Goal: Task Accomplishment & Management: Use online tool/utility

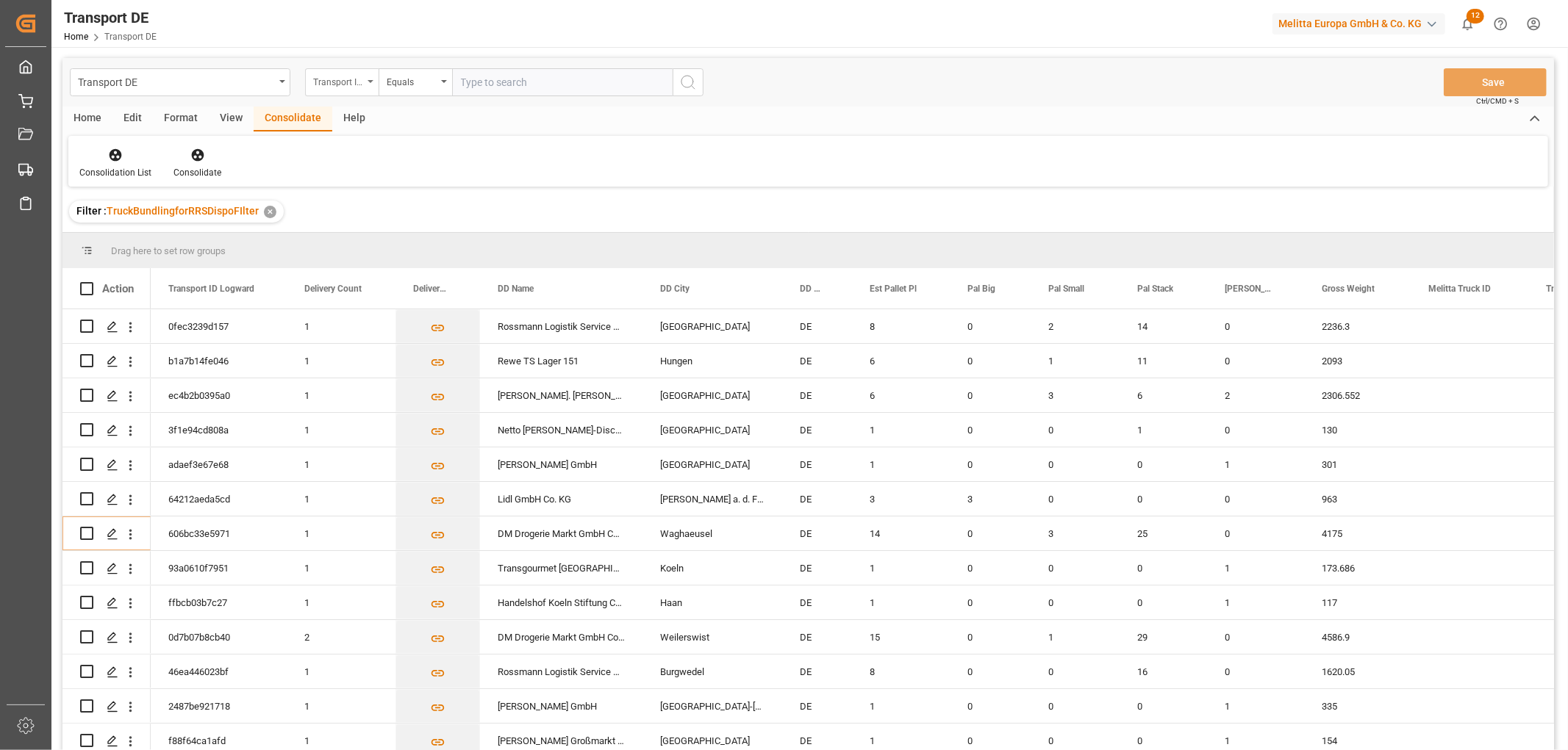
click at [329, 83] on div "Transport ID Logward" at bounding box center [338, 80] width 50 height 17
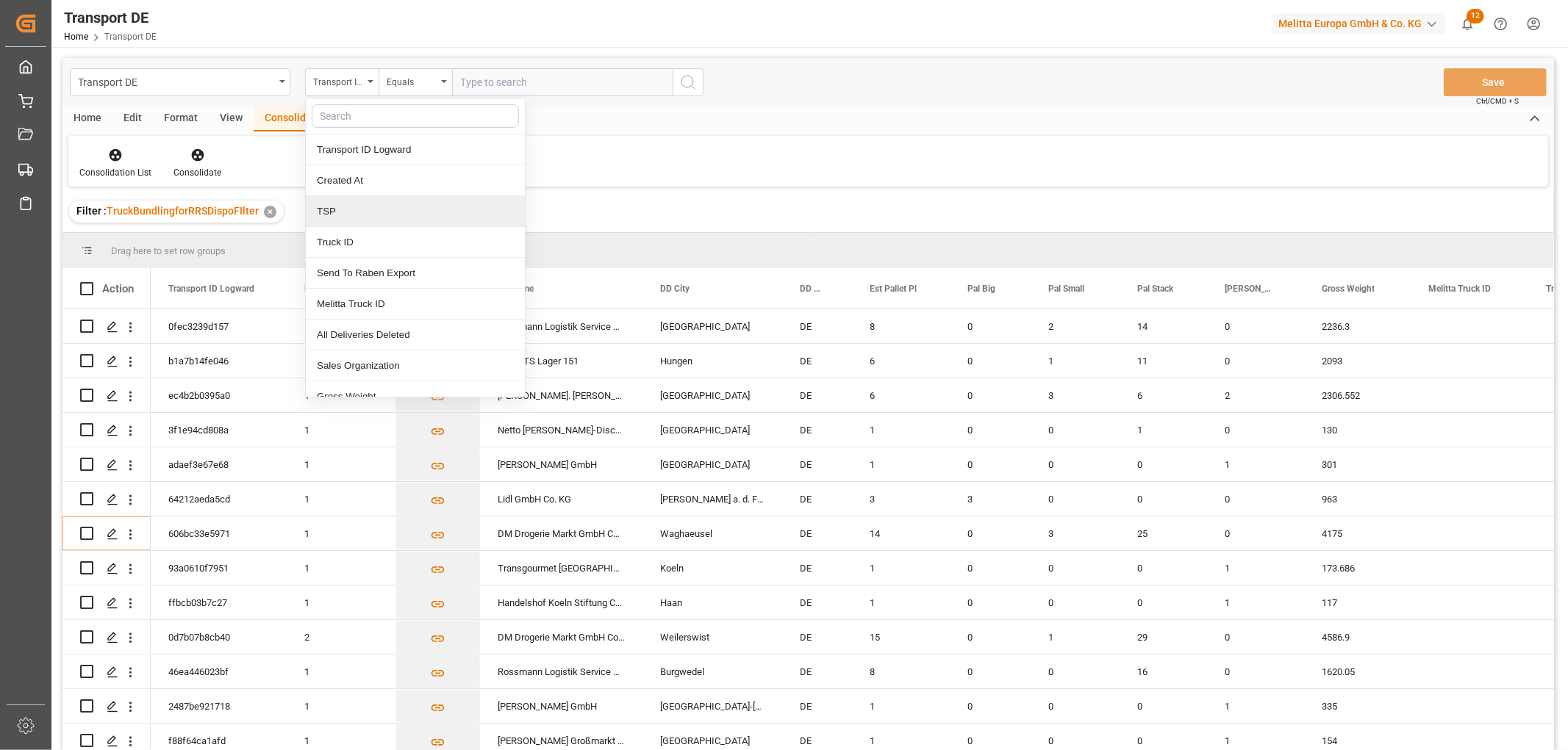
click at [341, 214] on div "TSP" at bounding box center [415, 212] width 219 height 31
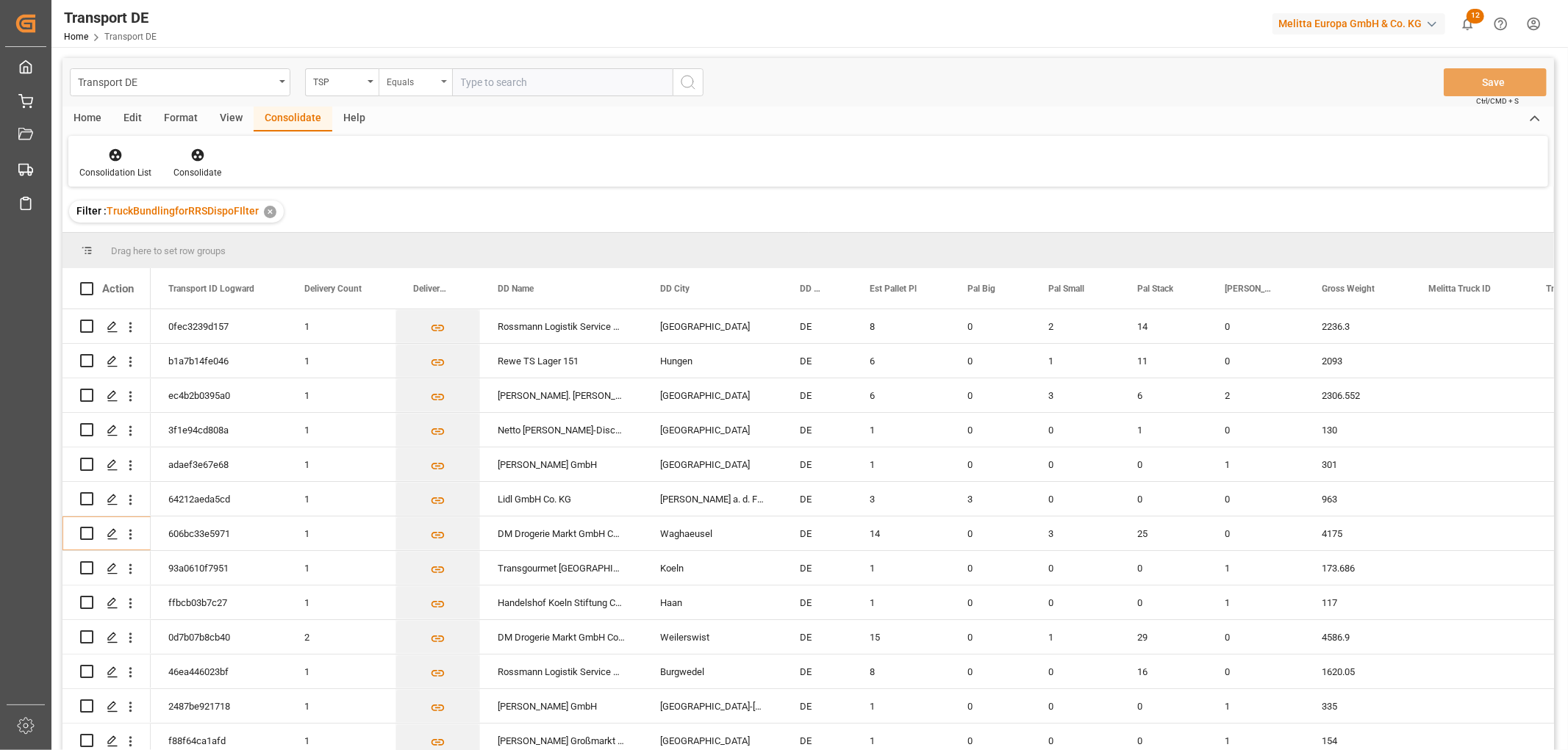
click at [412, 75] on div "Equals" at bounding box center [412, 80] width 50 height 17
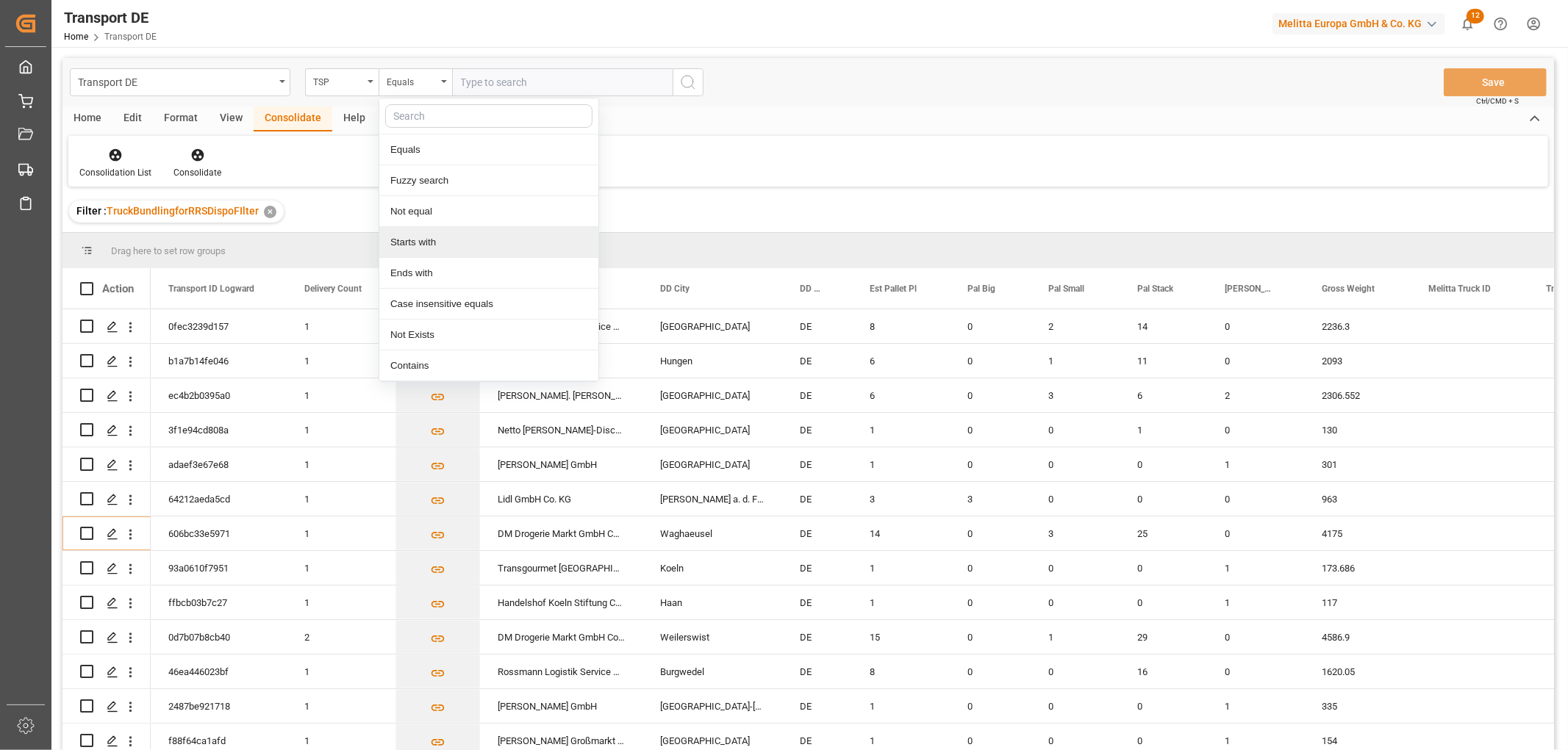
click at [406, 244] on div "Starts with" at bounding box center [489, 242] width 219 height 31
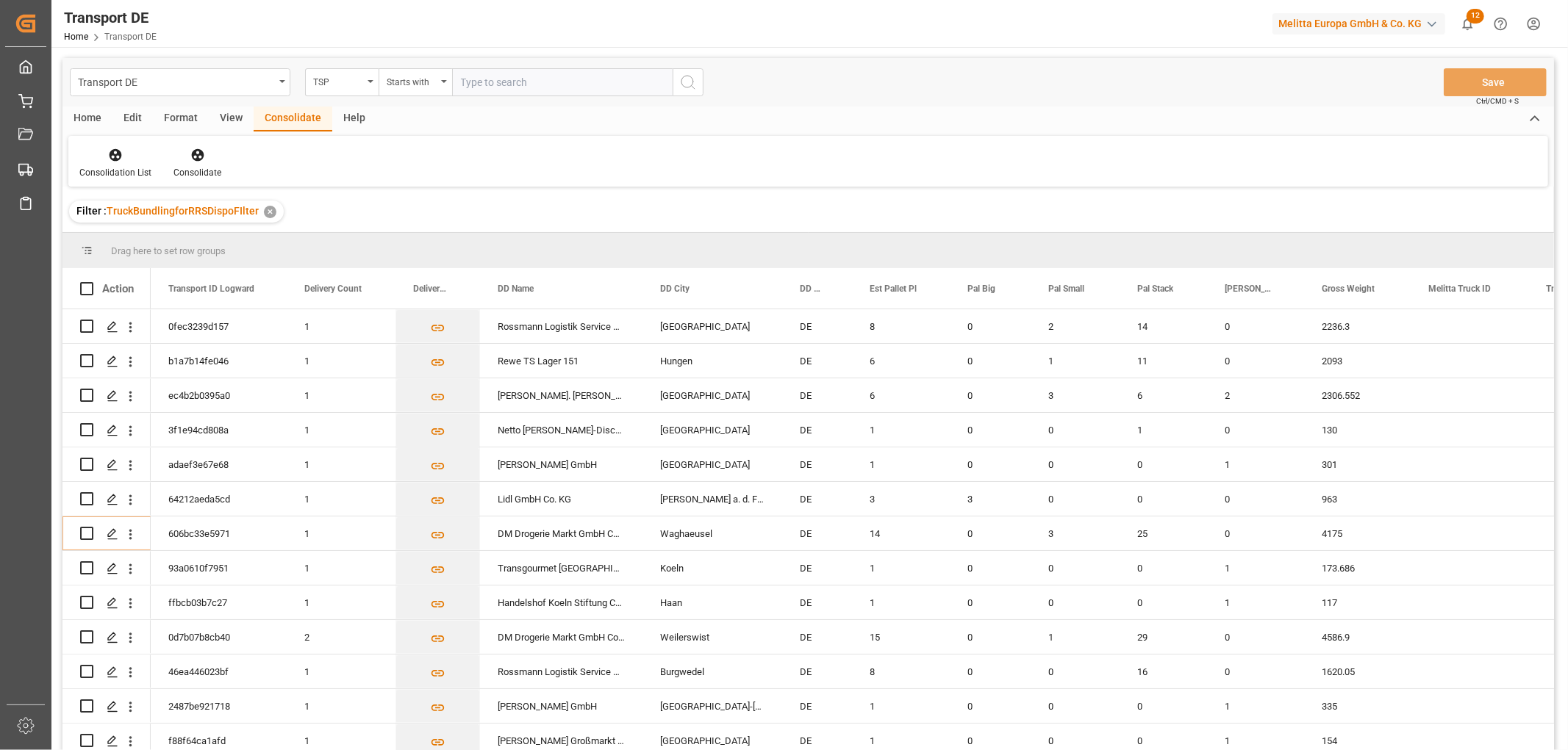
click at [494, 81] on input "text" at bounding box center [562, 82] width 220 height 28
type input "Self pickup DE"
click at [690, 81] on icon "search button" at bounding box center [687, 82] width 17 height 17
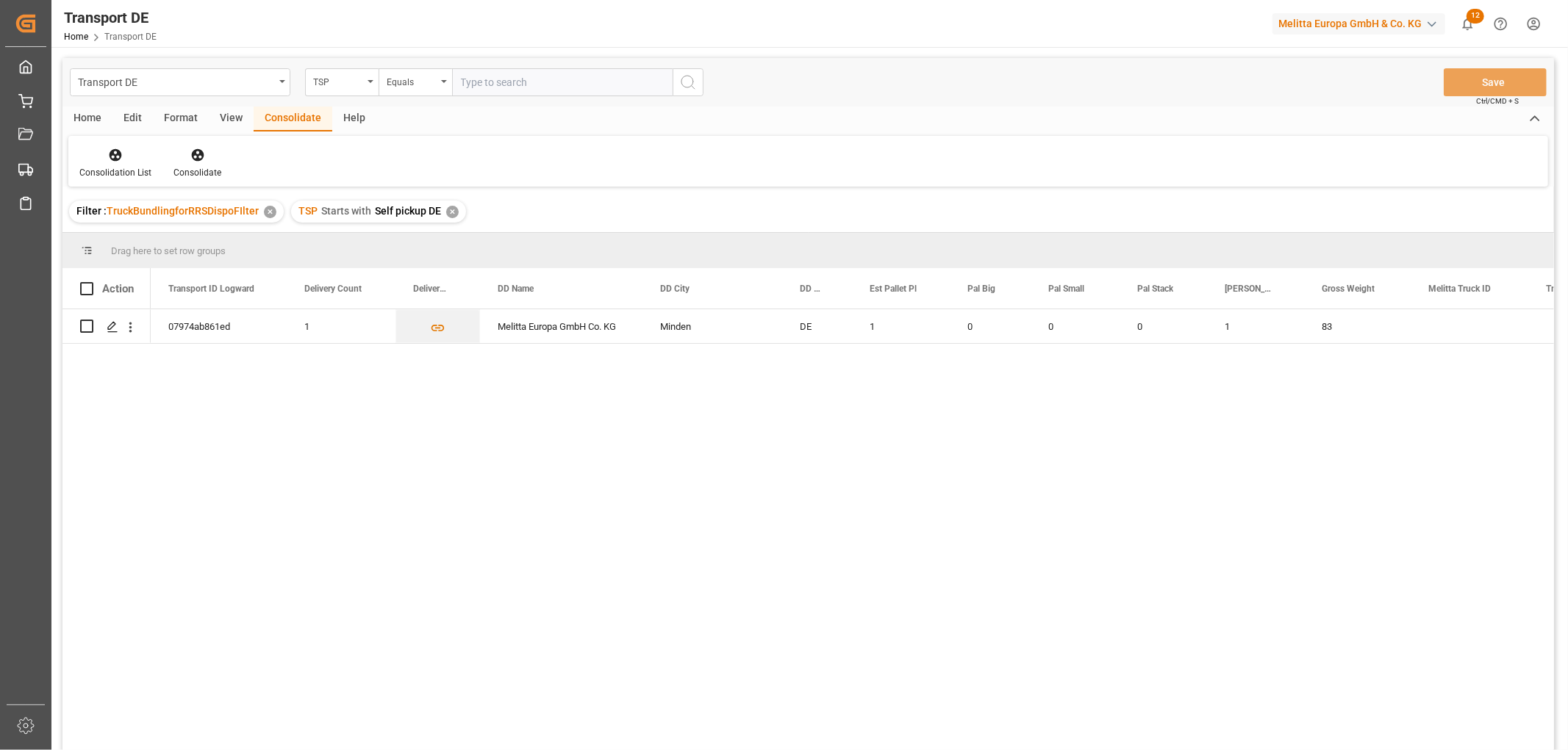
click at [450, 210] on div "✕" at bounding box center [453, 212] width 13 height 13
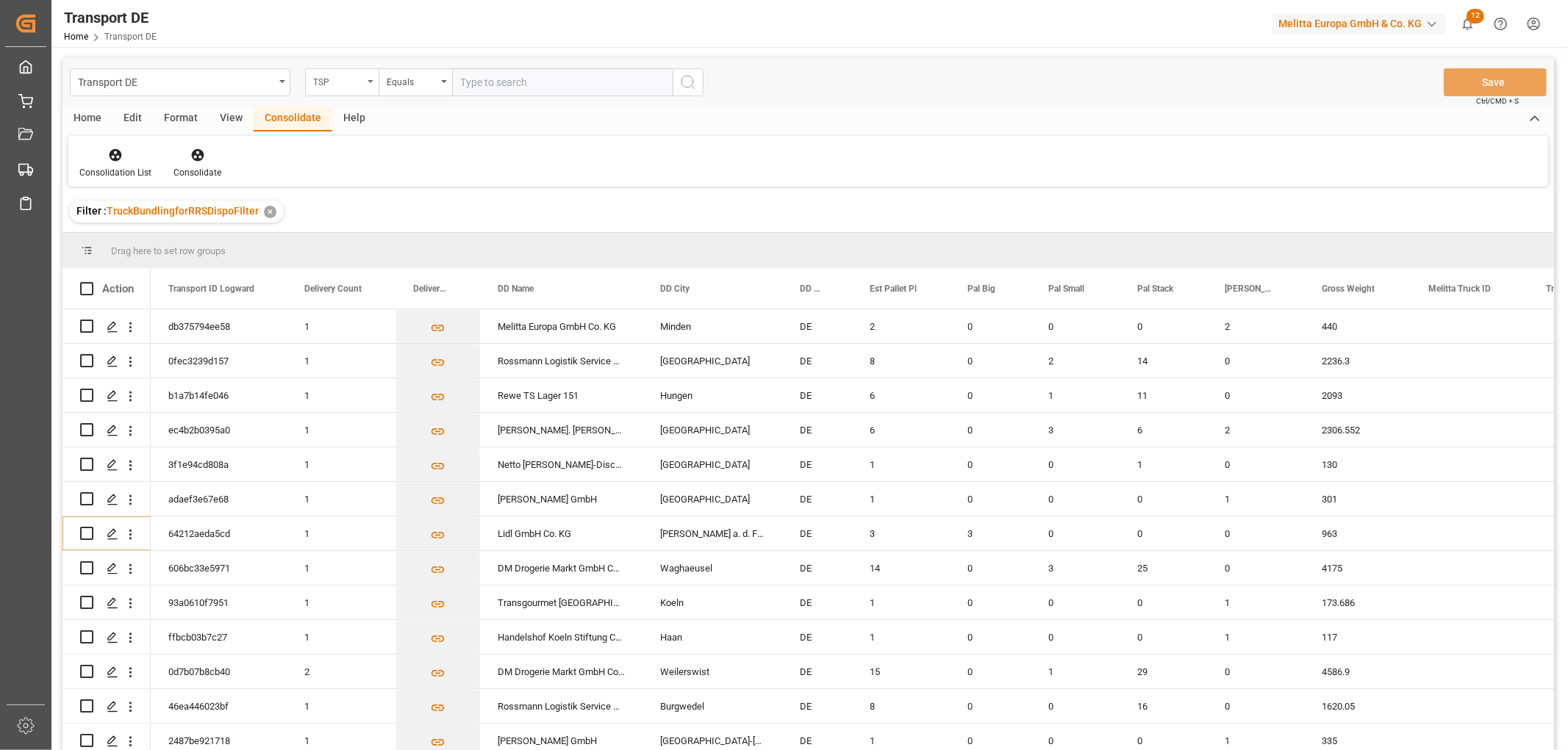
click at [347, 82] on div "TSP" at bounding box center [338, 80] width 50 height 17
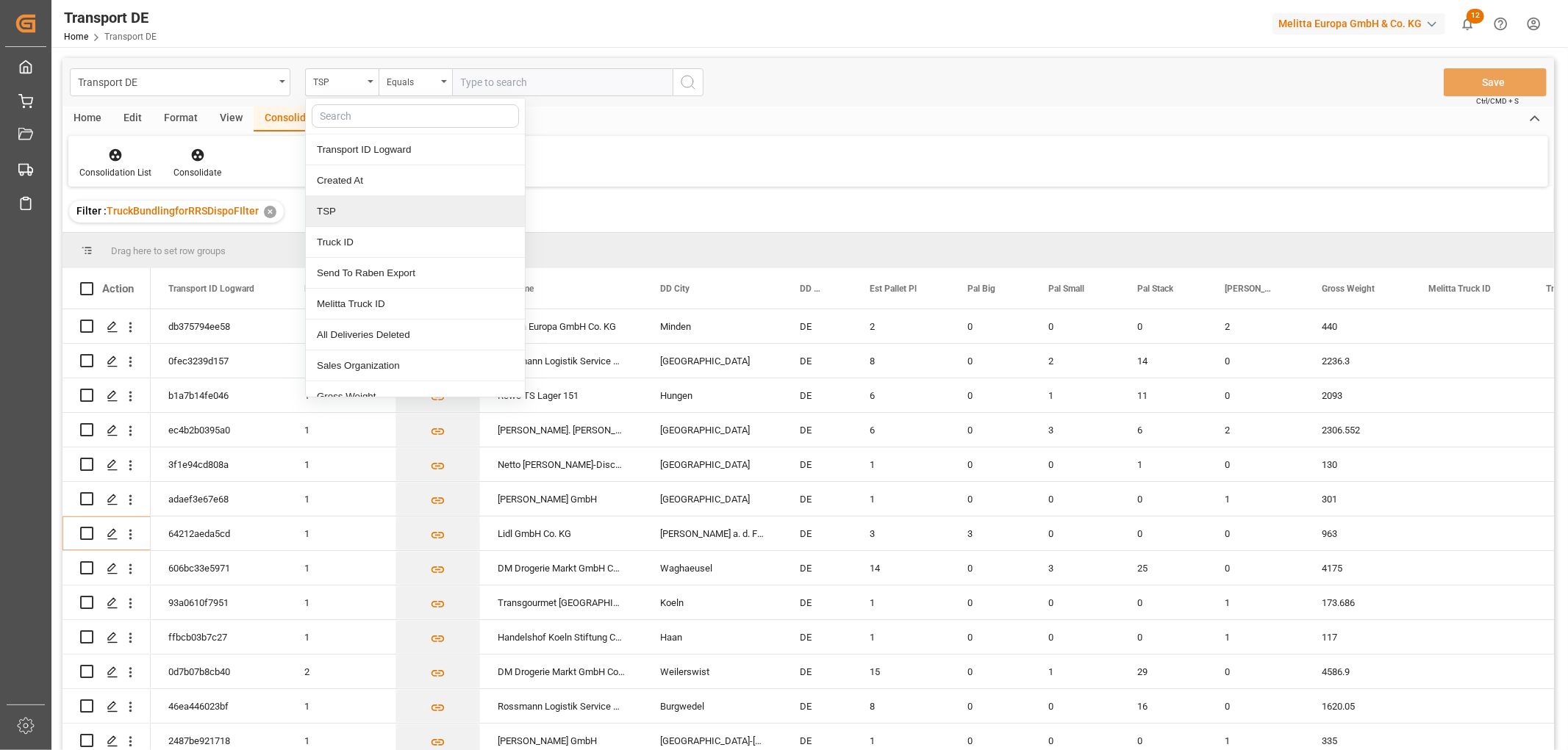
click at [336, 215] on div "TSP" at bounding box center [415, 212] width 219 height 31
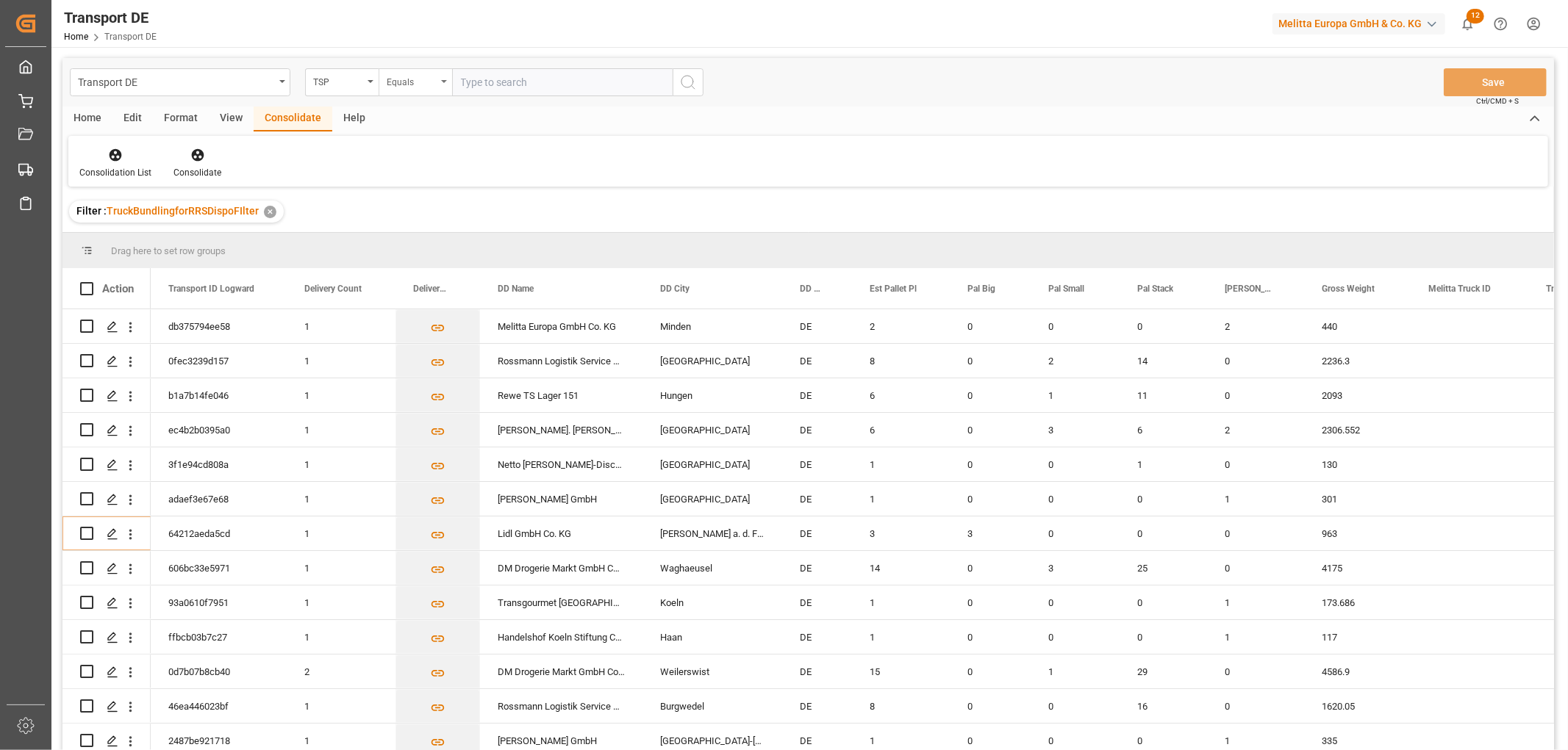
click at [415, 83] on div "Equals" at bounding box center [412, 80] width 50 height 17
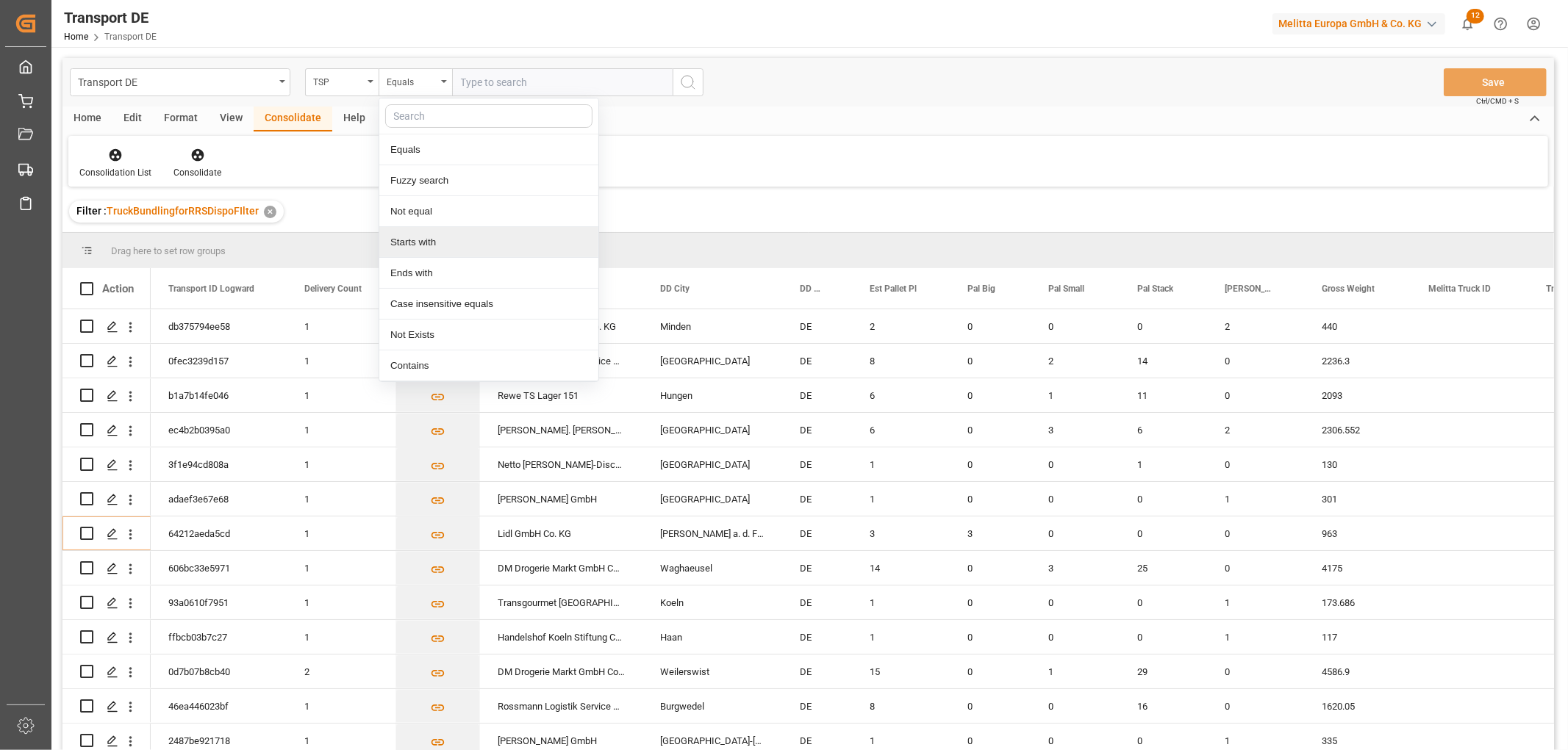
click at [409, 243] on div "Starts with" at bounding box center [489, 242] width 219 height 31
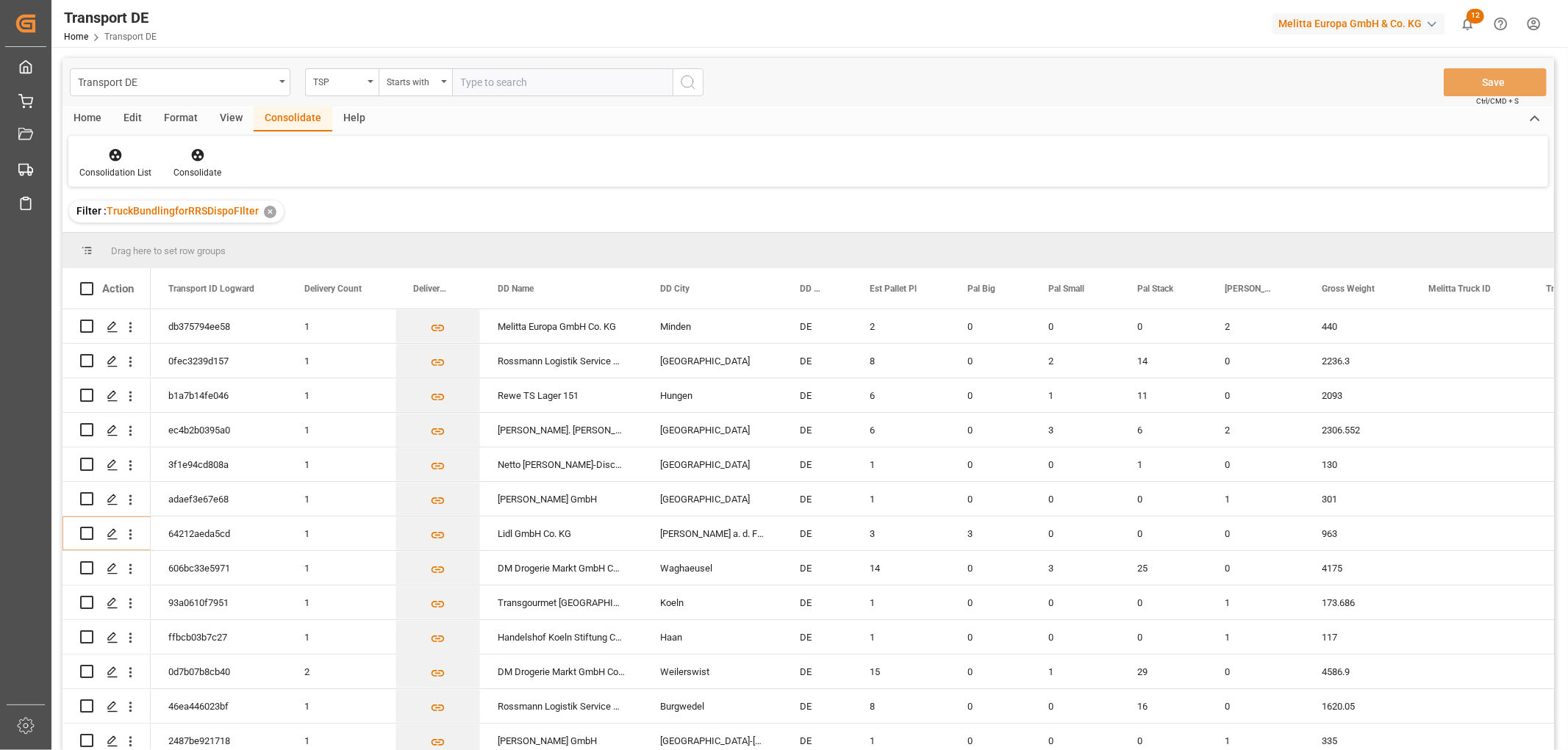
click at [494, 83] on input "text" at bounding box center [562, 82] width 220 height 28
type input "Self pickup DE"
click at [686, 83] on icon "search button" at bounding box center [687, 82] width 17 height 17
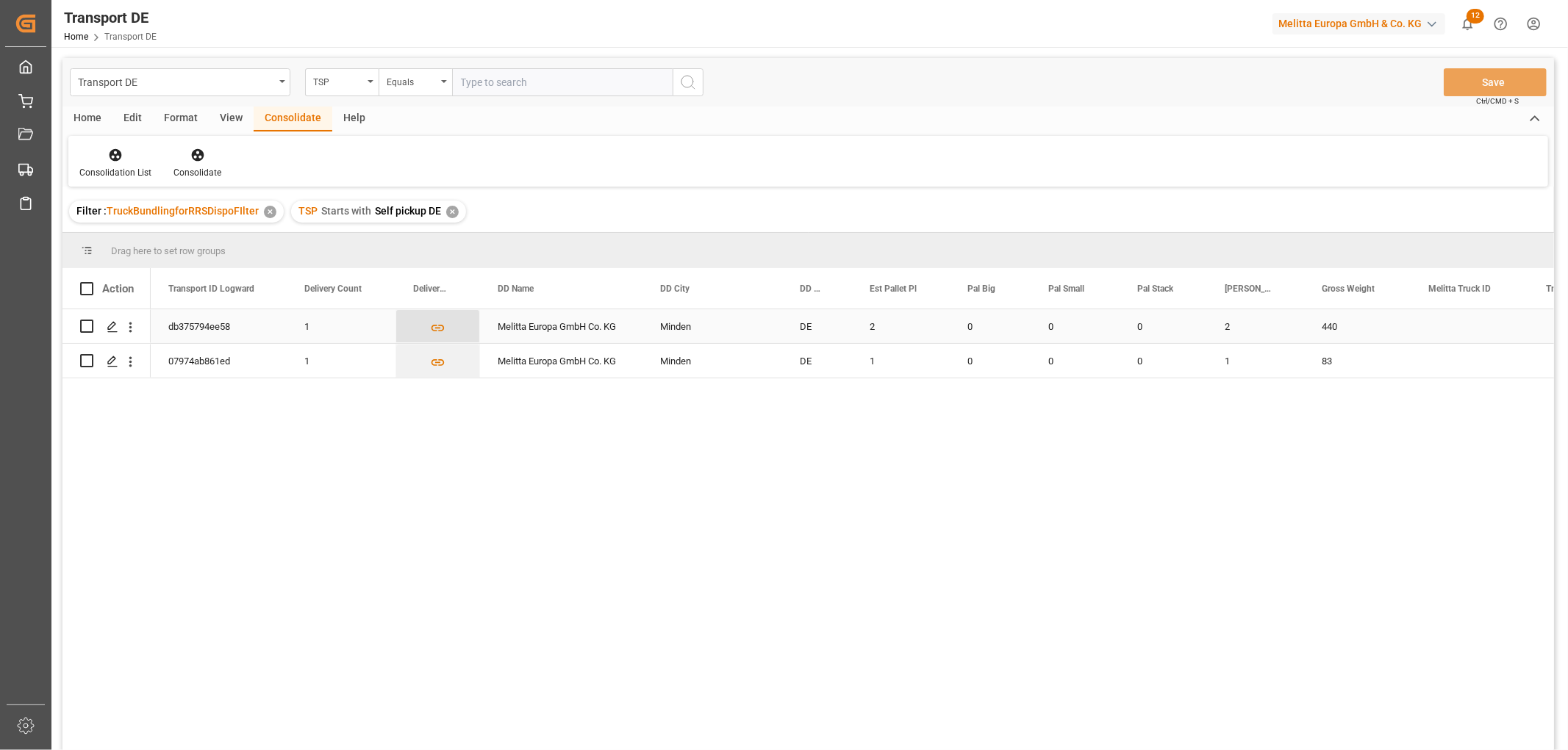
click at [441, 325] on icon "Press SPACE to select this row." at bounding box center [438, 328] width 13 height 6
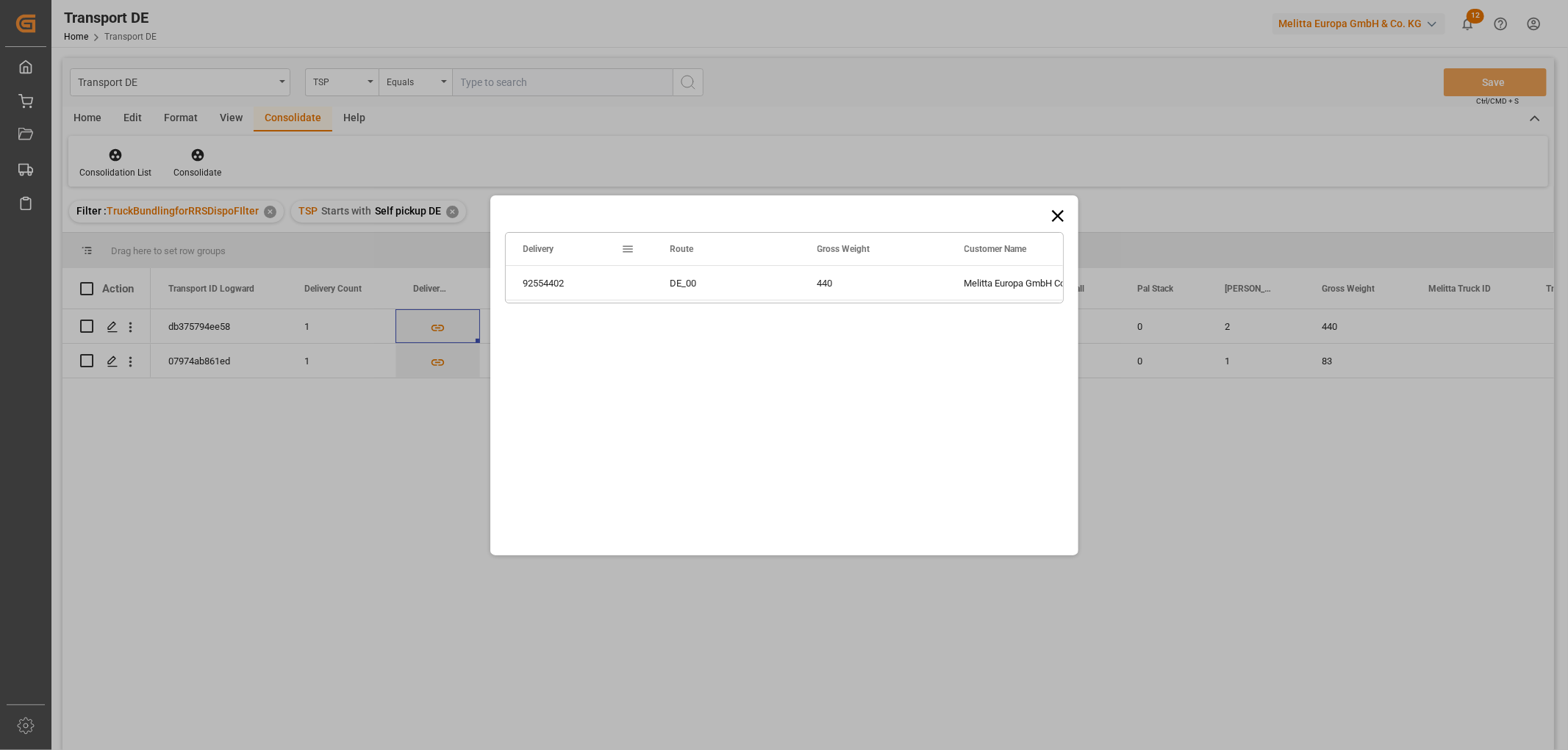
click at [1057, 215] on icon at bounding box center [1056, 215] width 12 height 12
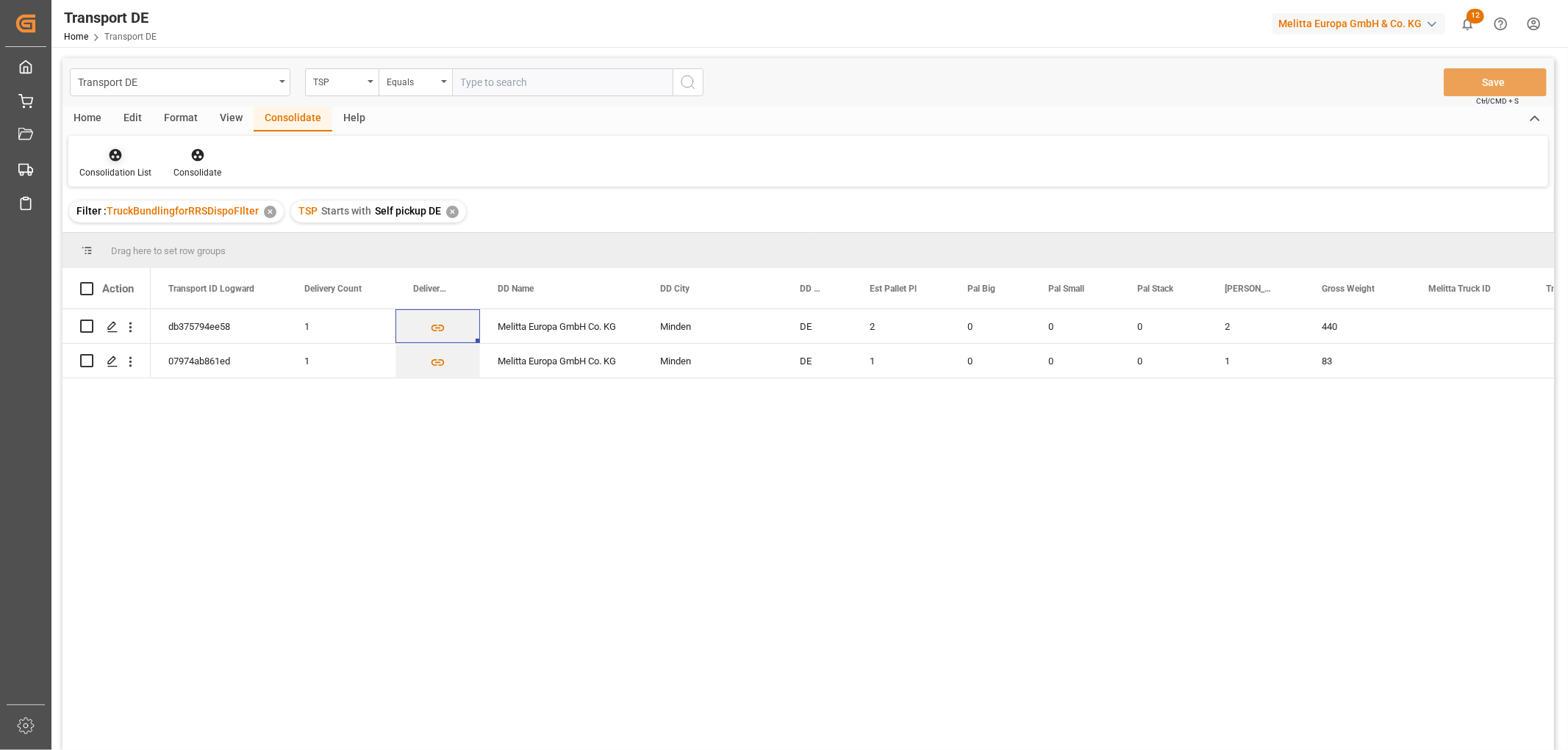
click at [116, 152] on icon at bounding box center [116, 155] width 13 height 13
click at [145, 235] on div "Transport DE TSP Equals Save Ctrl/CMD + S Home Edit Format View Consolidate Hel…" at bounding box center [807, 423] width 1491 height 731
click at [85, 325] on input "Press Space to toggle row selection (unchecked)" at bounding box center [86, 326] width 13 height 13
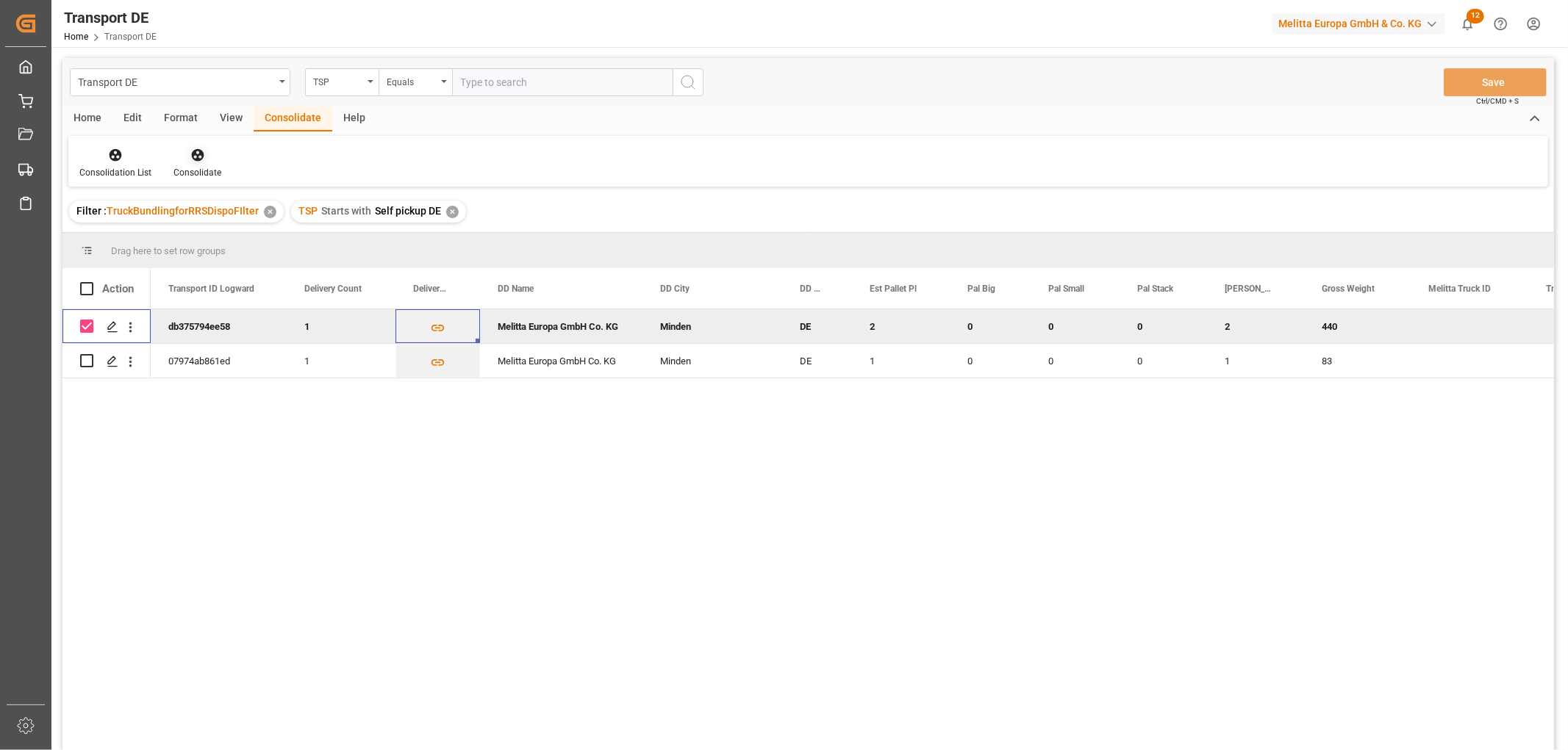
click at [194, 155] on icon at bounding box center [197, 155] width 13 height 13
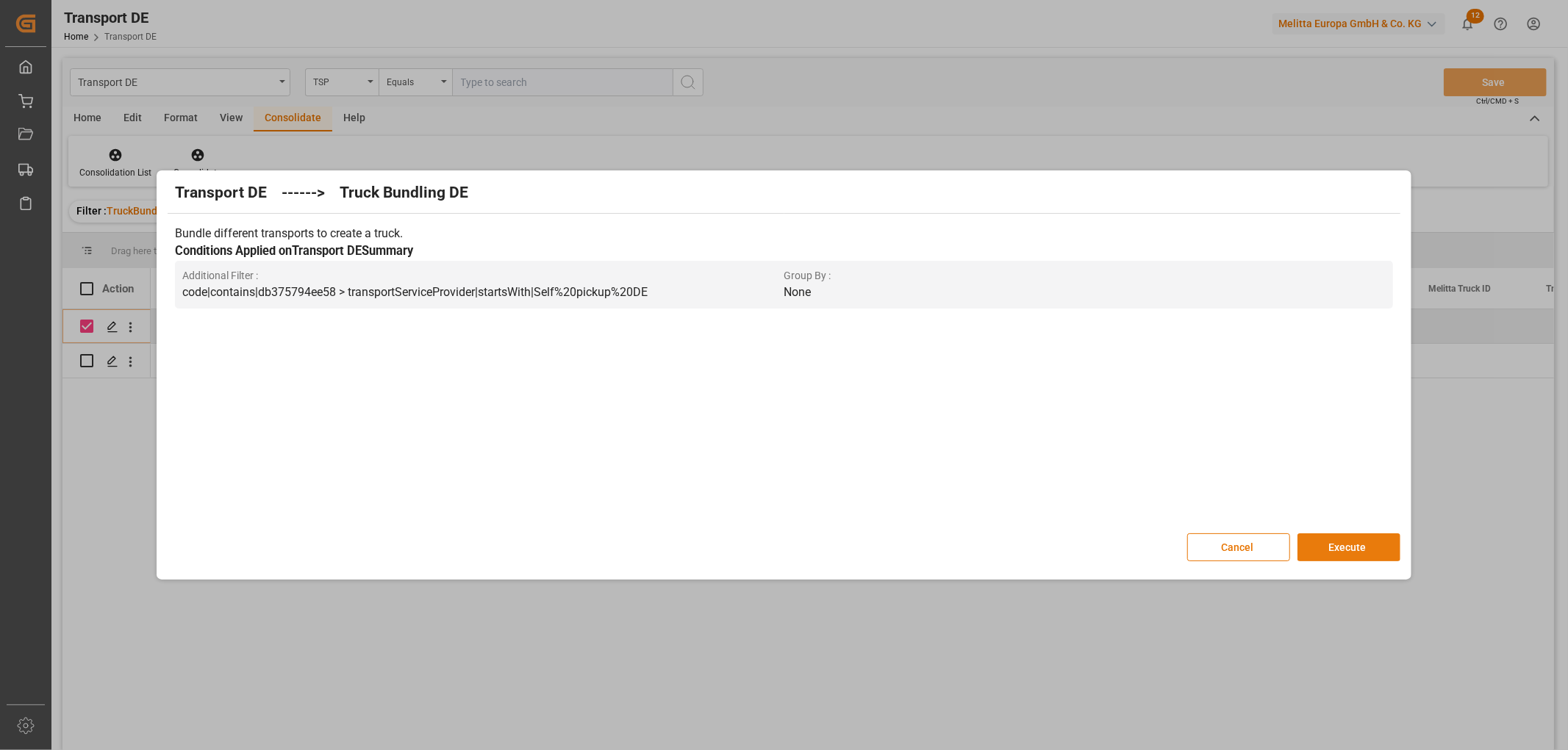
click at [1355, 543] on button "Execute" at bounding box center [1348, 547] width 103 height 28
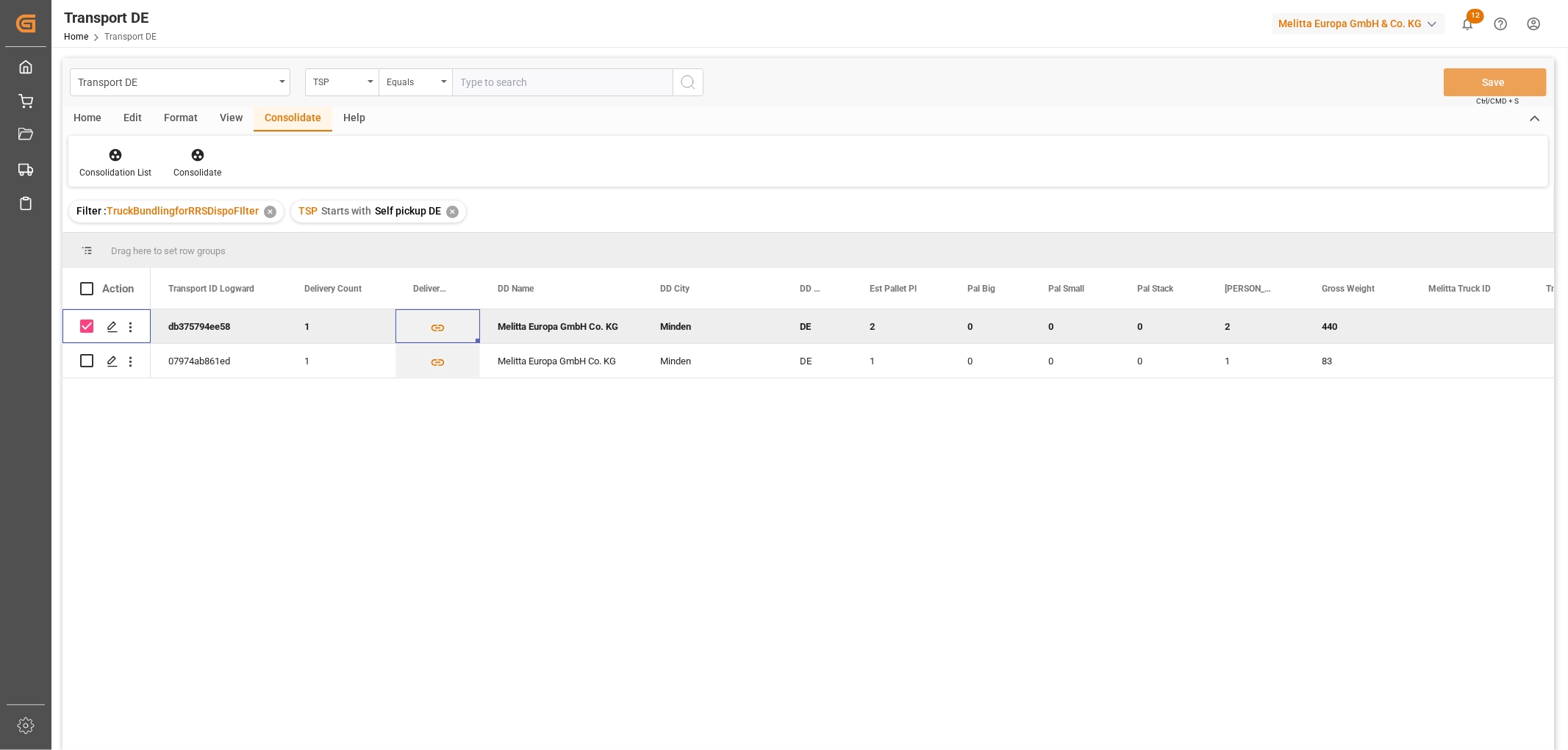
click at [89, 319] on input "Press Space to toggle row selection (checked)" at bounding box center [86, 326] width 13 height 13
checkbox input "false"
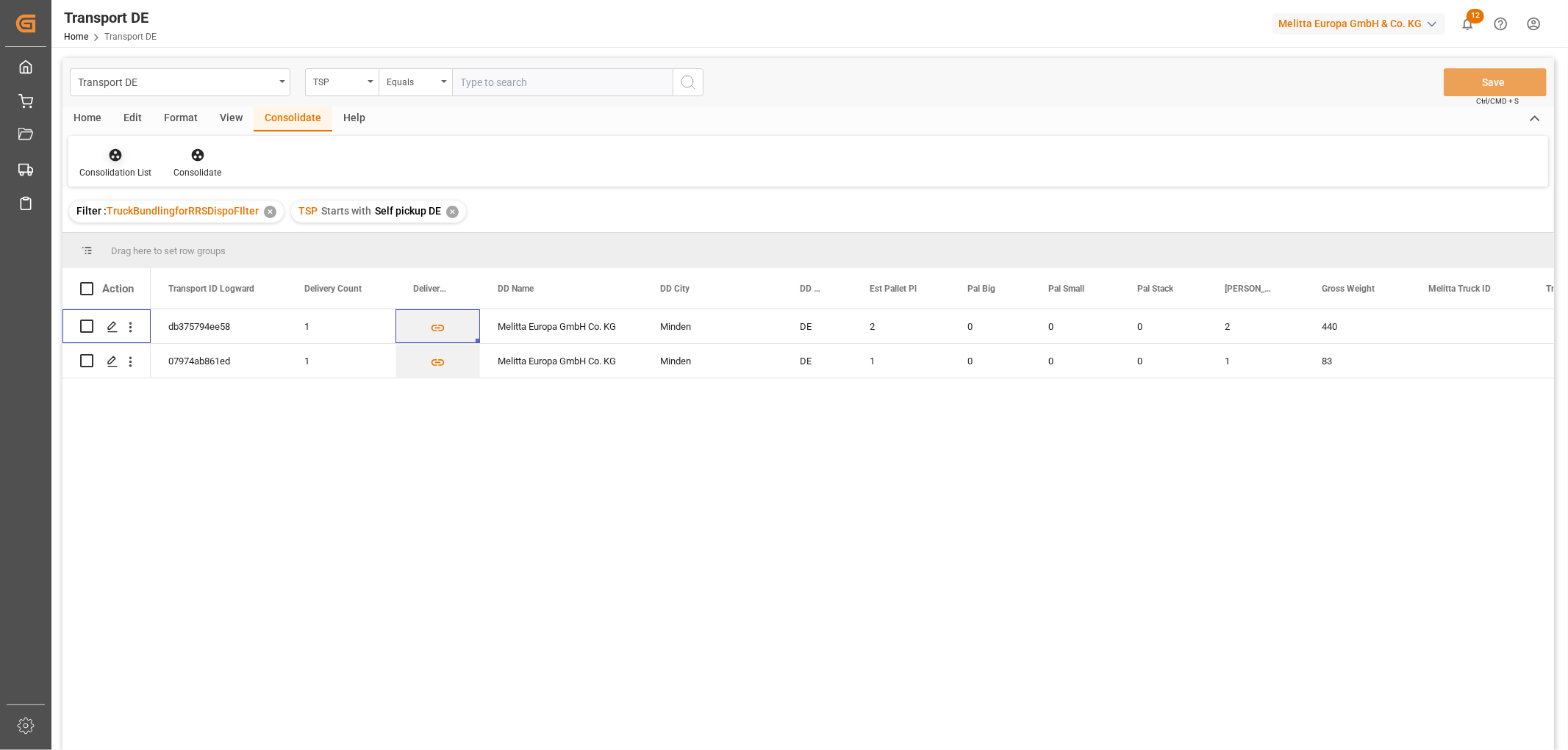
click at [116, 154] on icon at bounding box center [116, 155] width 13 height 13
click at [141, 237] on div "Transport DE TSP Equals Save Ctrl/CMD + S Home Edit Format View Consolidate Hel…" at bounding box center [807, 423] width 1491 height 731
click at [451, 211] on div "✕" at bounding box center [453, 212] width 13 height 13
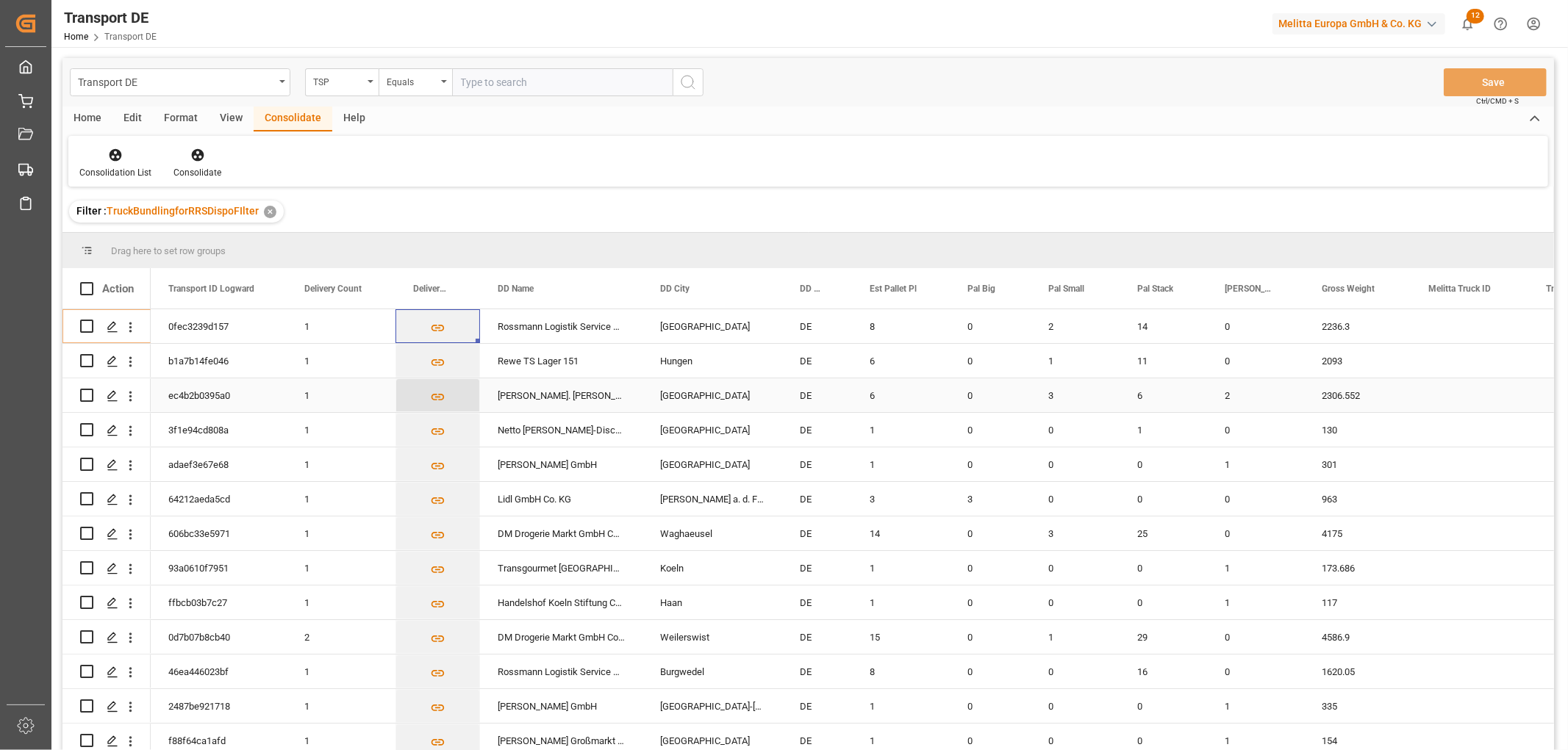
click at [435, 397] on icon "Press SPACE to select this row." at bounding box center [438, 397] width 13 height 6
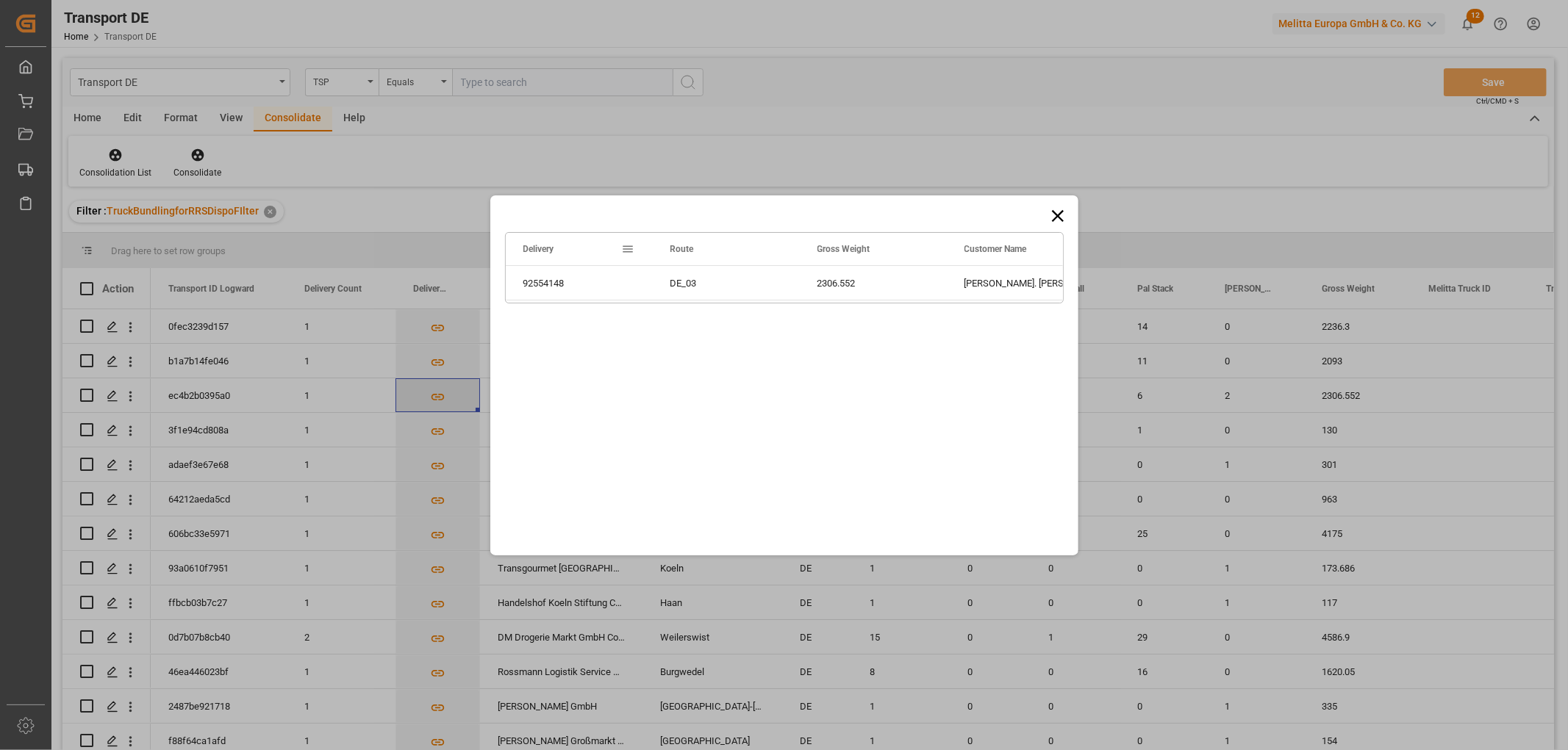
click at [435, 397] on div "Drag here to set row groups Drag here to set column labels Delivery Route Gross…" at bounding box center [784, 375] width 1568 height 750
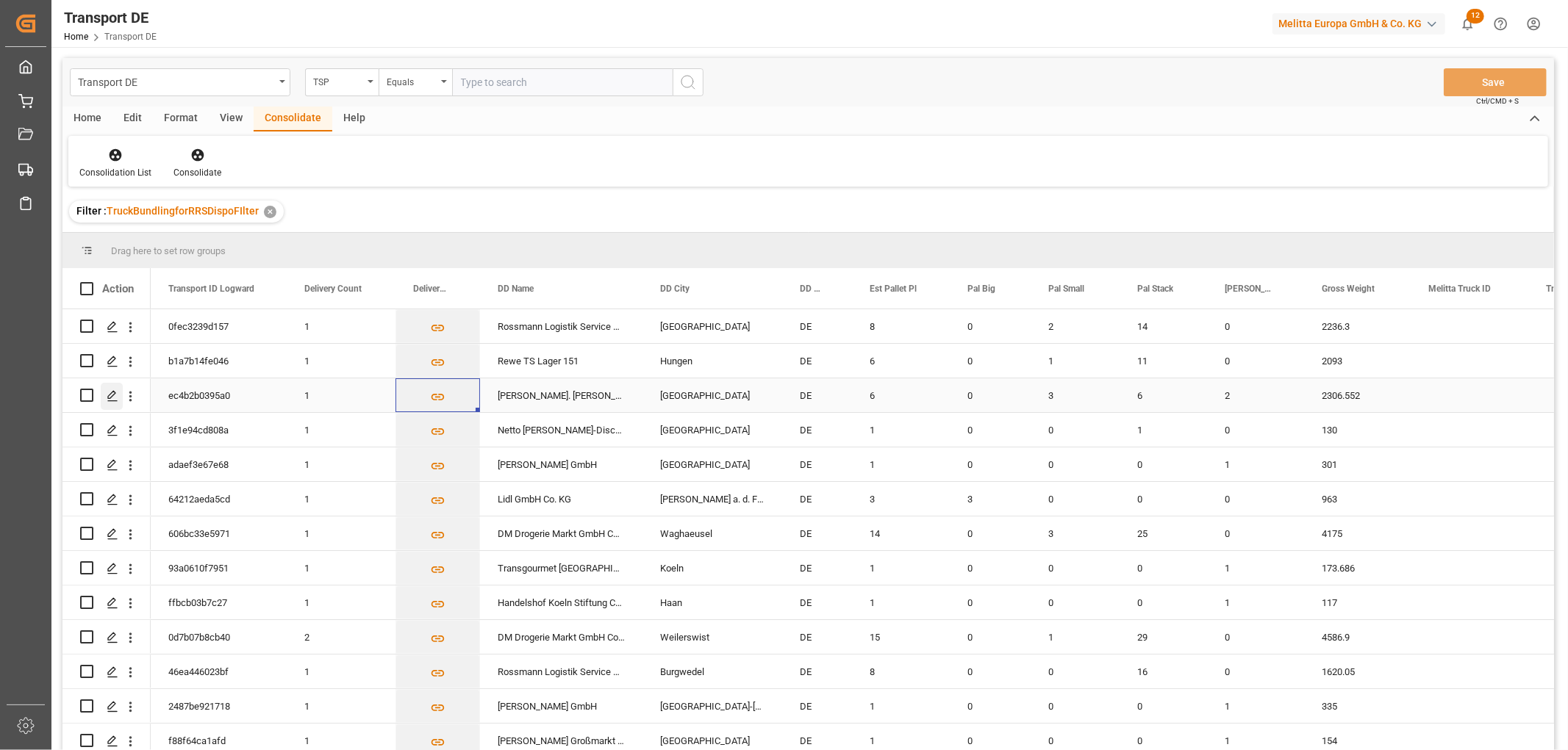
click at [111, 395] on icon "Press SPACE to select this row." at bounding box center [112, 396] width 12 height 12
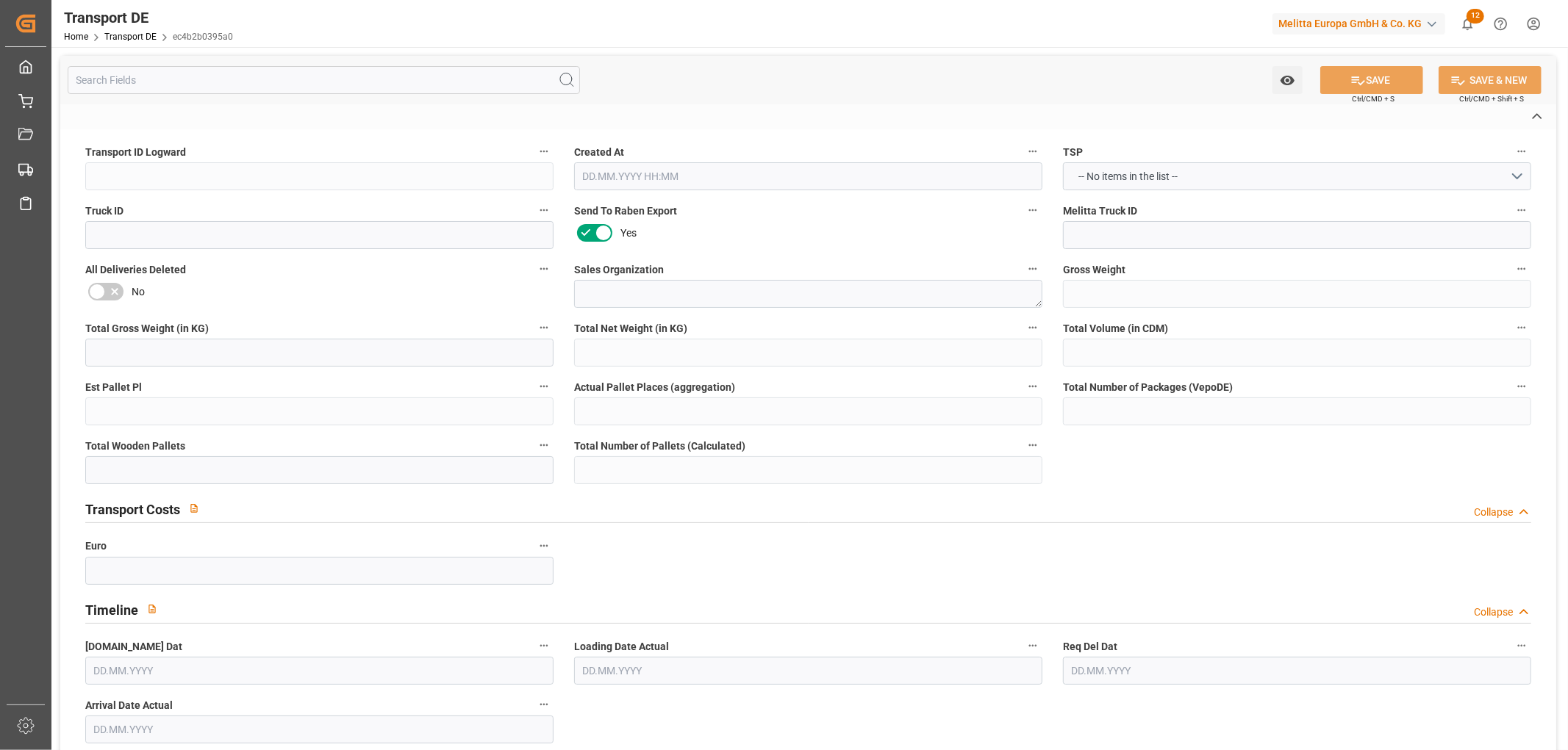
type input "ec4b2b0395a0"
type textarea "1"
type textarea "0000096328"
type textarea "[PERSON_NAME]. [PERSON_NAME] GmbH"
type input "[STREET_ADDRESS]"
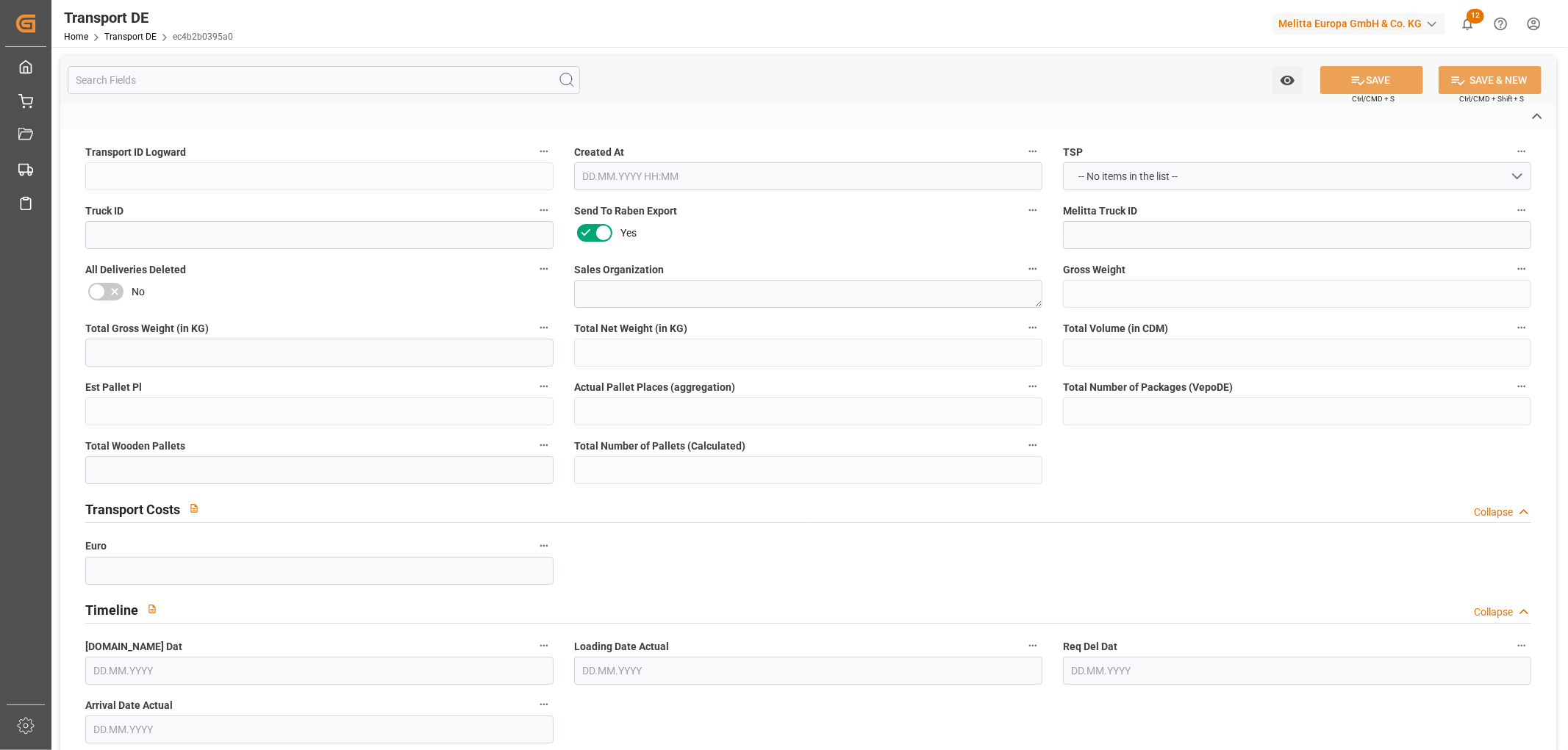
type input "87665"
type textarea "[GEOGRAPHIC_DATA]"
type input "DE"
type input "DE-32423"
type textarea "53207391936e"
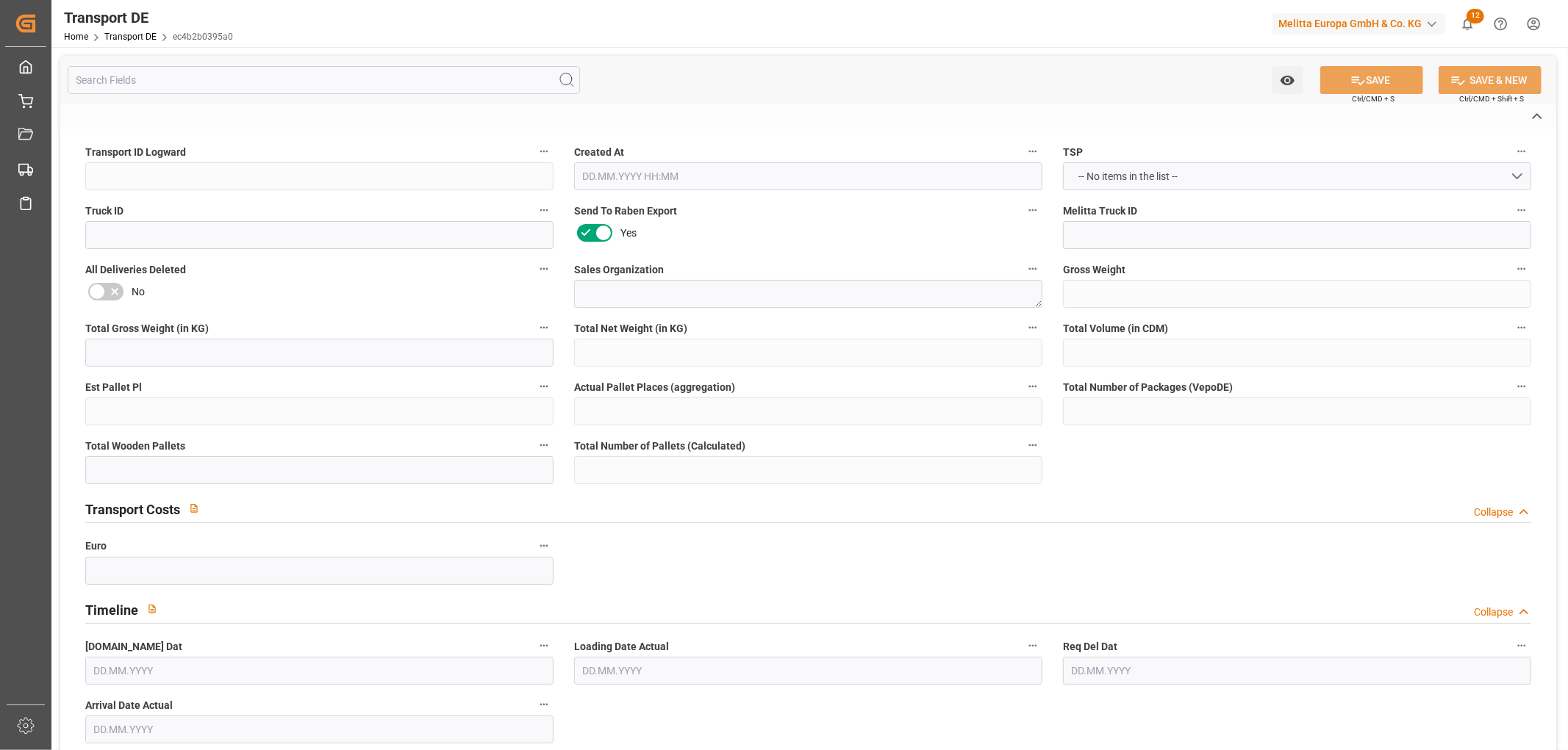
type input "DE_03"
type input "DAP"
type input "DE 126011900"
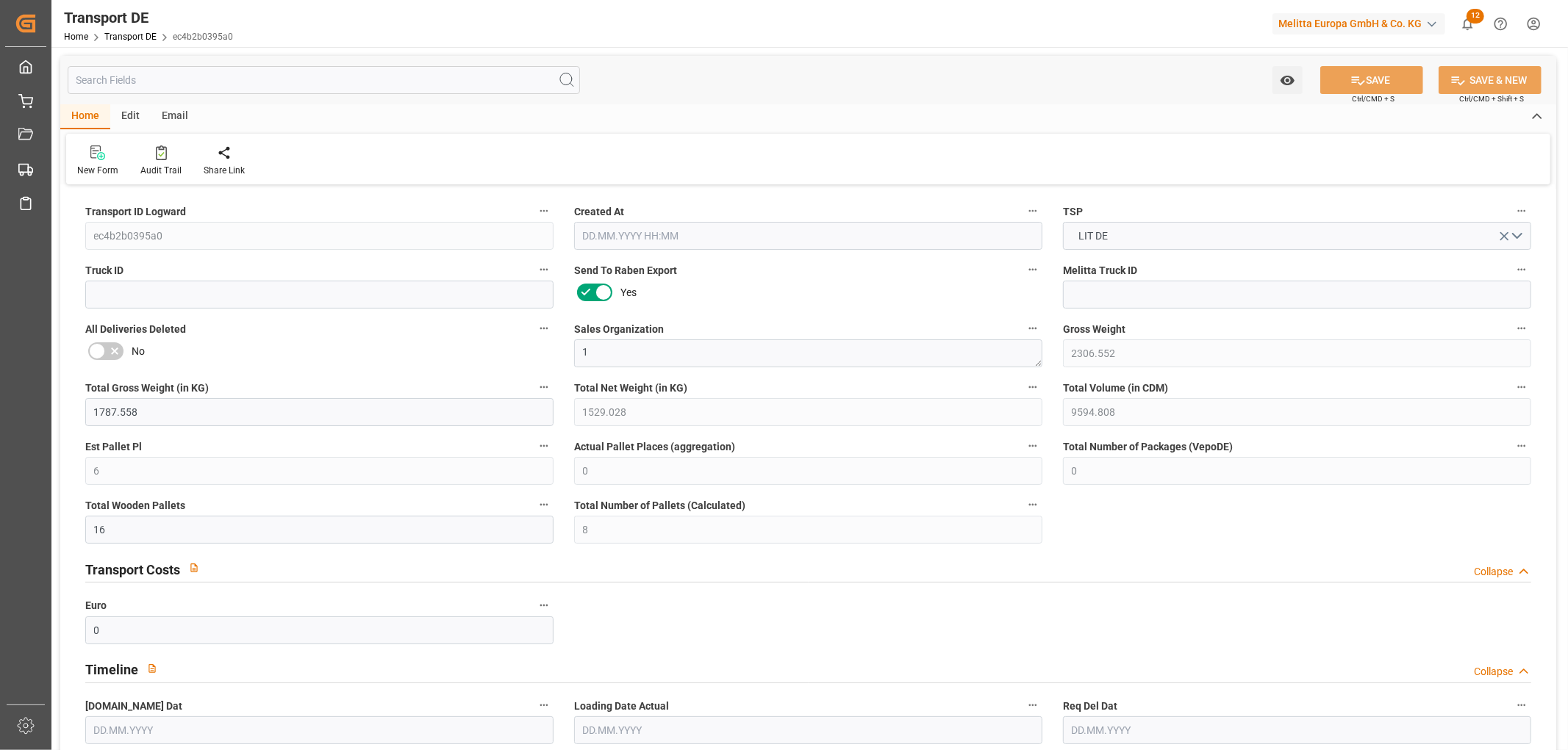
type input "2306.552"
type input "1787.558"
type input "1529.028"
type input "9594.808"
type input "6"
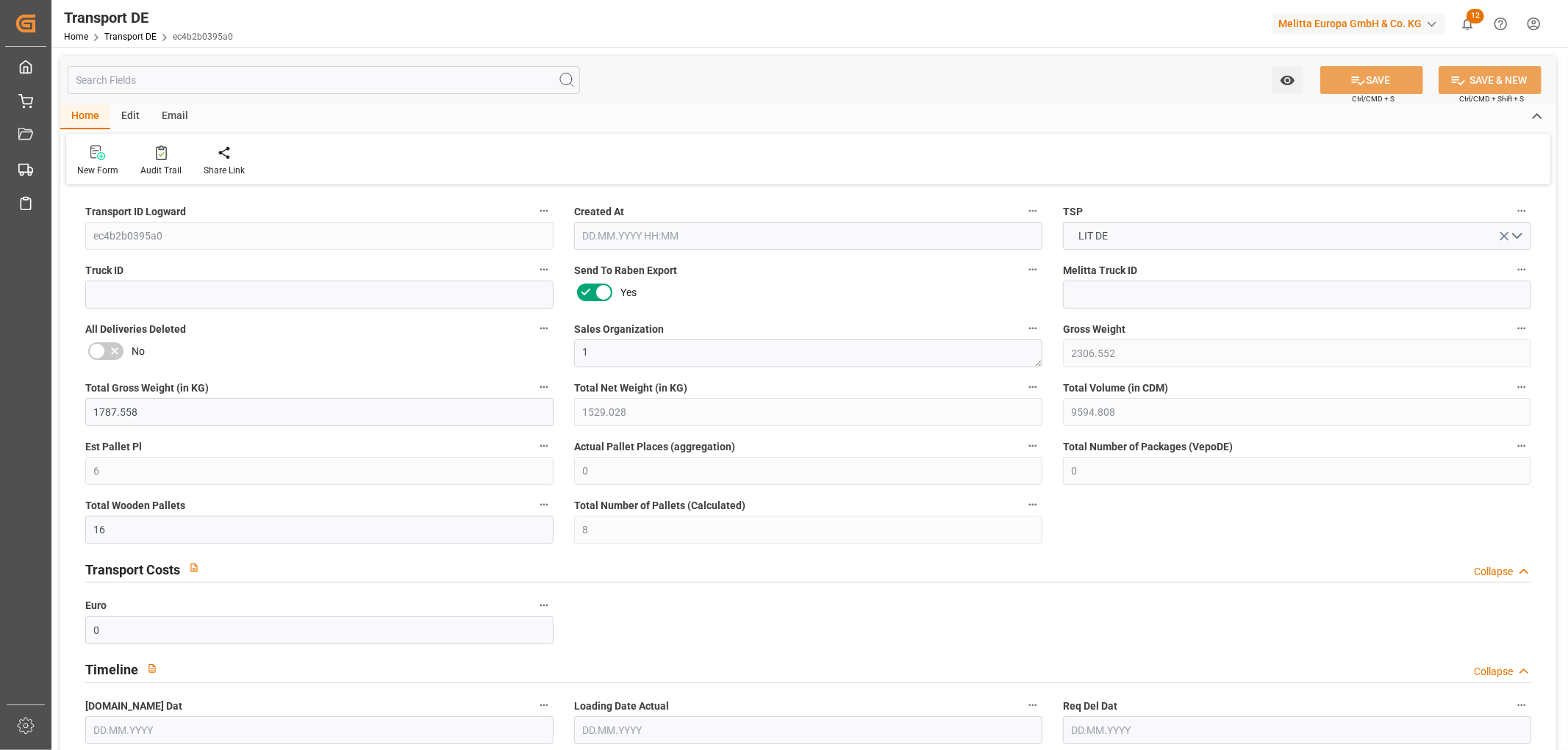
type input "0"
type input "16"
type input "8"
type input "0"
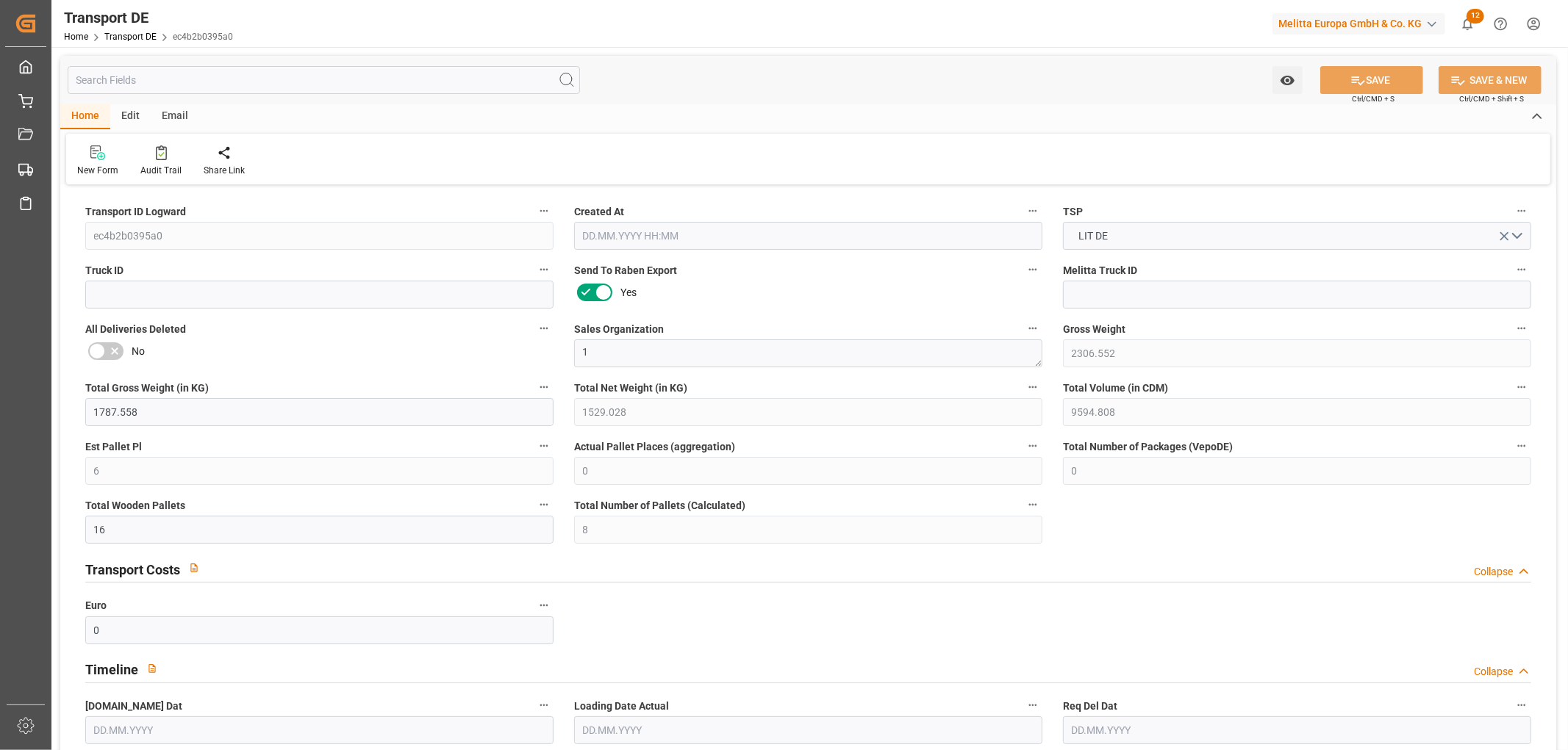
type input "87"
type input "0"
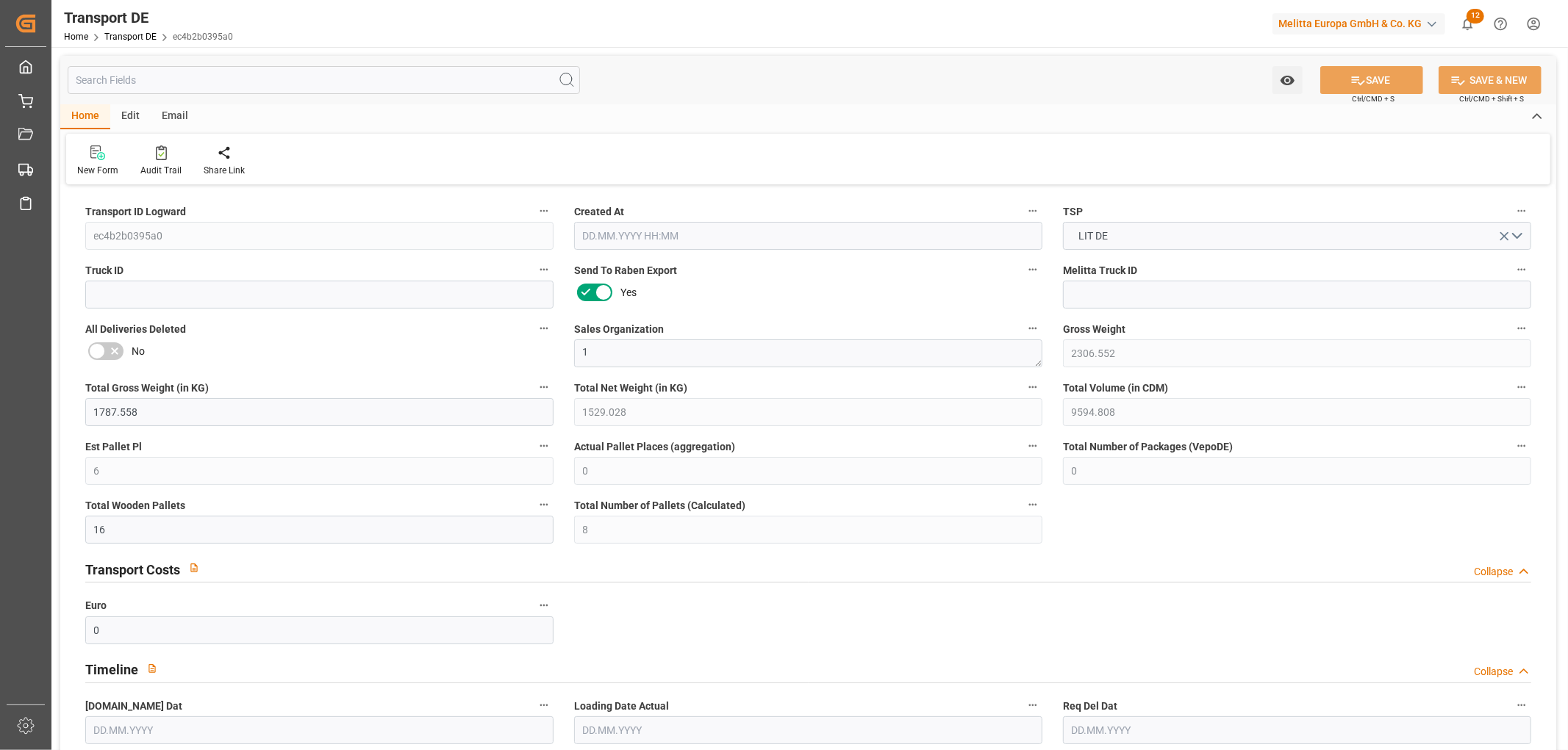
type input "0"
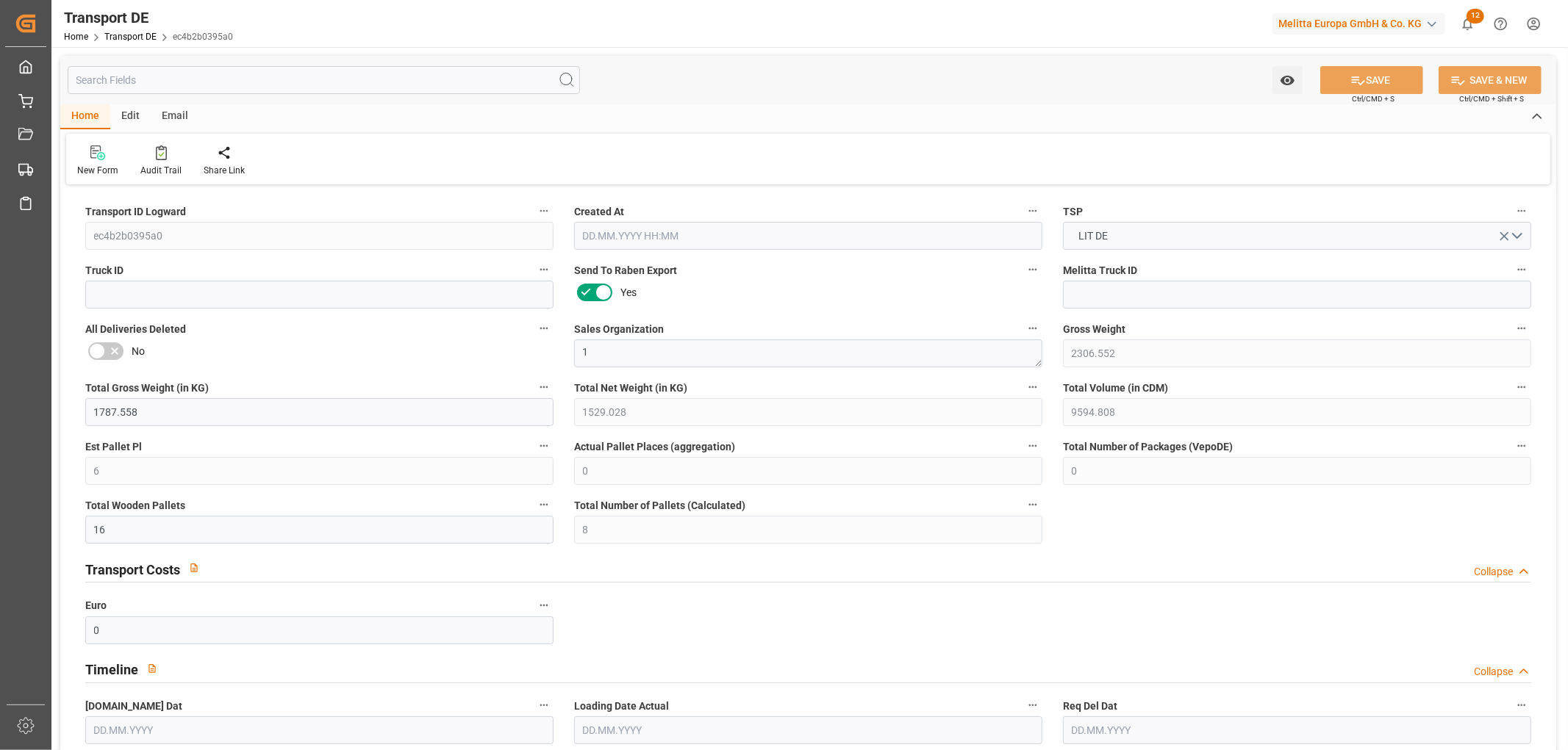
type input "0"
type input "3"
type input "6"
type input "0"
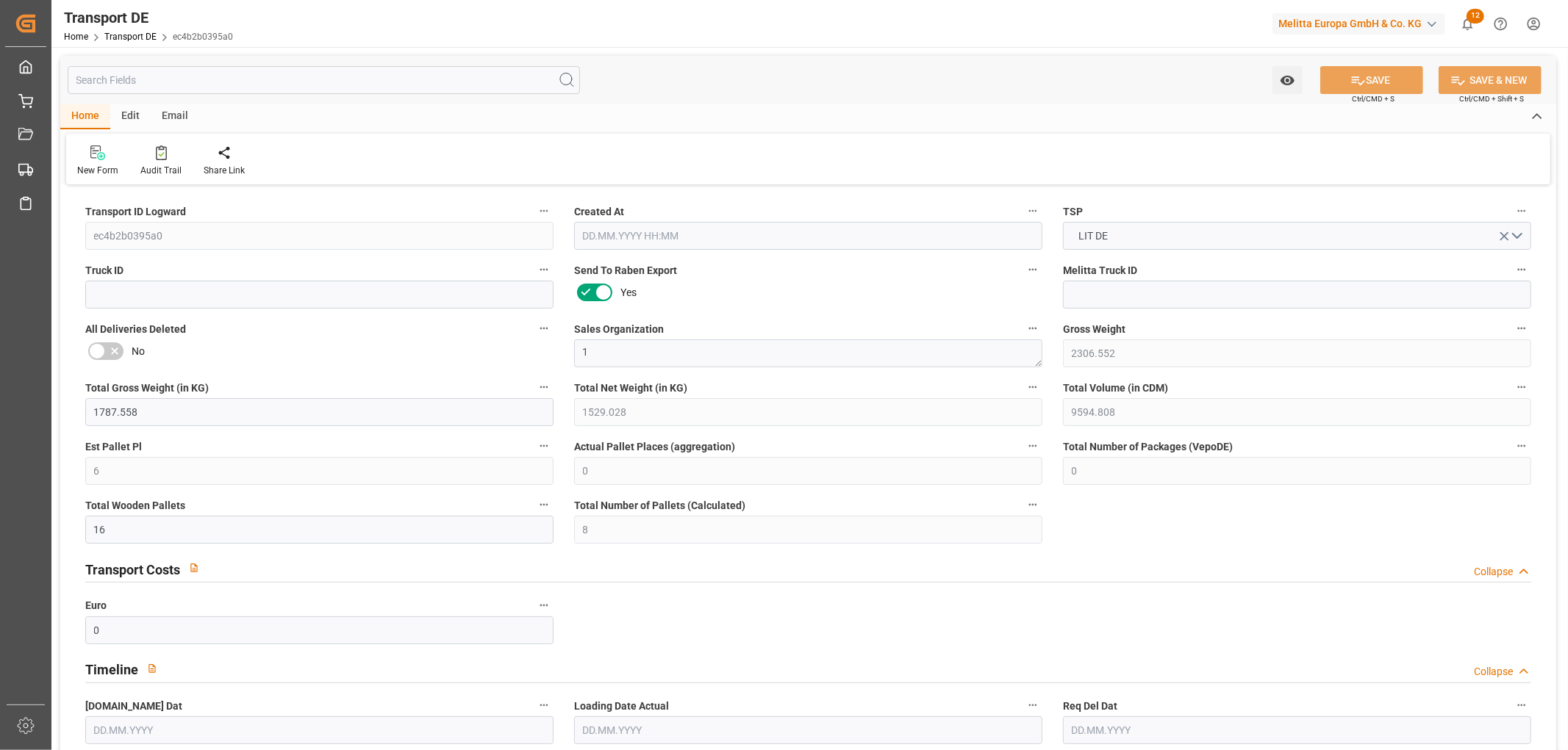
type input "0"
type input "1"
type input "2"
type input "5"
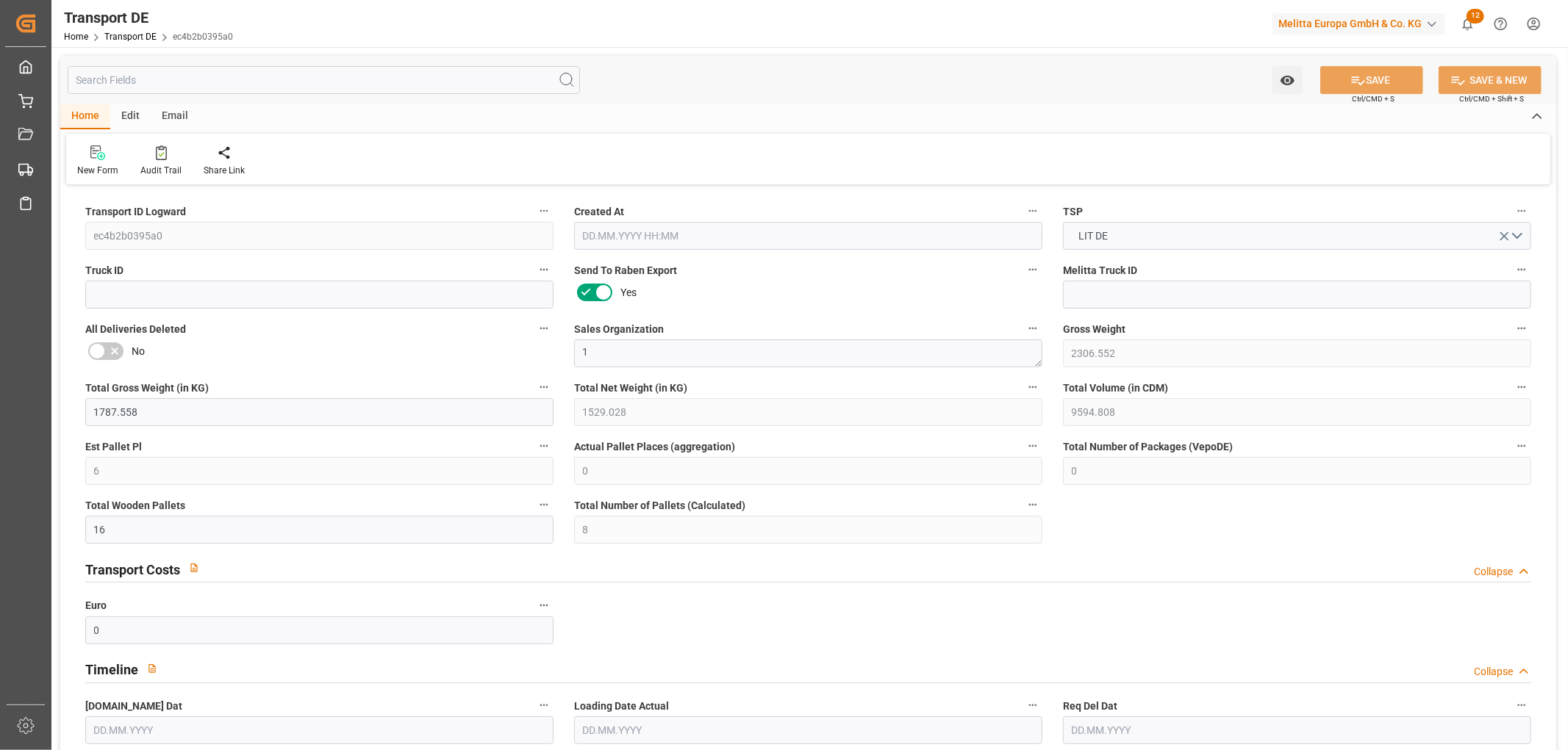
type input "814"
type input "352.757"
type input "289.89"
type input "[DATE] 23:01"
type input "[DATE]"
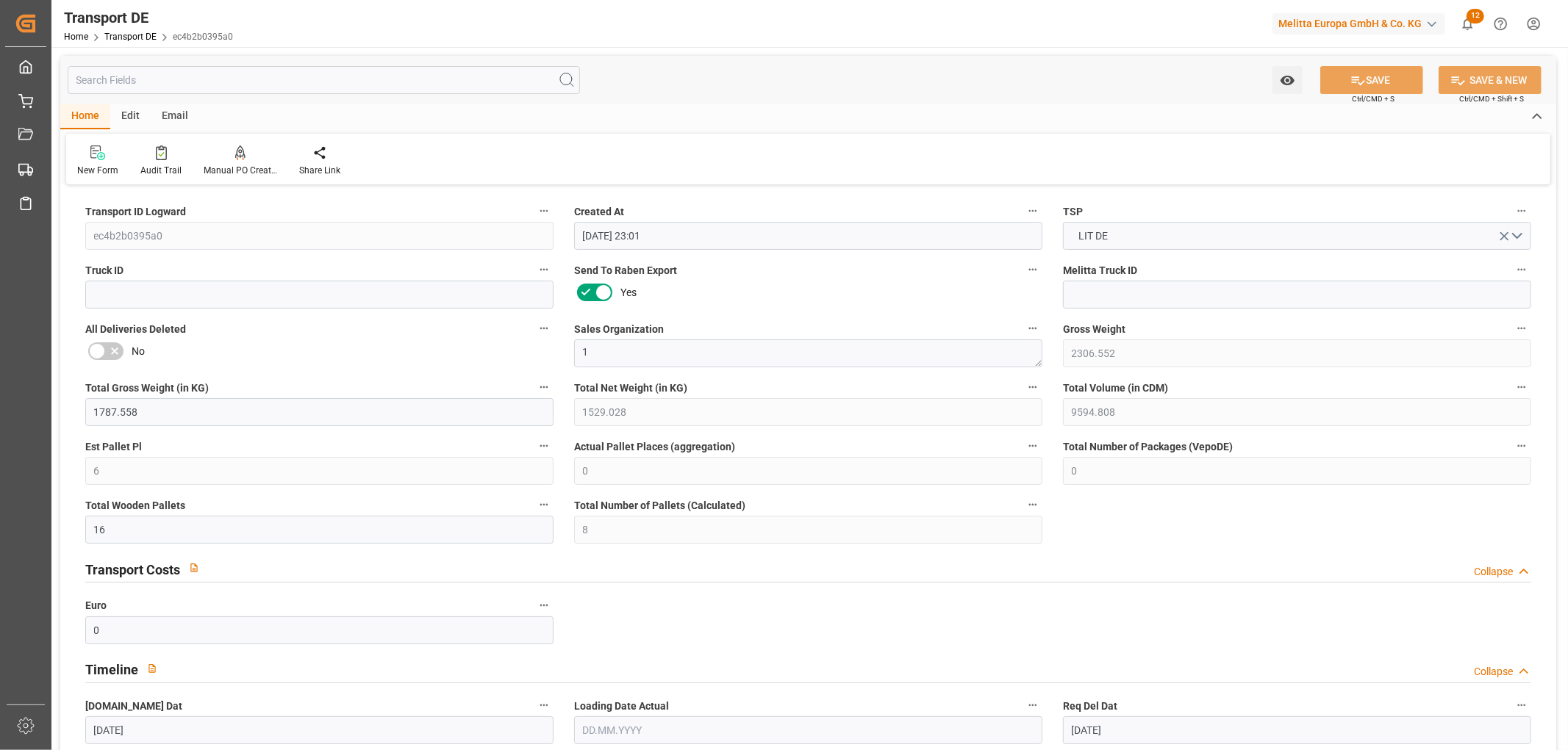
type input "[DATE]"
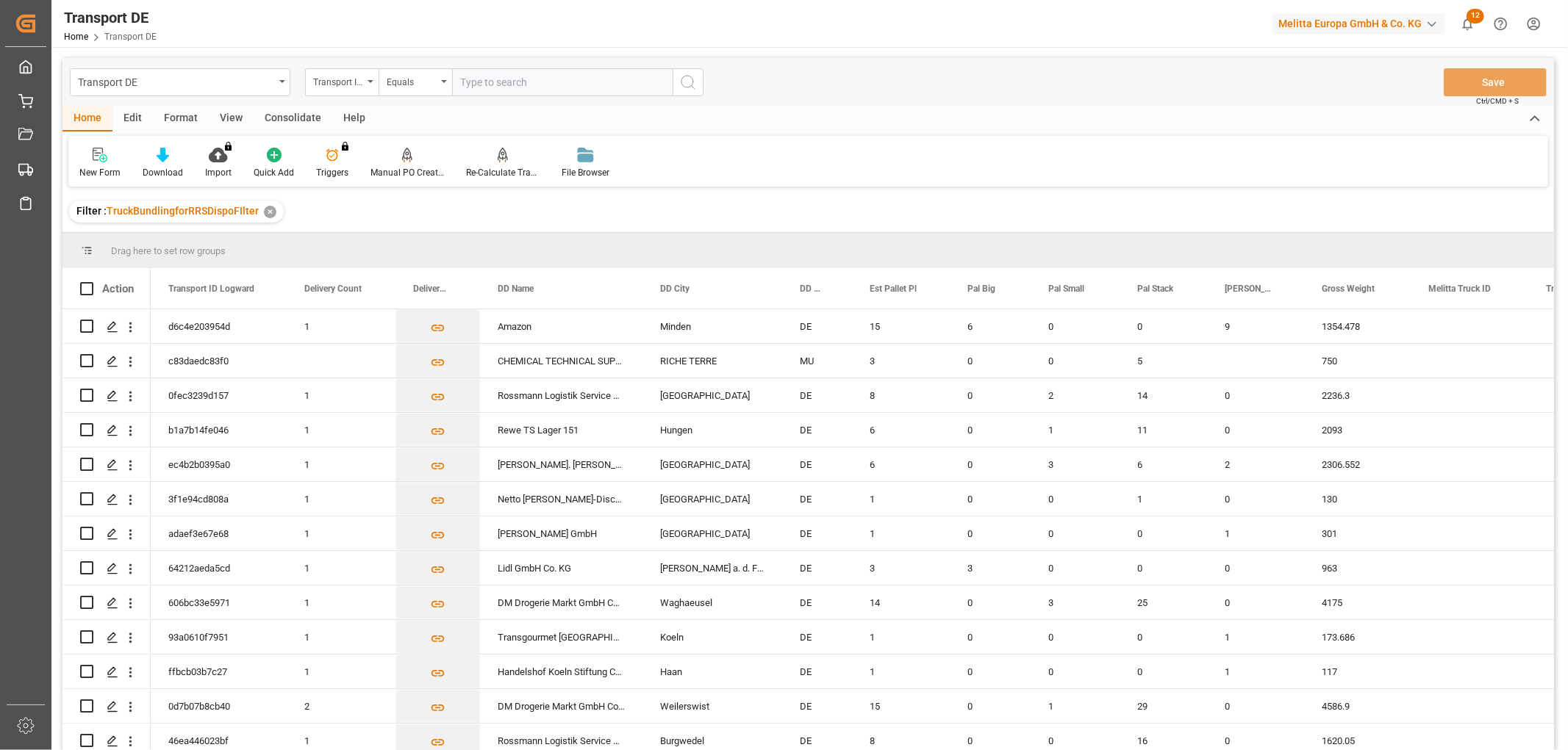
click at [285, 118] on div "Consolidate" at bounding box center [293, 118] width 79 height 25
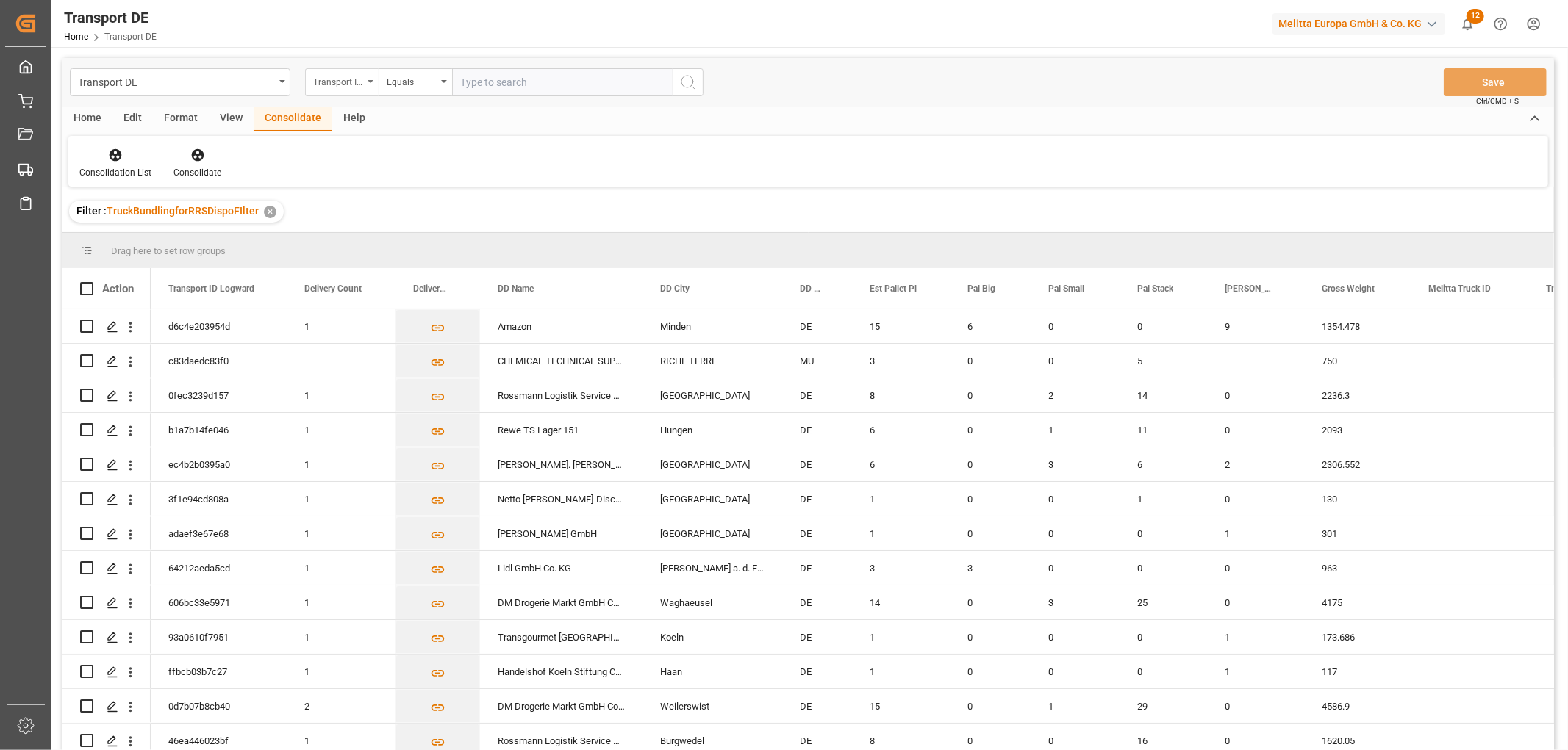
click at [333, 82] on div "Transport ID Logward" at bounding box center [338, 80] width 50 height 17
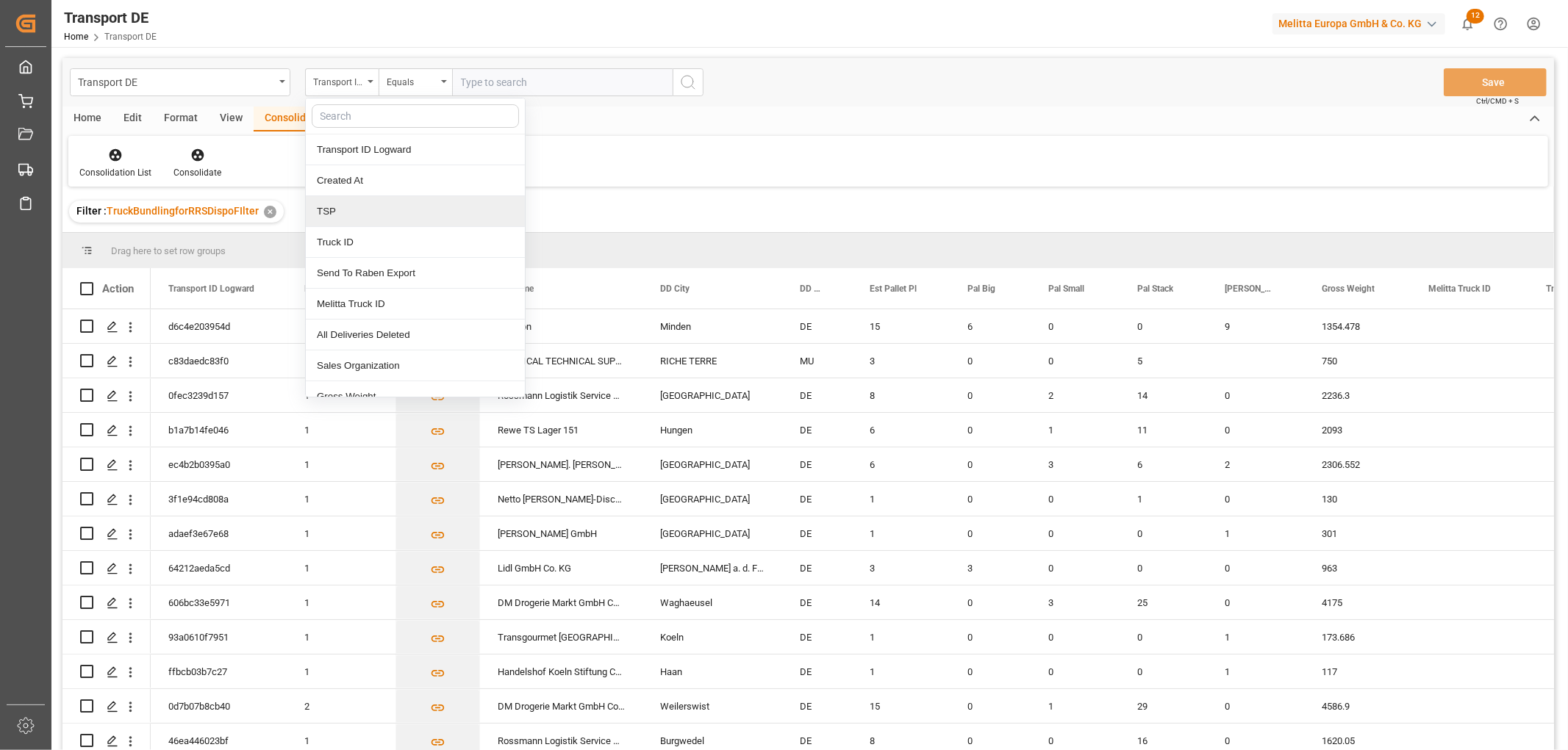
click at [377, 217] on div "TSP" at bounding box center [415, 212] width 219 height 31
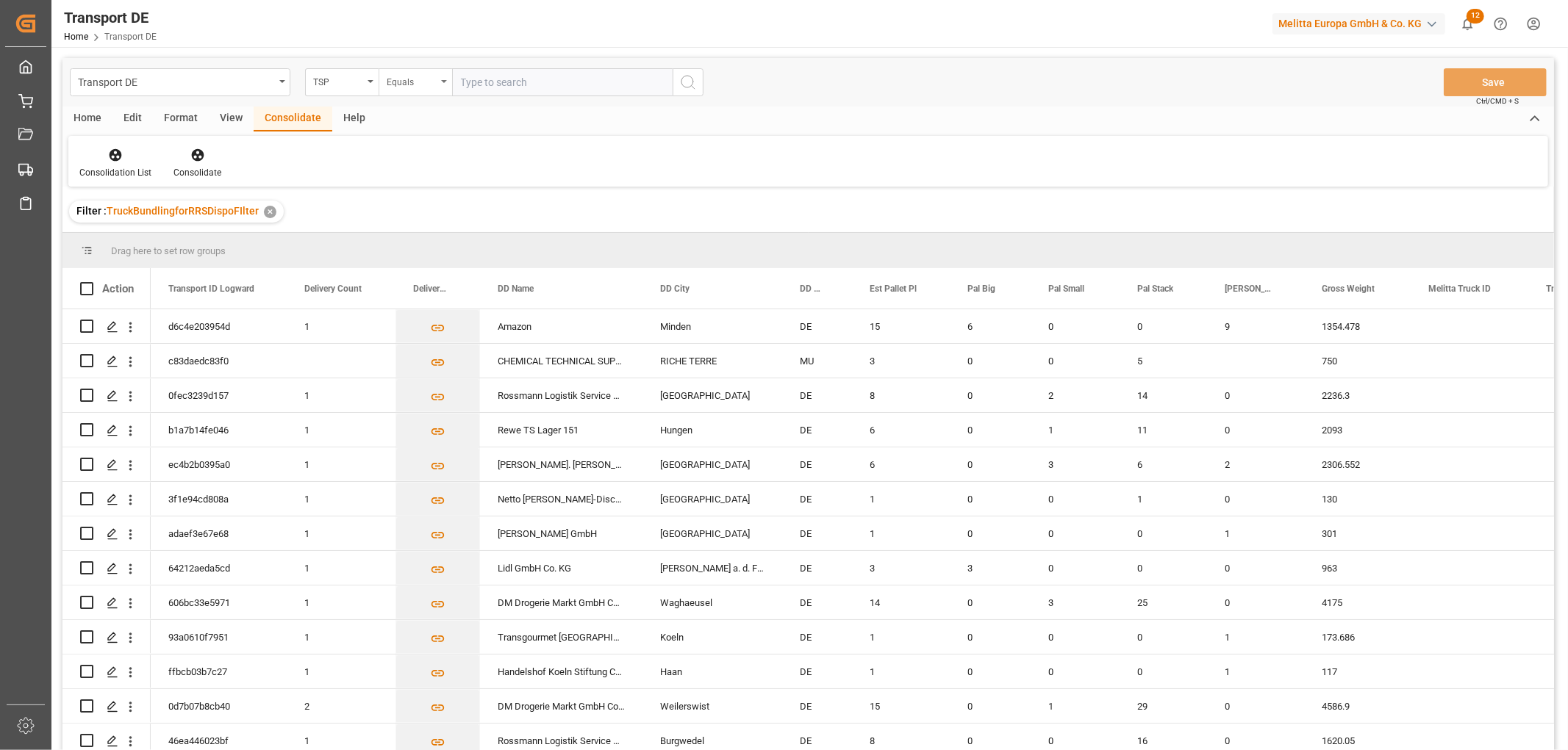
click at [409, 74] on div "Equals" at bounding box center [412, 80] width 50 height 17
click at [432, 247] on div "Starts with" at bounding box center [489, 242] width 219 height 31
click at [483, 79] on input "text" at bounding box center [562, 82] width 220 height 28
type input "LIT DE"
click at [689, 81] on icon "search button" at bounding box center [687, 82] width 17 height 17
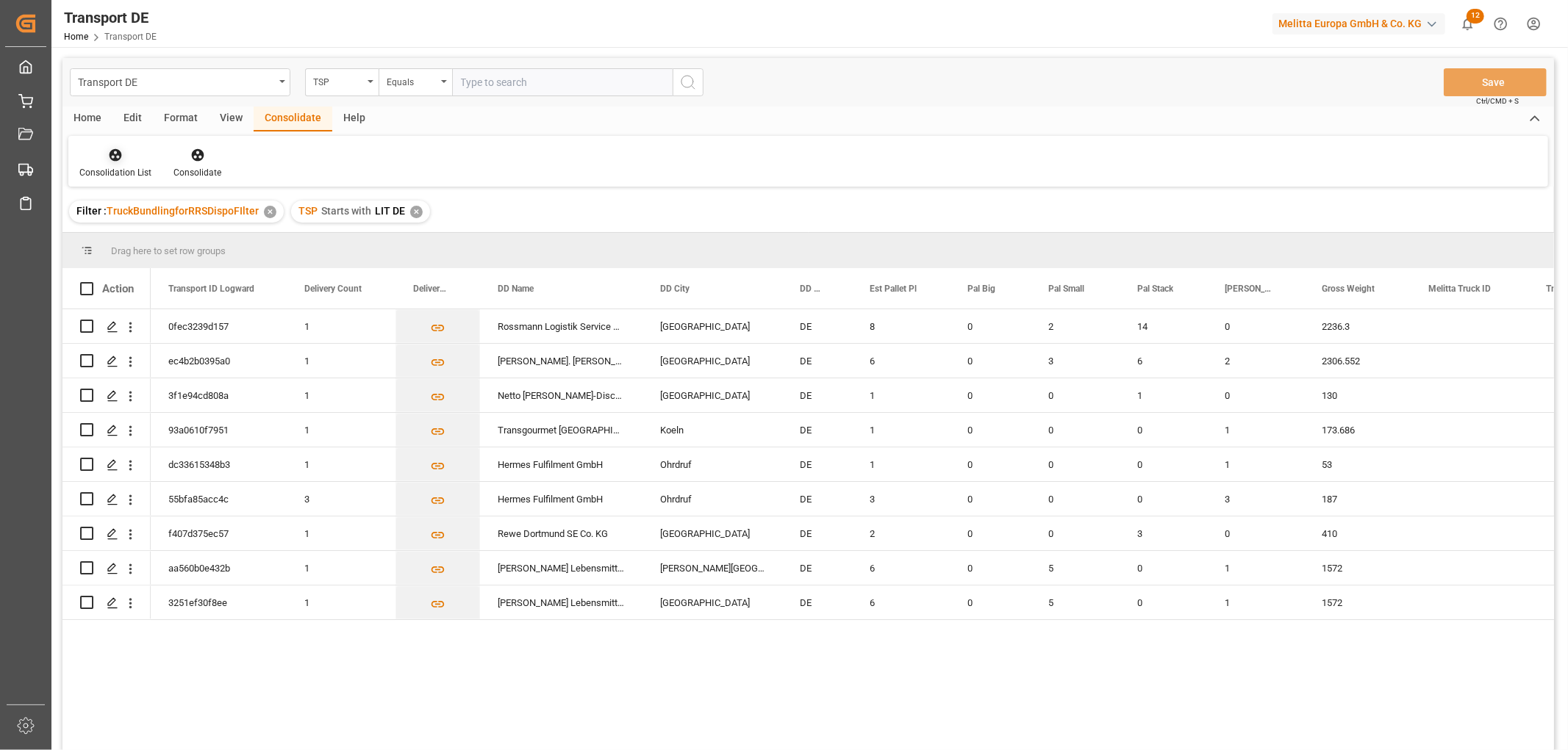
click at [119, 156] on icon at bounding box center [116, 155] width 13 height 13
click at [138, 233] on div "Transport DE TSP Equals Save Ctrl/CMD + S Home Edit Format View Consolidate Hel…" at bounding box center [807, 423] width 1491 height 731
click at [791, 200] on div "Filter : TruckBundlingforRRSDispoFIlter ✕ TSP Starts with LIT DE ✕" at bounding box center [807, 211] width 1491 height 41
click at [113, 157] on icon at bounding box center [116, 155] width 13 height 13
click at [129, 210] on div "Transport DE TSP Equals Save Ctrl/CMD + S Home Edit Format View Consolidate Hel…" at bounding box center [807, 423] width 1491 height 731
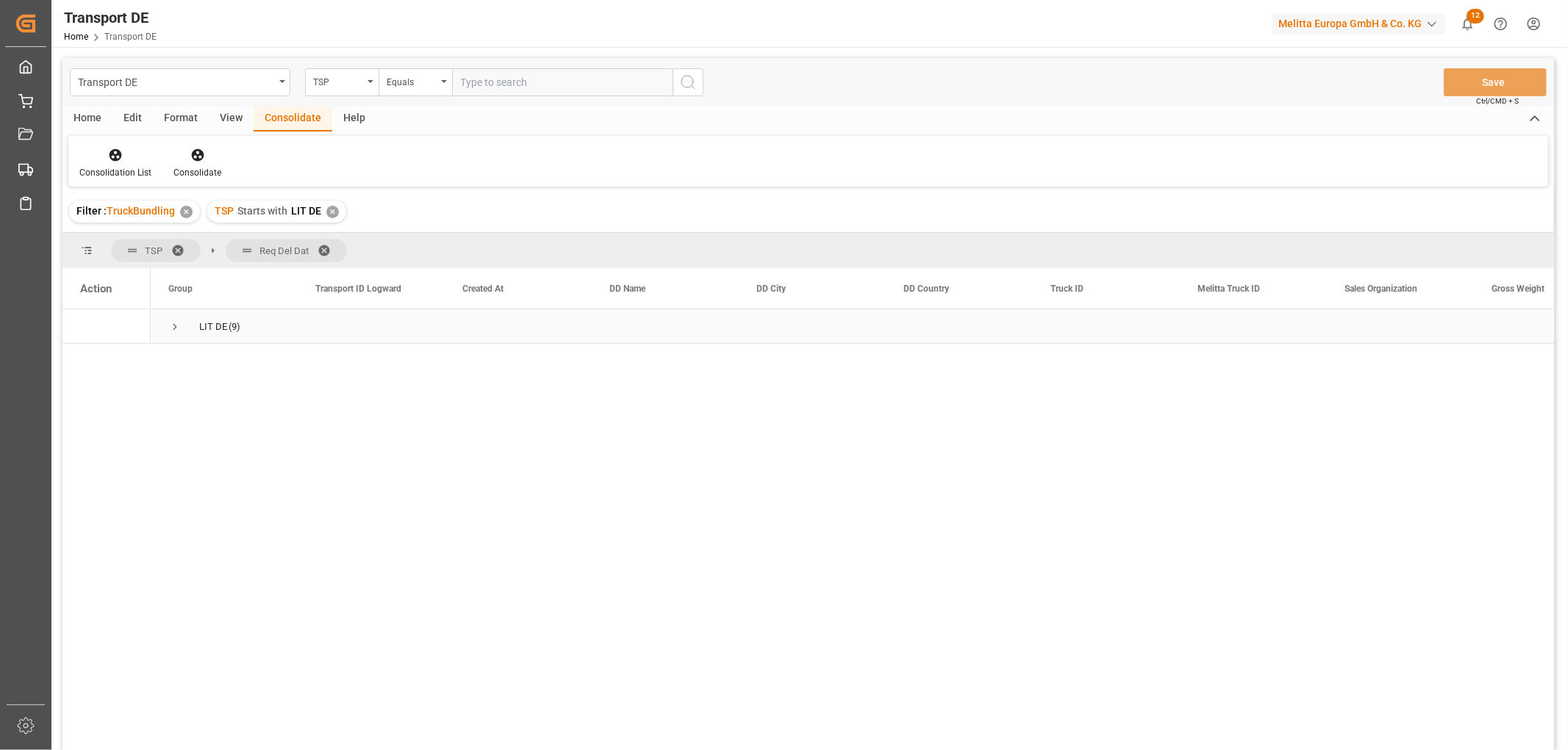
click at [173, 321] on span "Press SPACE to select this row." at bounding box center [175, 327] width 13 height 13
click at [176, 328] on span "Press SPACE to select this row." at bounding box center [175, 327] width 13 height 13
click at [116, 158] on icon at bounding box center [116, 155] width 13 height 13
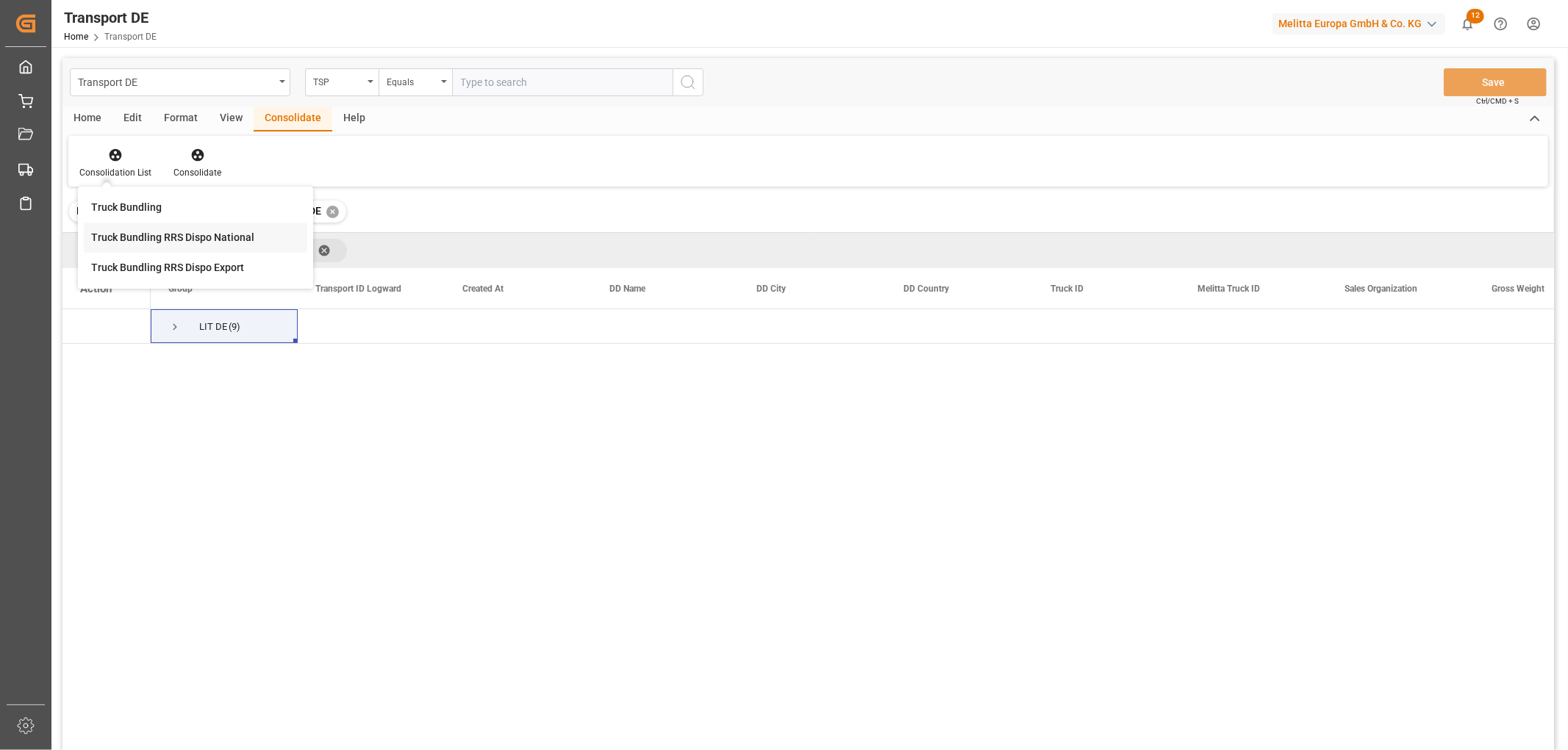
click at [134, 239] on div "Transport DE TSP Equals Save Ctrl/CMD + S Home Edit Format View Consolidate Hel…" at bounding box center [807, 423] width 1491 height 731
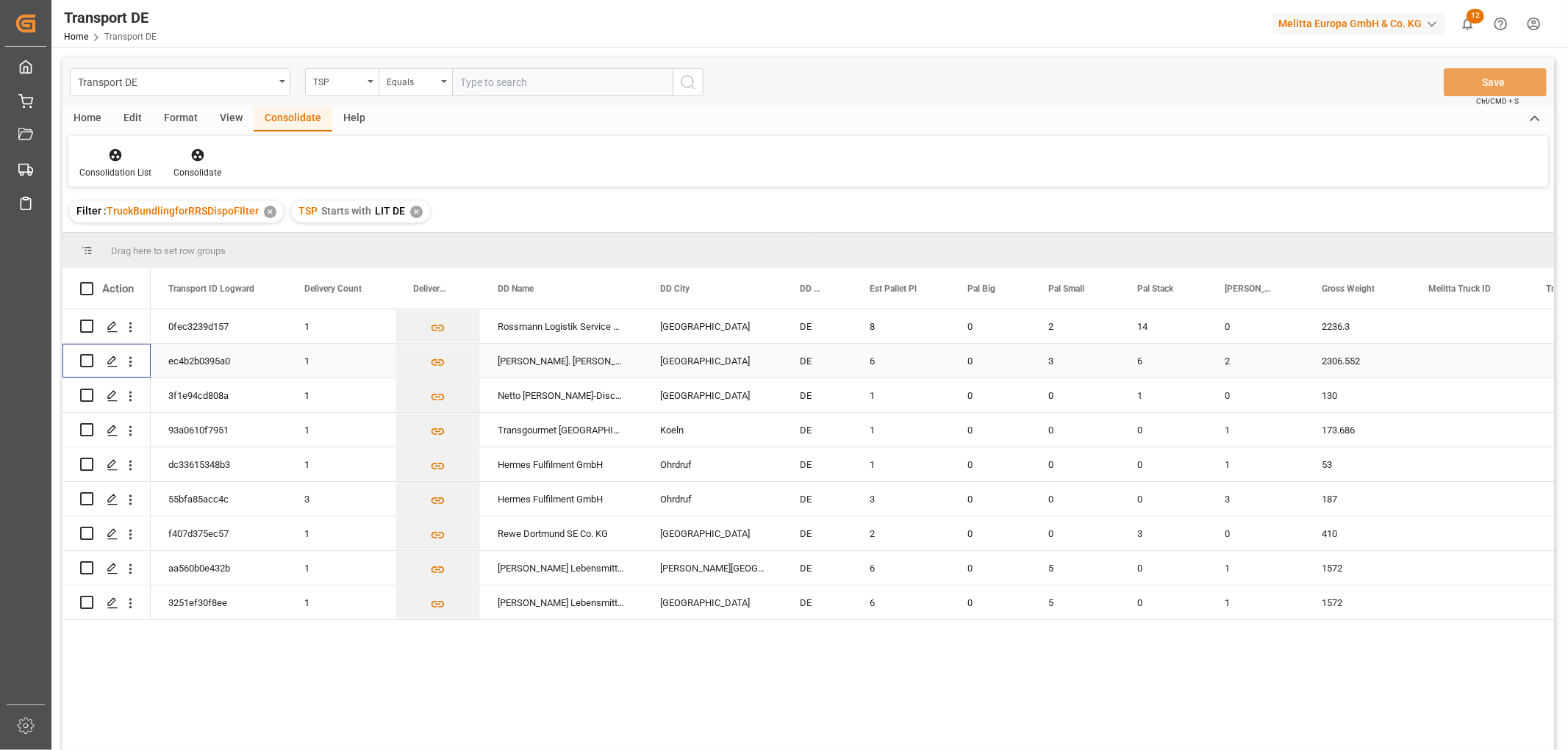
click at [86, 358] on input "Press Space to toggle row selection (unchecked)" at bounding box center [86, 361] width 13 height 13
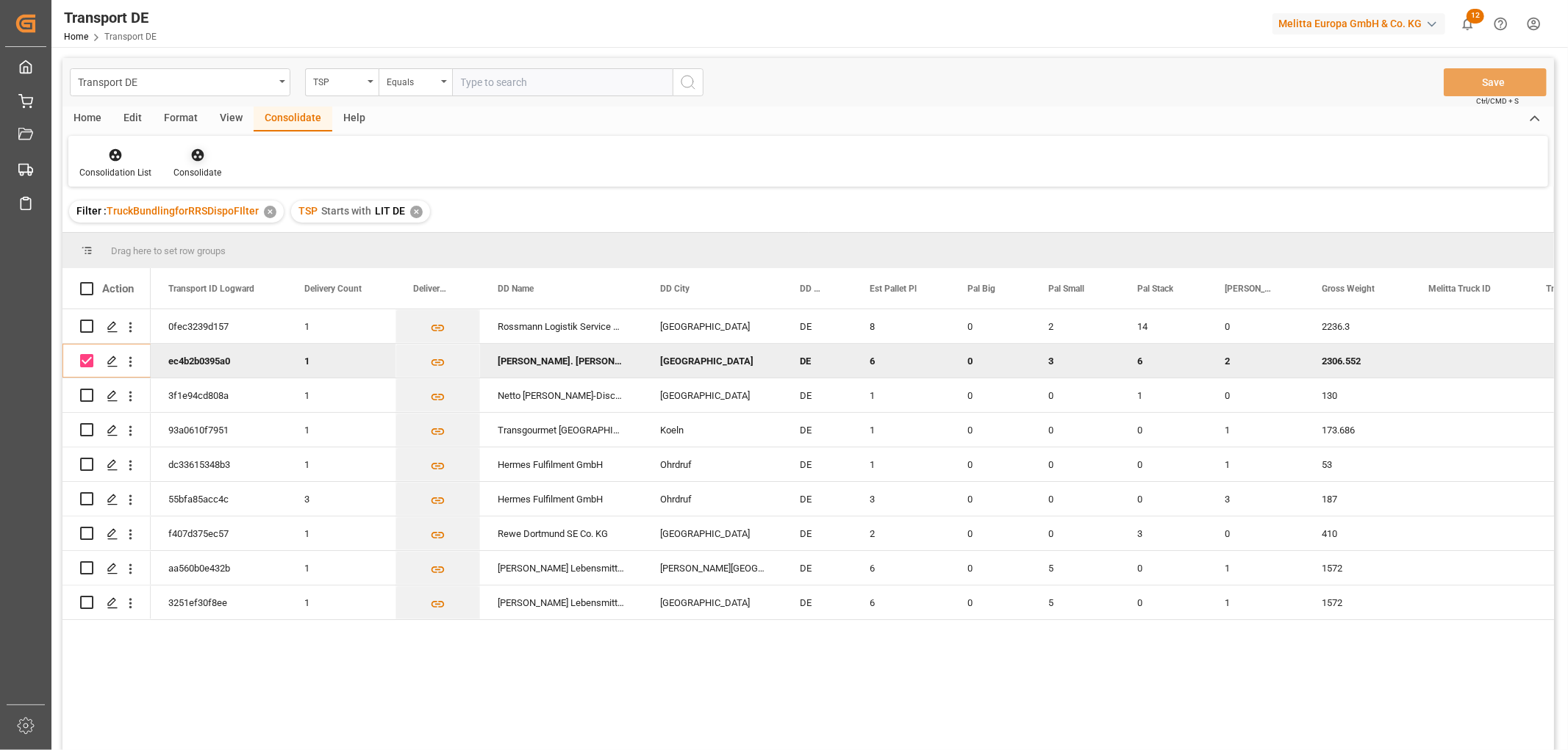
click at [194, 154] on icon at bounding box center [197, 155] width 13 height 13
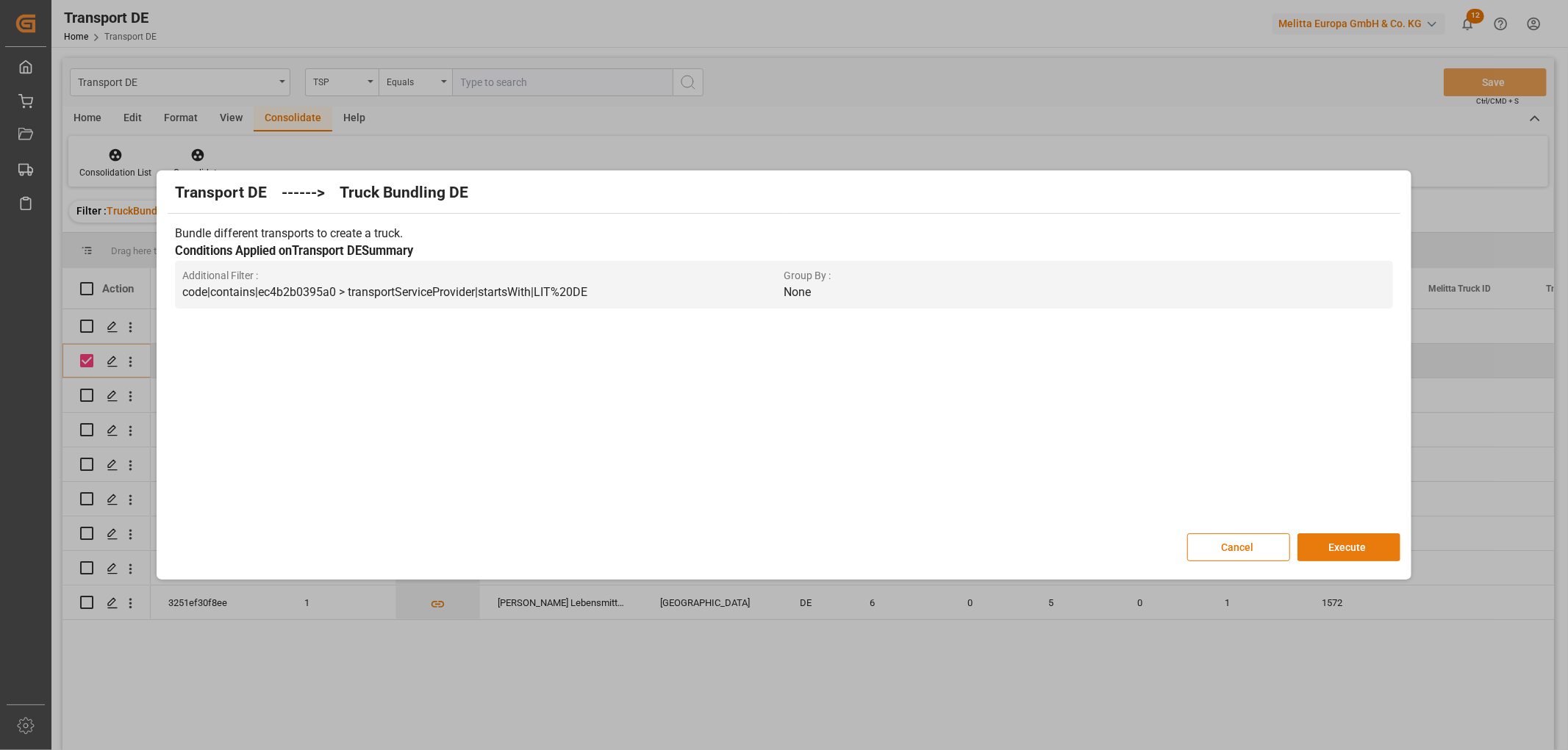
click at [1353, 543] on button "Execute" at bounding box center [1348, 547] width 103 height 28
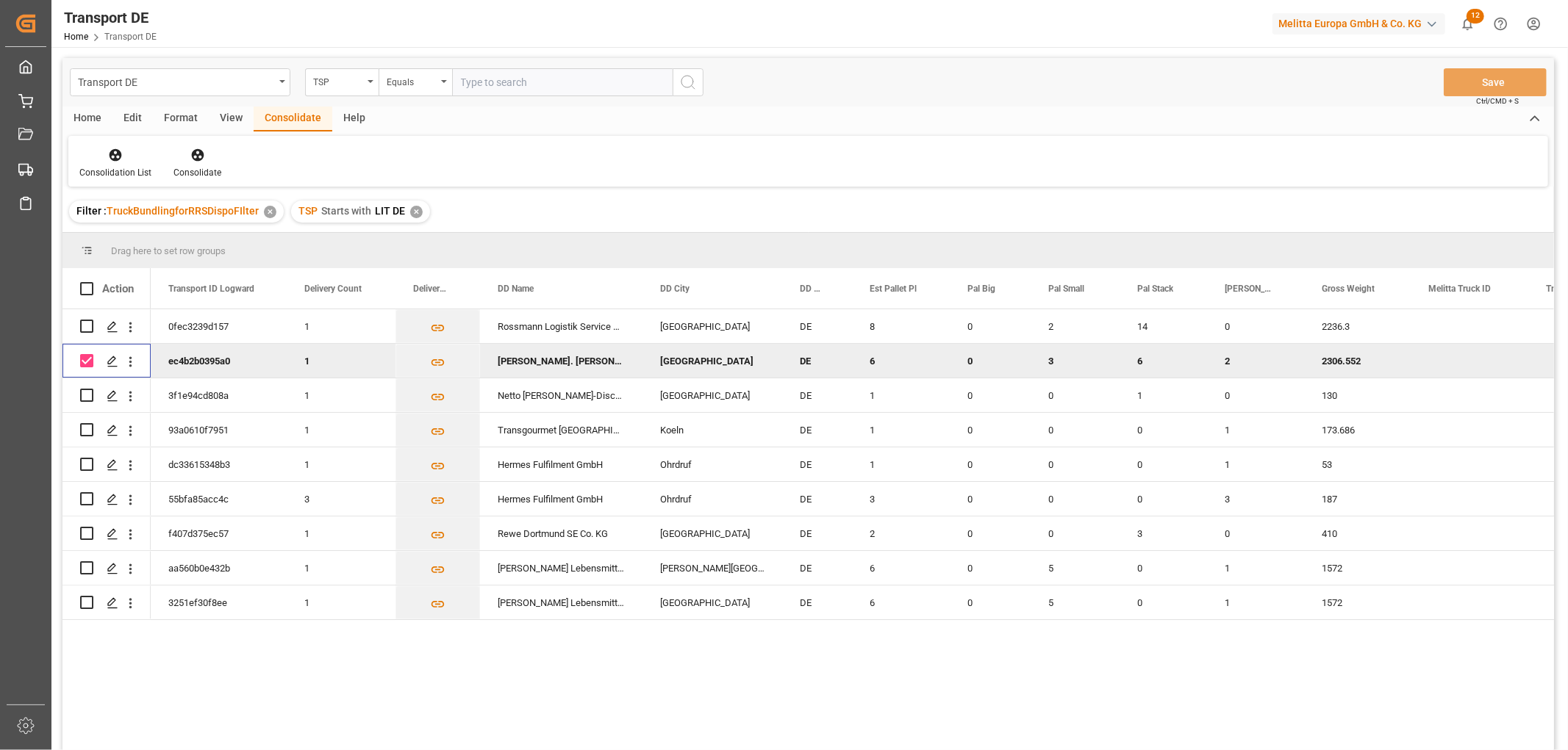
click at [91, 362] on input "Press Space to toggle row selection (checked)" at bounding box center [86, 361] width 13 height 13
checkbox input "false"
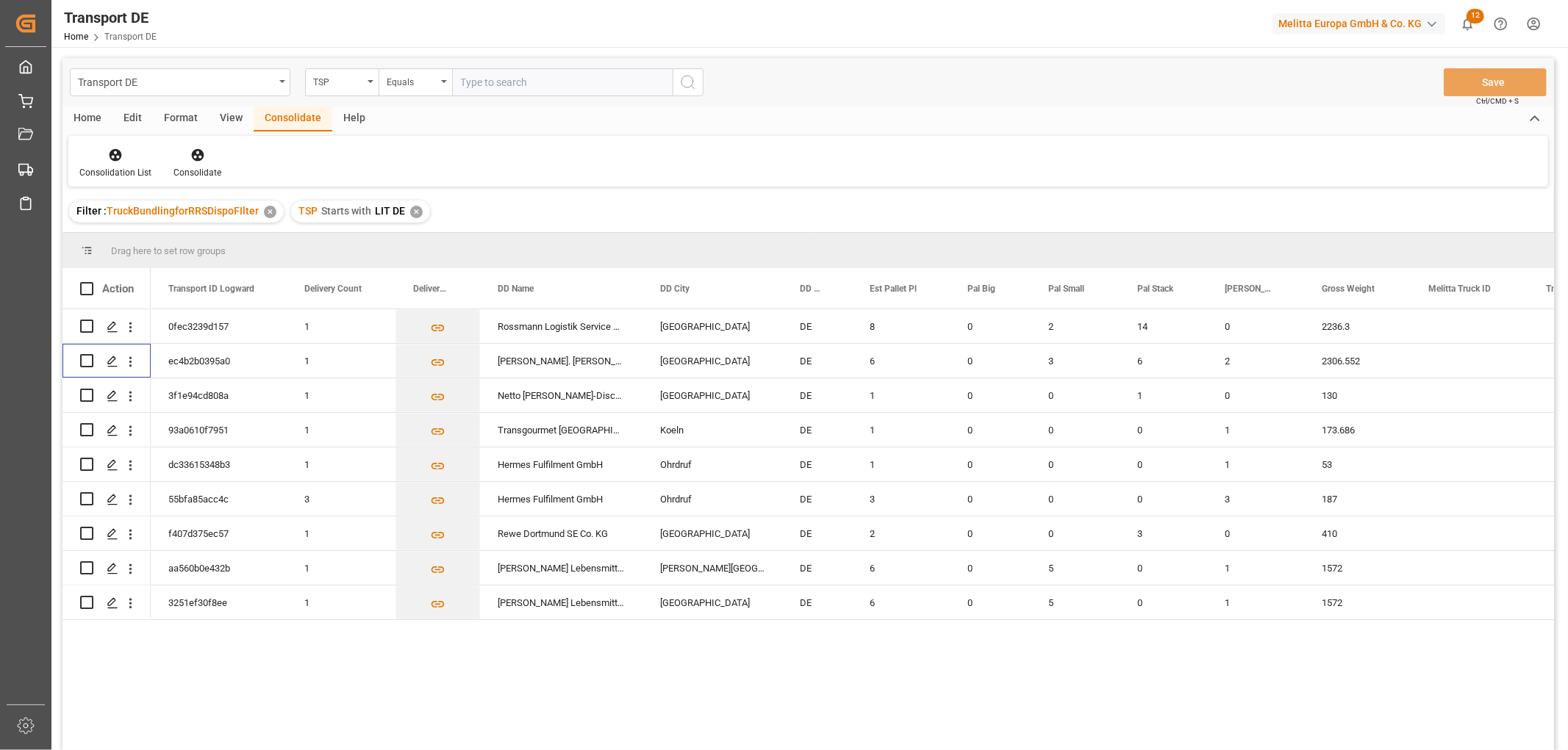
click at [410, 215] on div "✕" at bounding box center [416, 212] width 13 height 13
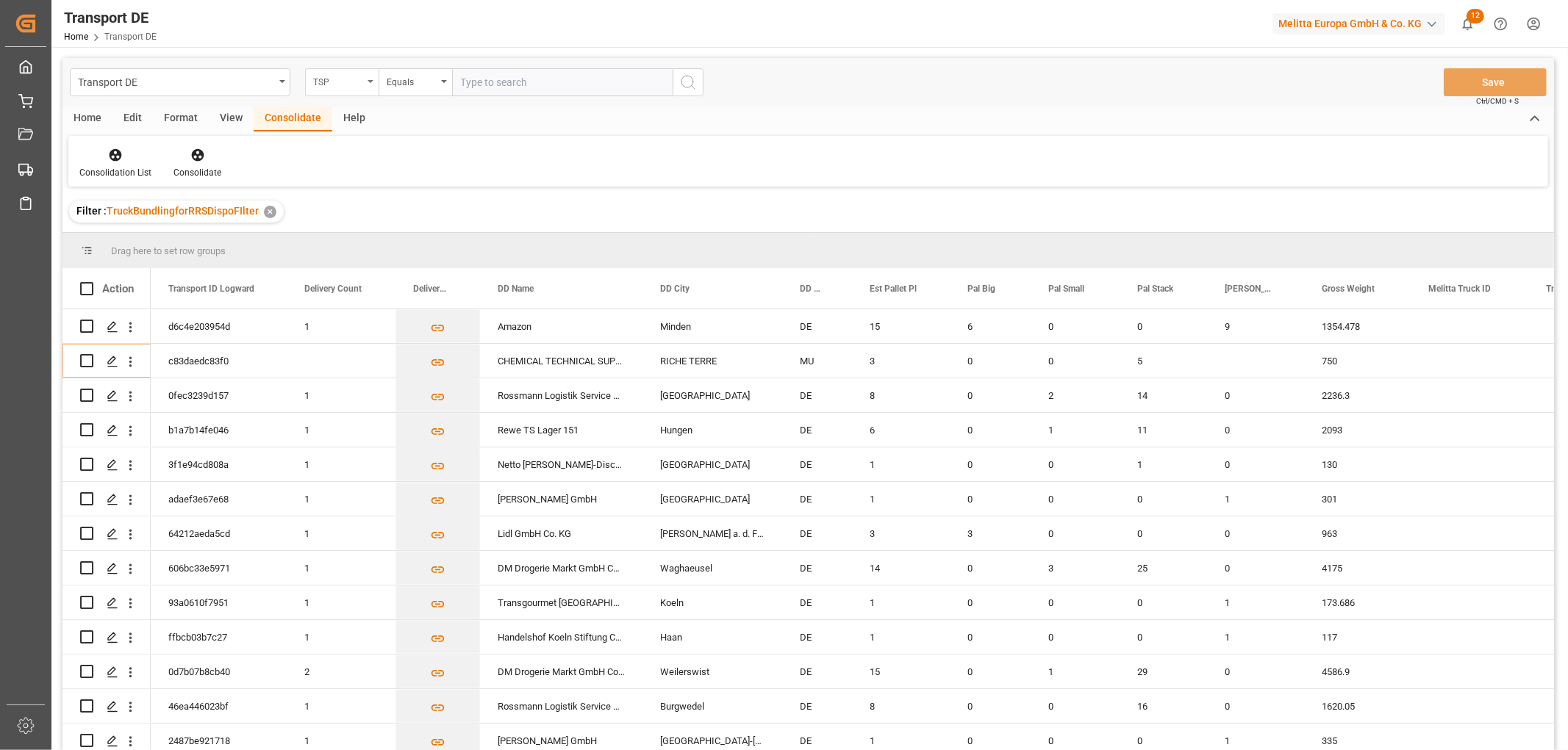
click at [329, 83] on div "TSP" at bounding box center [338, 80] width 50 height 17
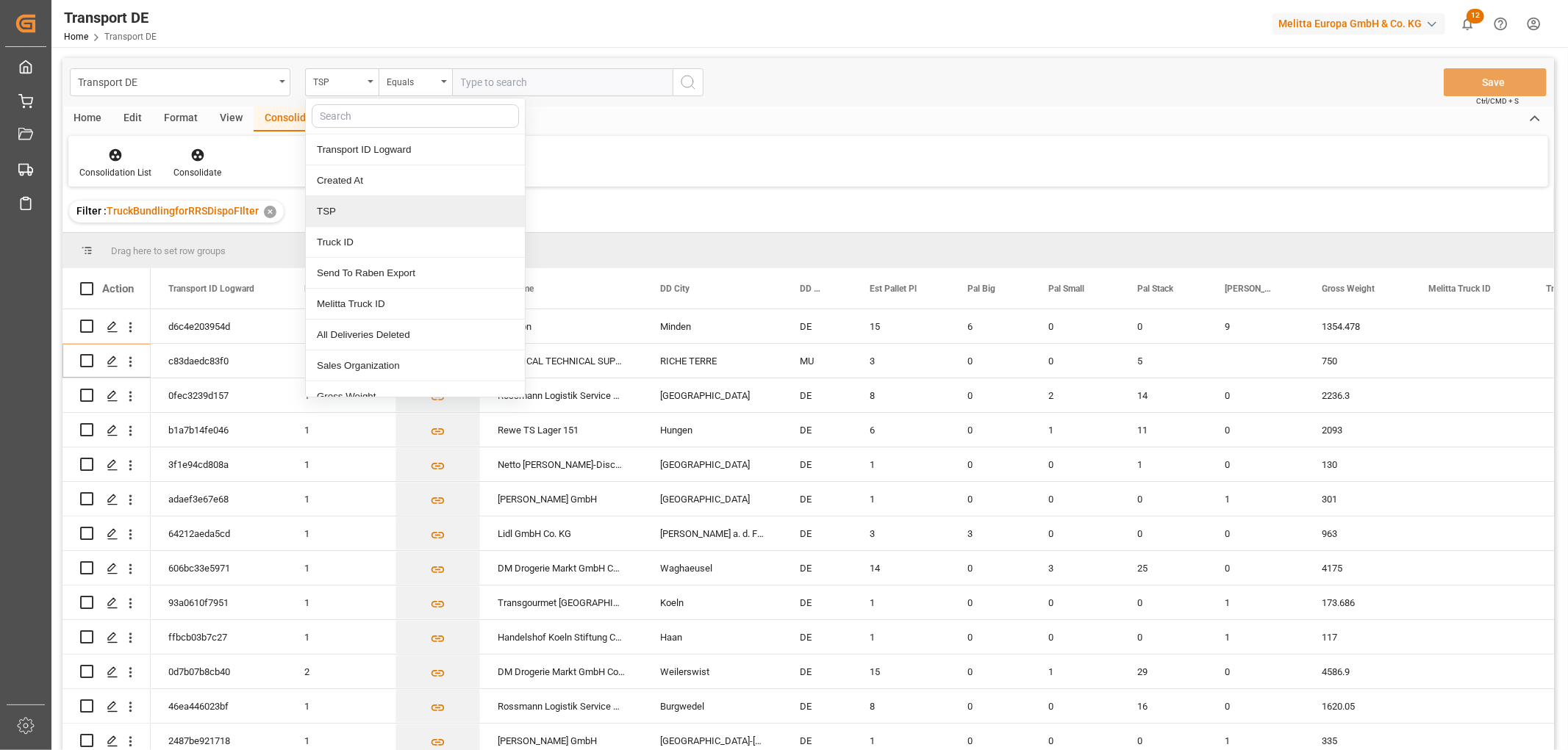
click at [338, 211] on div "TSP" at bounding box center [415, 212] width 219 height 31
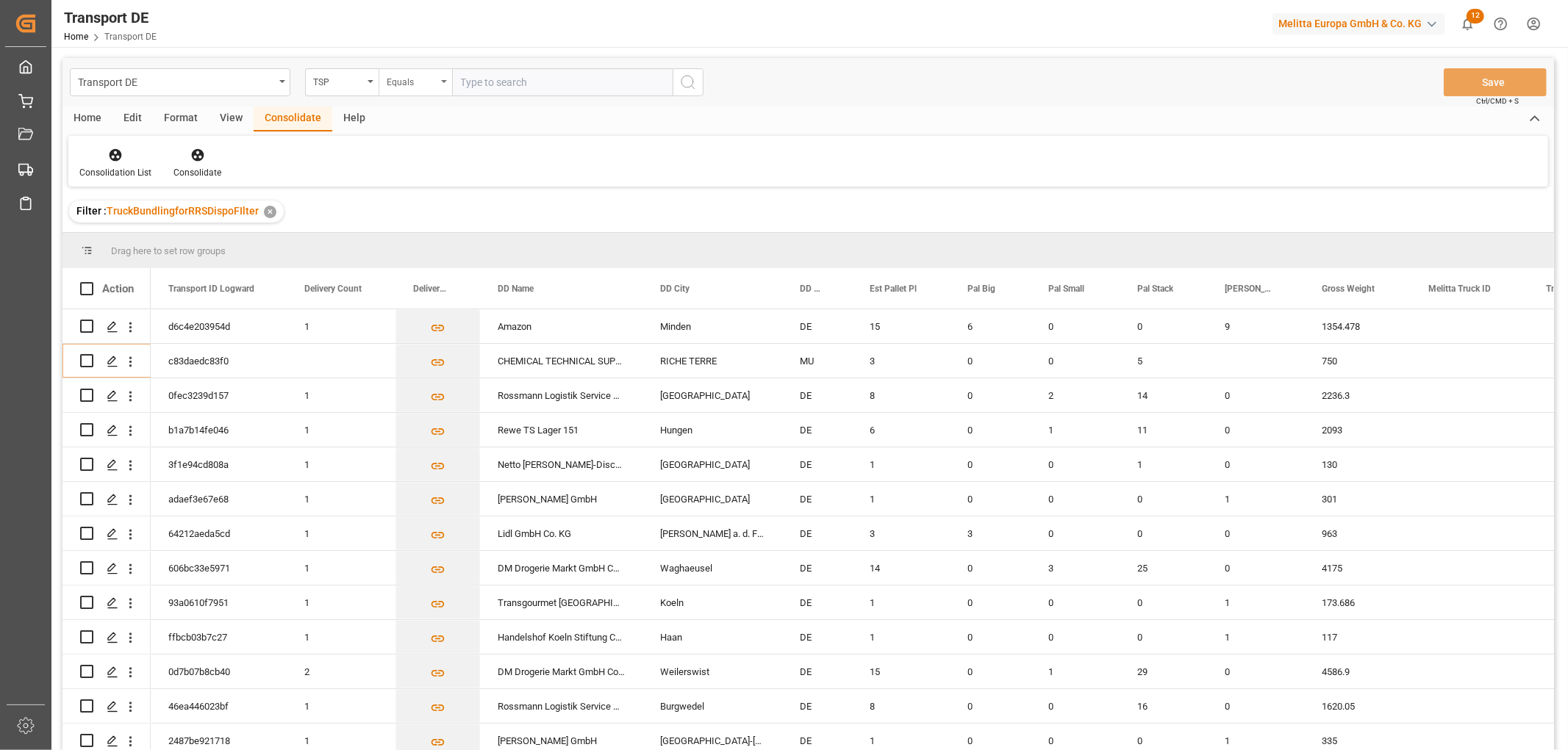
click at [405, 82] on div "Equals" at bounding box center [412, 80] width 50 height 17
click at [435, 244] on div "Starts with" at bounding box center [489, 242] width 219 height 31
click at [492, 83] on input "text" at bounding box center [562, 82] width 220 height 28
type input "Self pickup DE"
click at [688, 75] on icon "search button" at bounding box center [687, 82] width 17 height 17
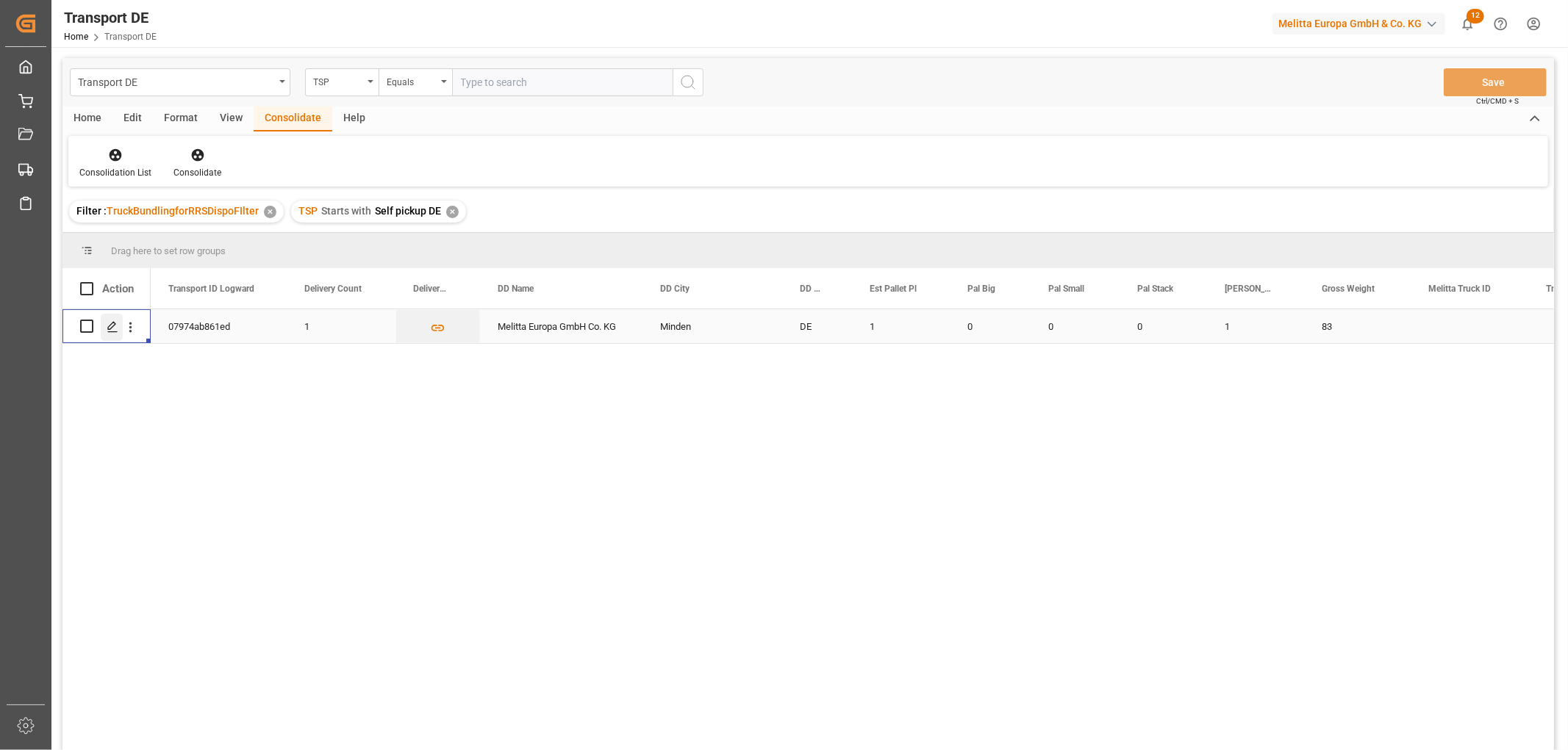
click at [110, 328] on polygon "Press SPACE to select this row." at bounding box center [112, 325] width 7 height 7
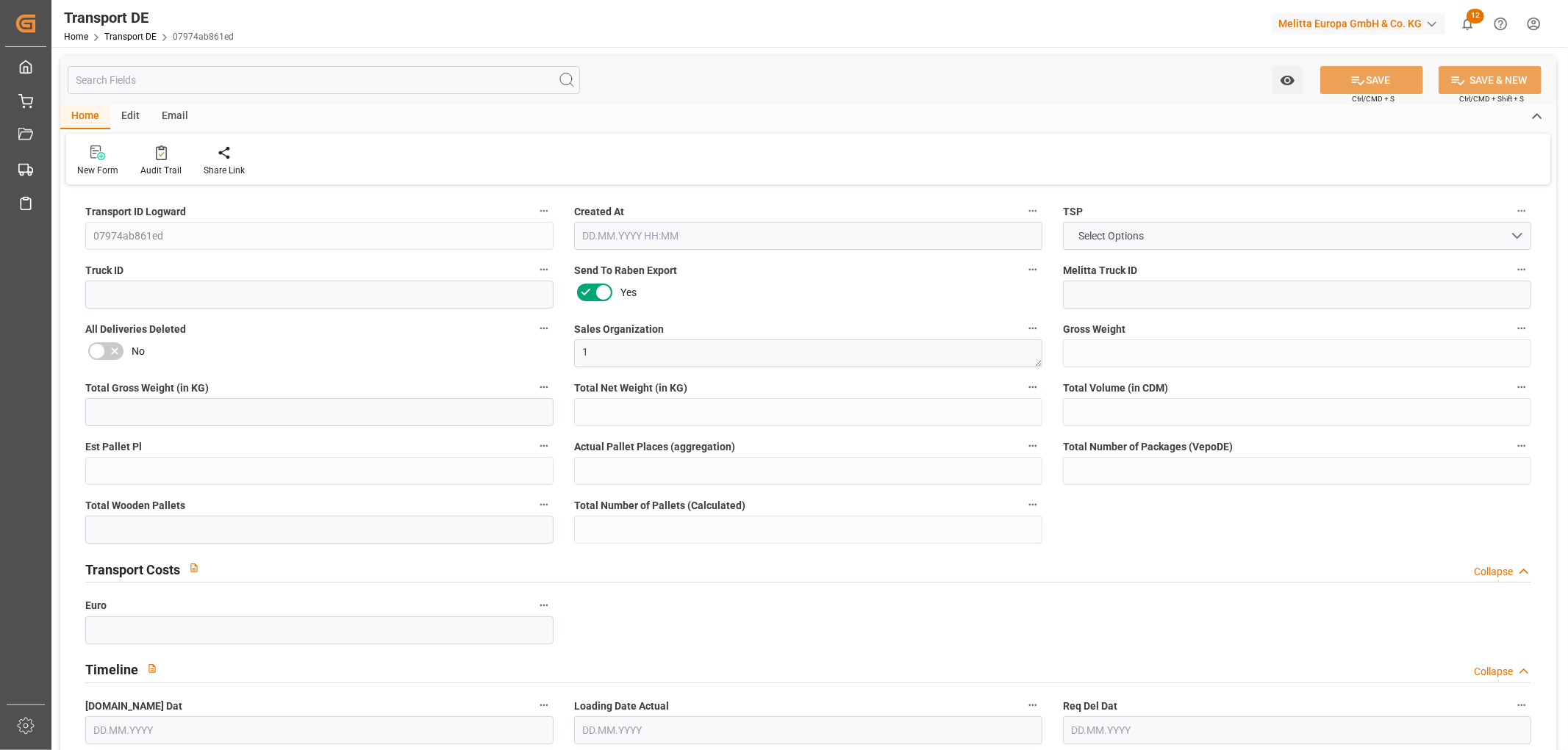
type input "83"
type input "59.202"
type input "48.129"
type input "419.106"
type input "1"
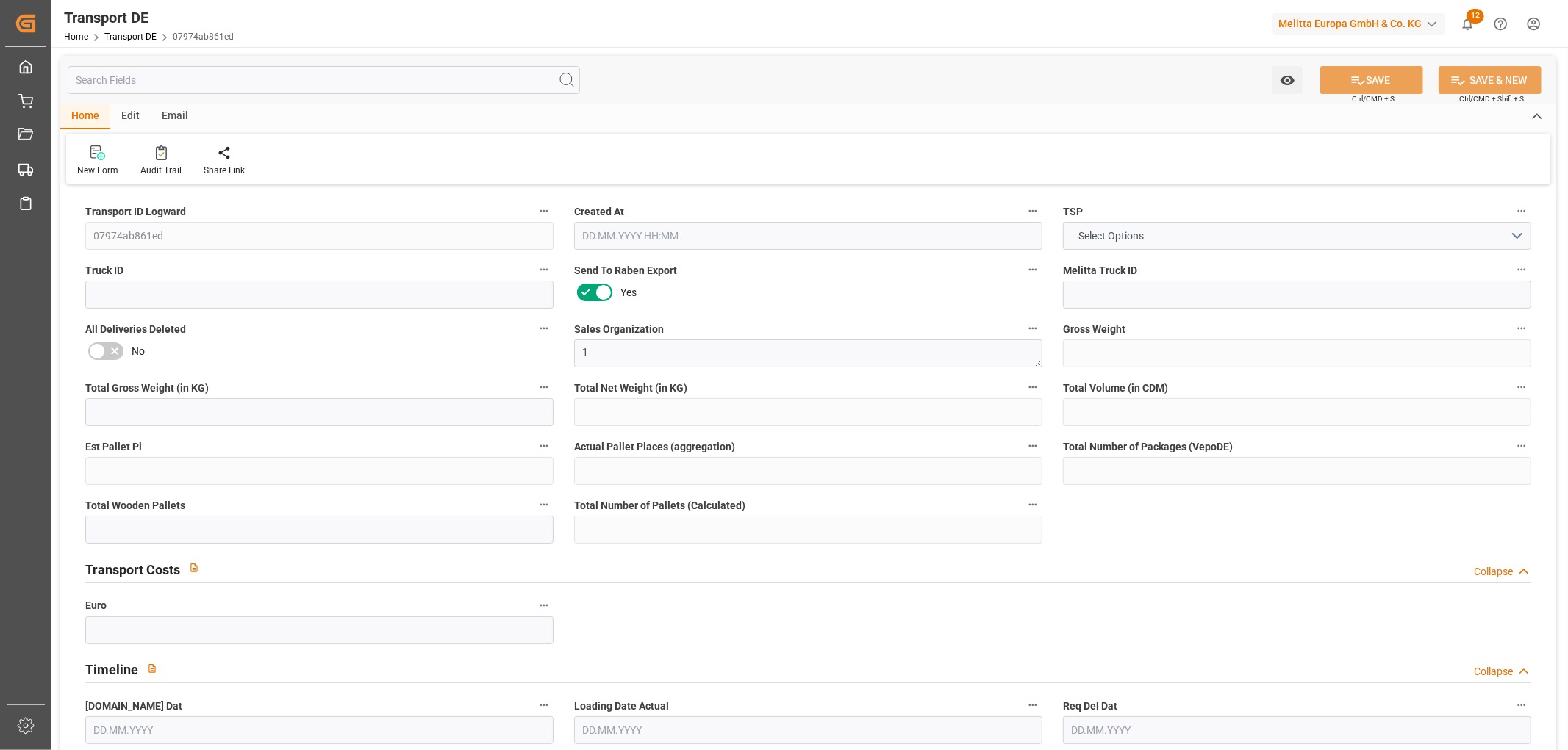
type input "0"
type input "1"
type input "0"
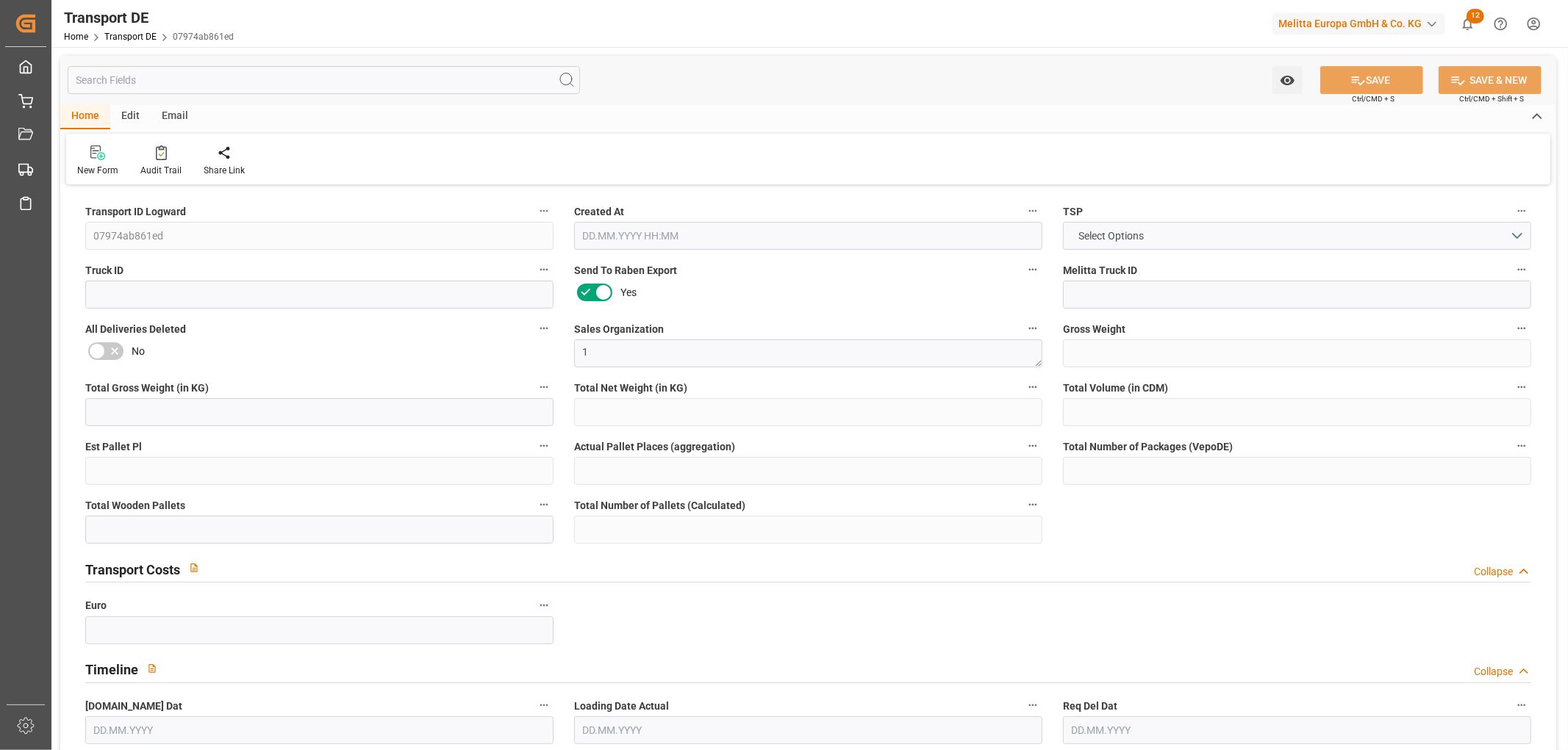
type input "32"
type input "0"
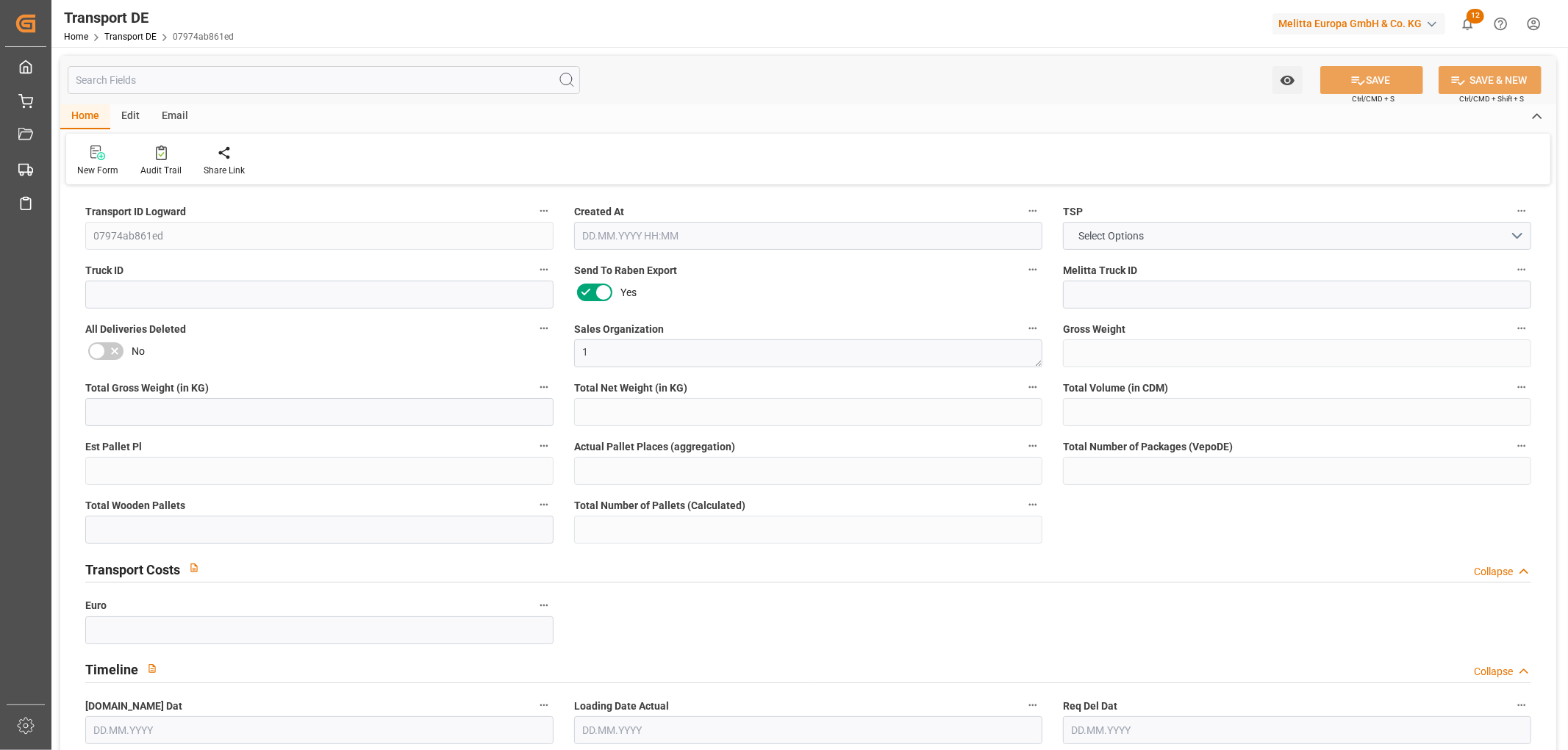
type input "0"
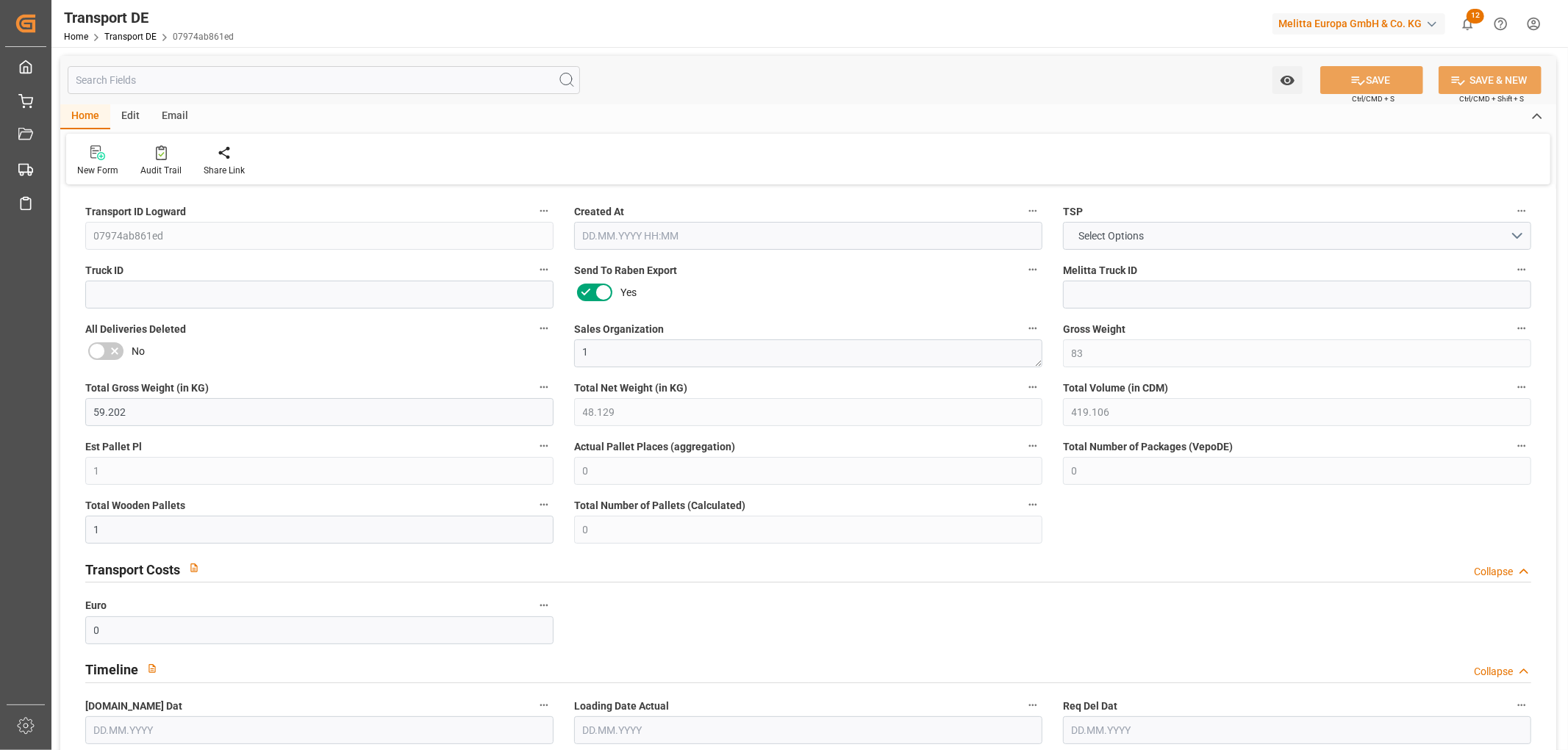
type input "0"
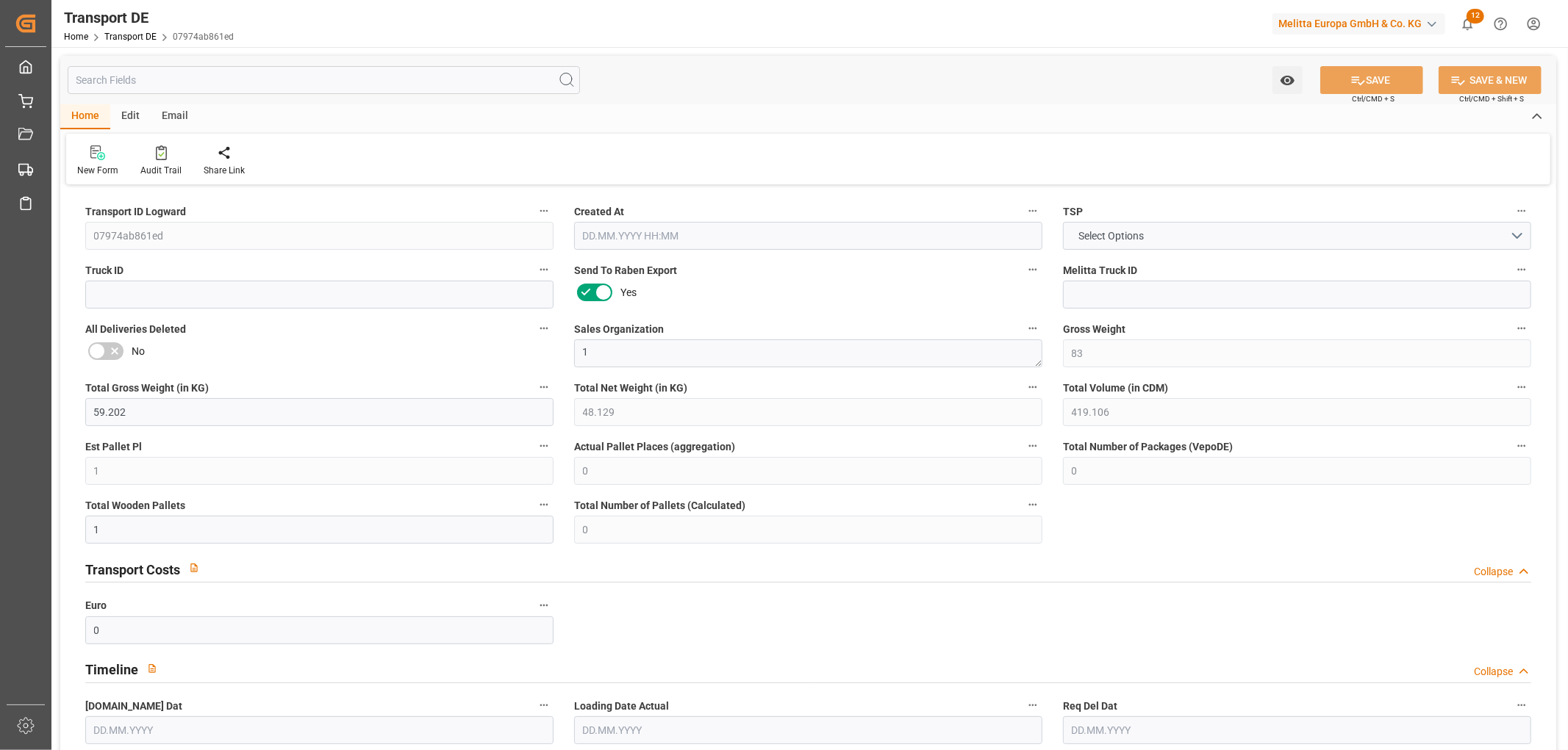
type input "0"
type input "1"
type input "0"
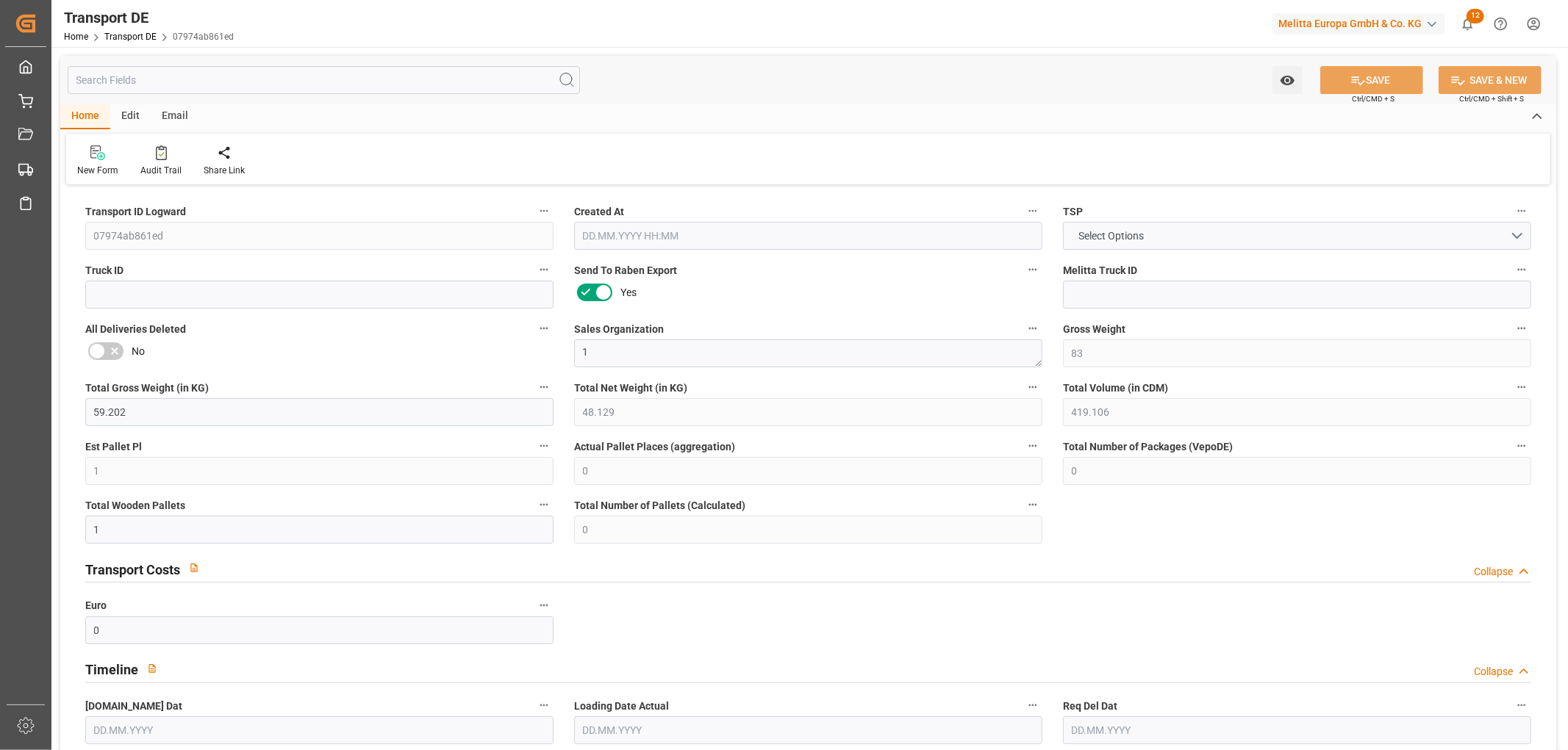
type input "0"
type input "3.039"
type input "0"
type input "[DATE] 10:42"
type input "[DATE]"
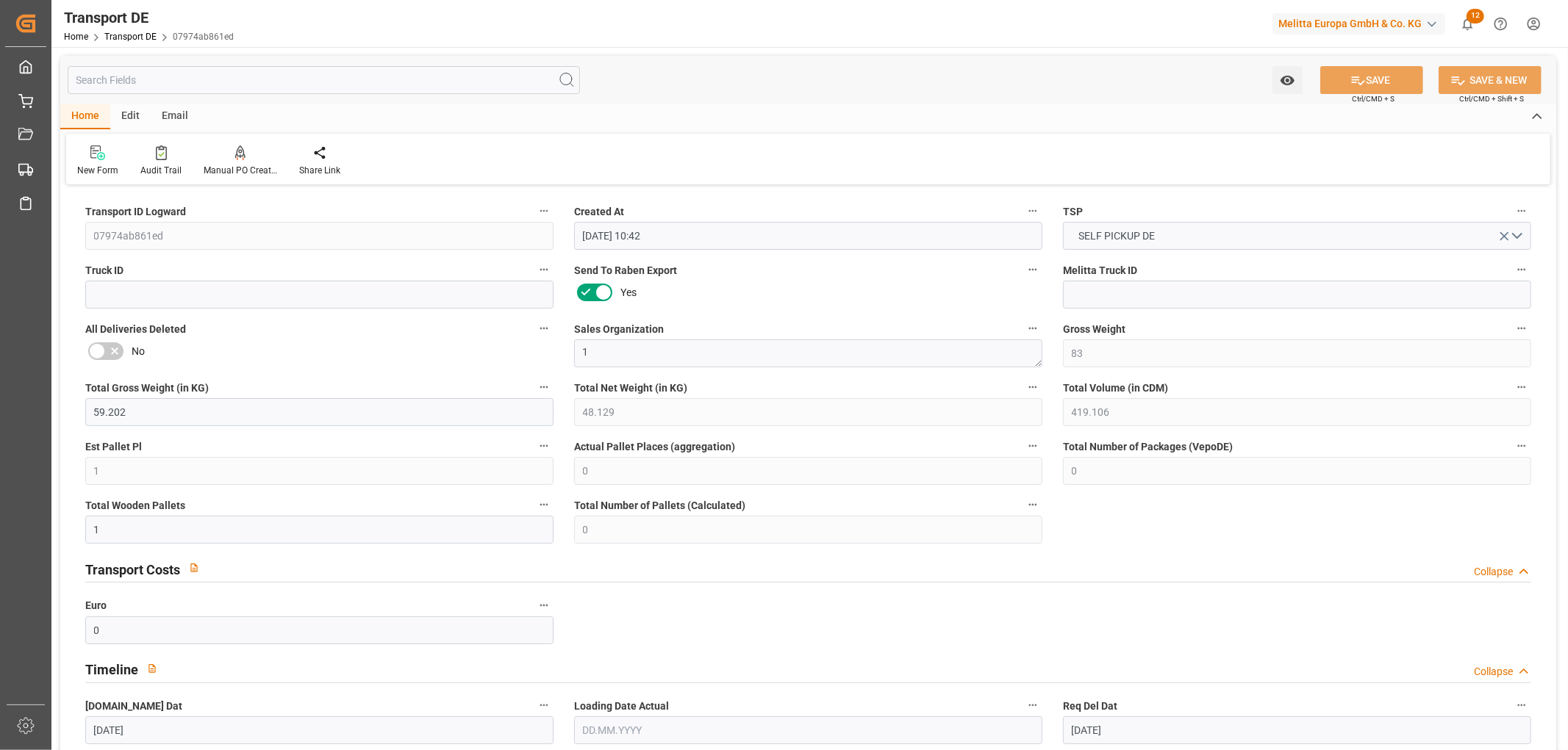
type input "[DATE]"
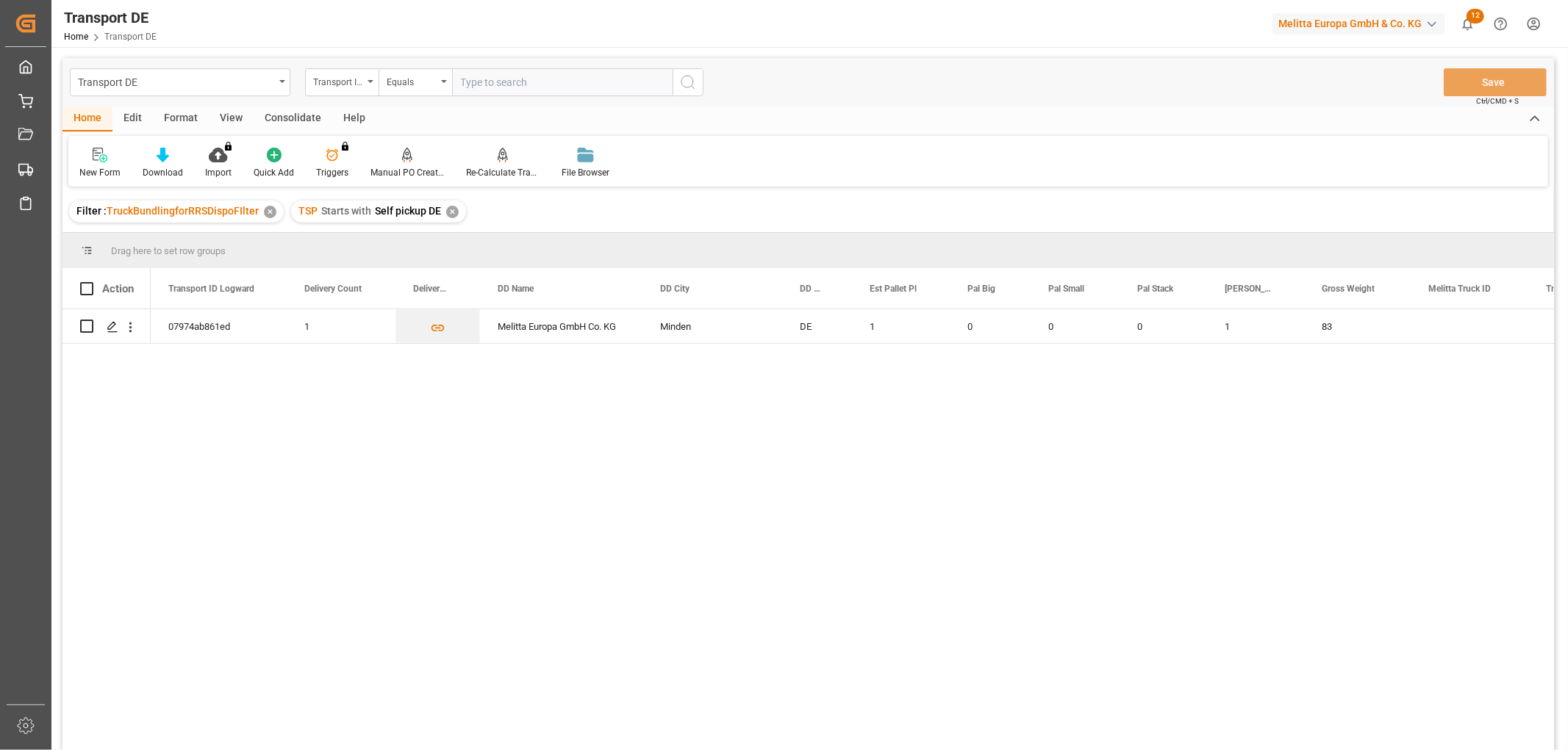
click at [450, 211] on div "✕" at bounding box center [453, 212] width 13 height 13
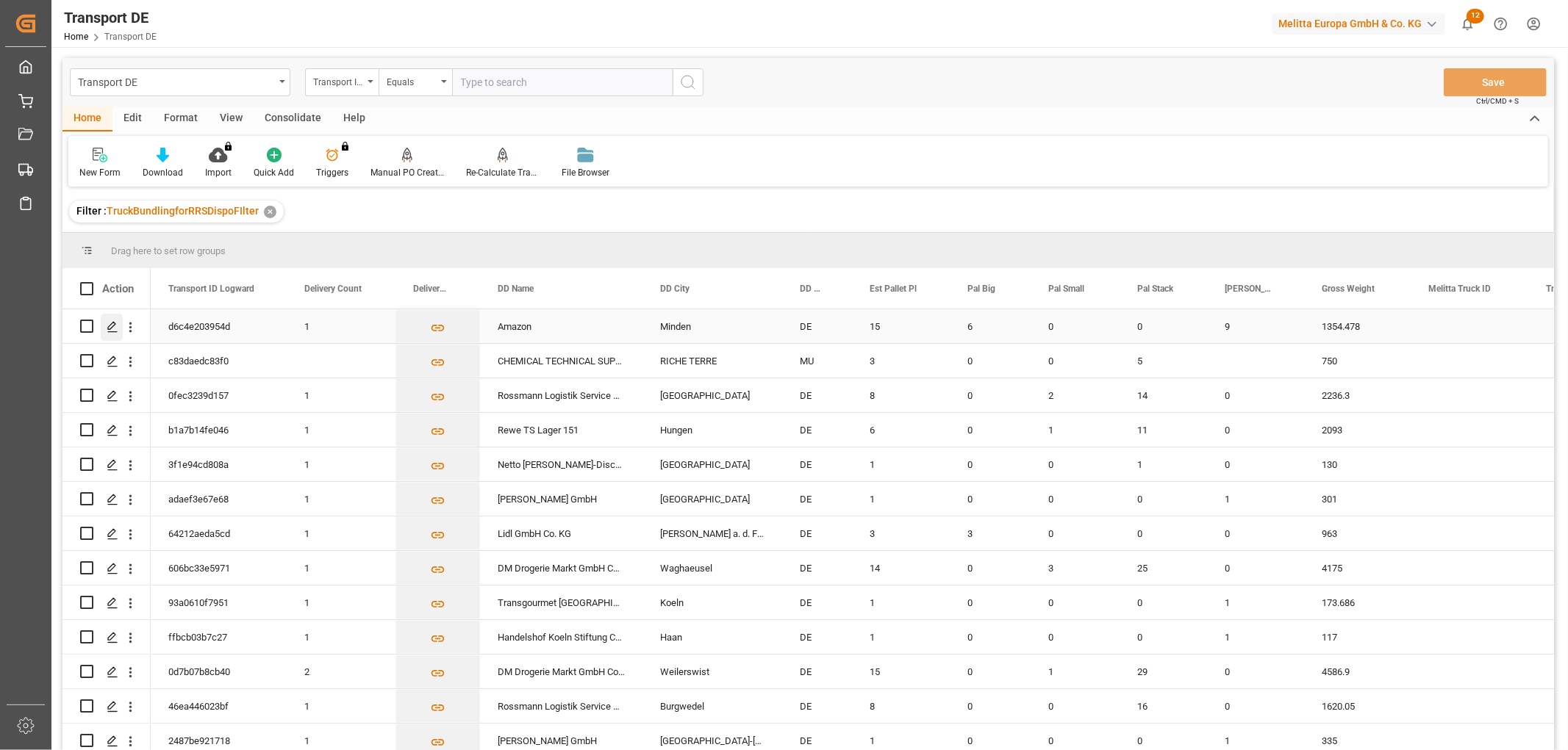
click at [110, 325] on icon "Press SPACE to select this row." at bounding box center [112, 327] width 12 height 12
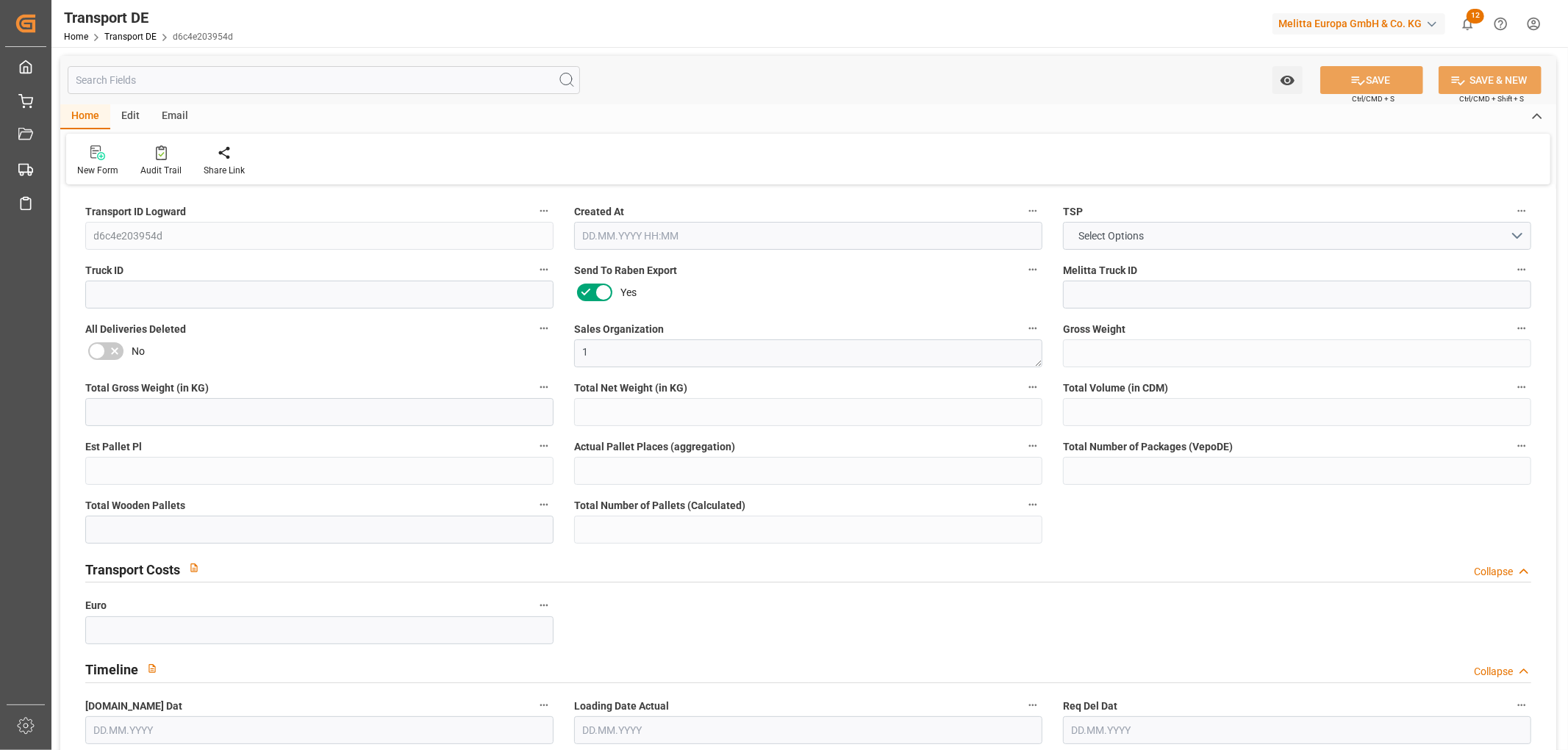
type input "1354.478"
type input "968.219"
type input "740.352"
type input "10812.805"
type input "15"
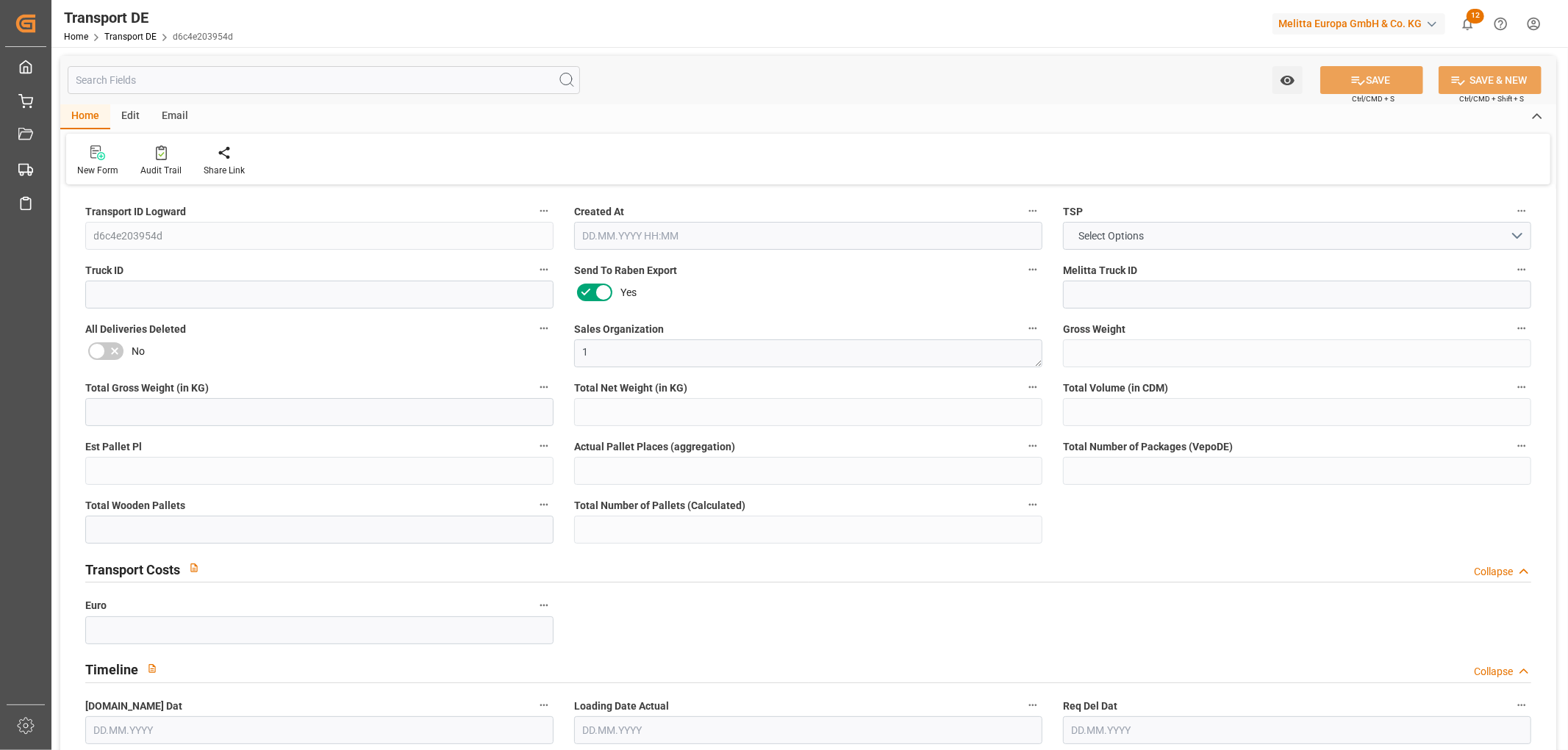
type input "0"
type input "16"
type input "6"
type input "0"
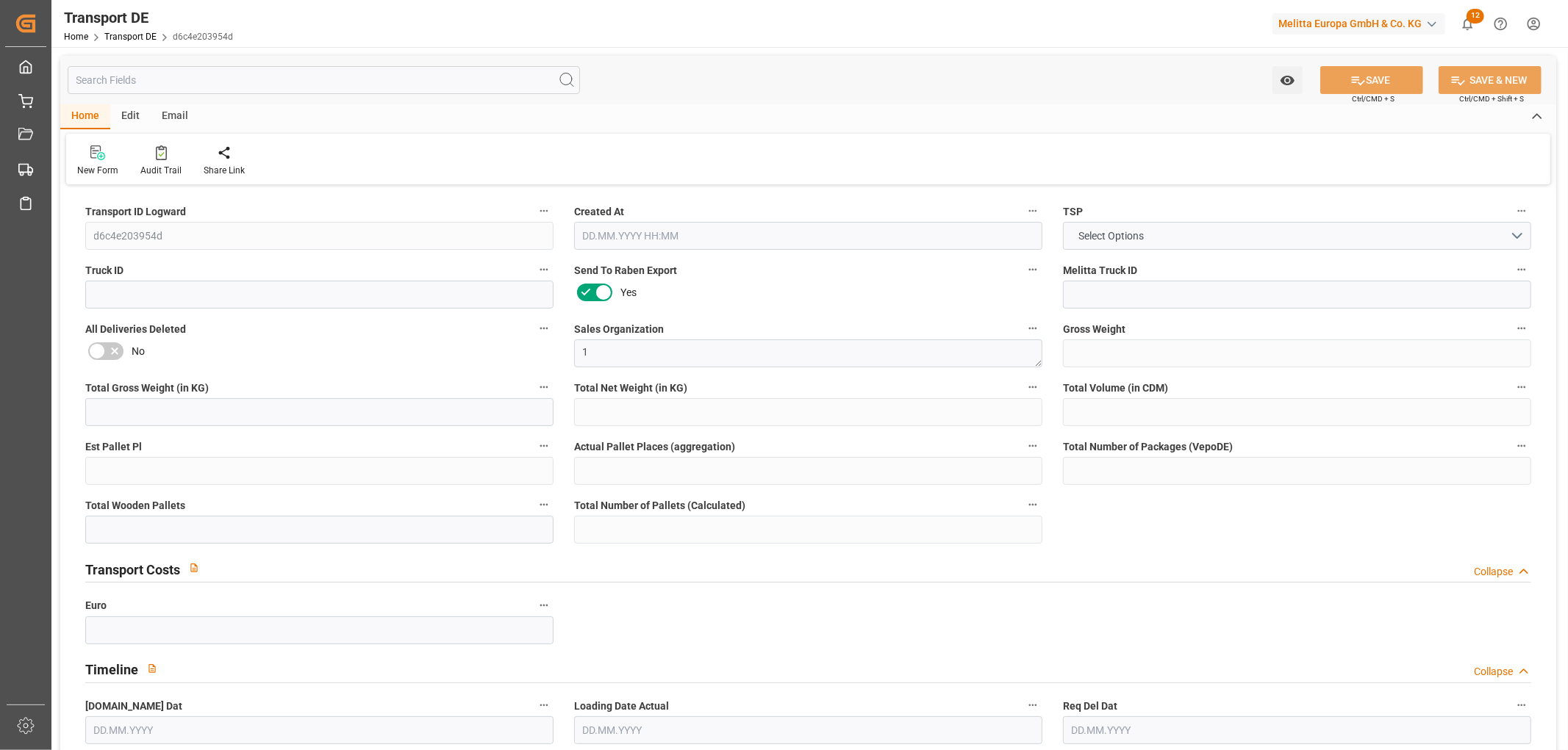
type input "32"
type input "0"
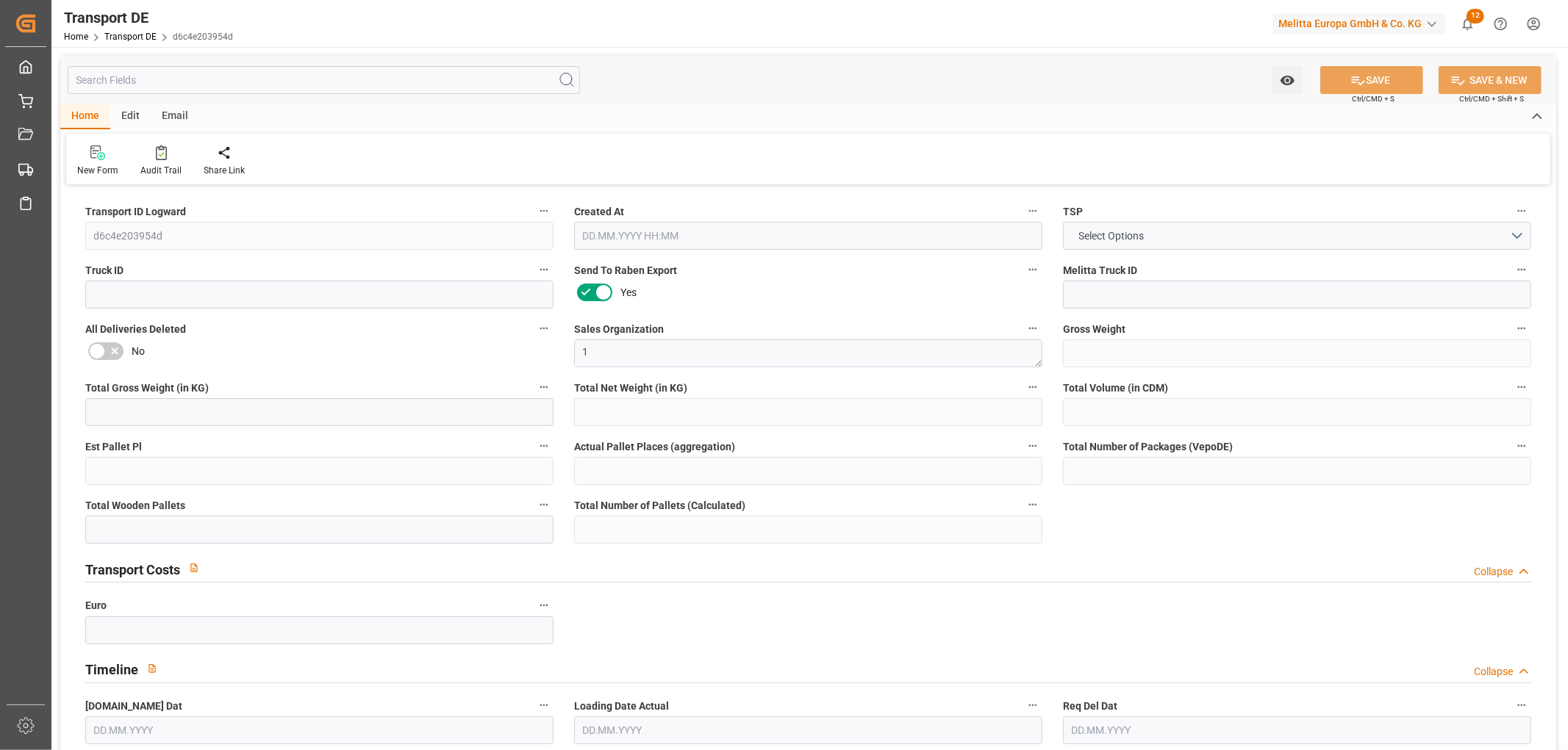
type input "0"
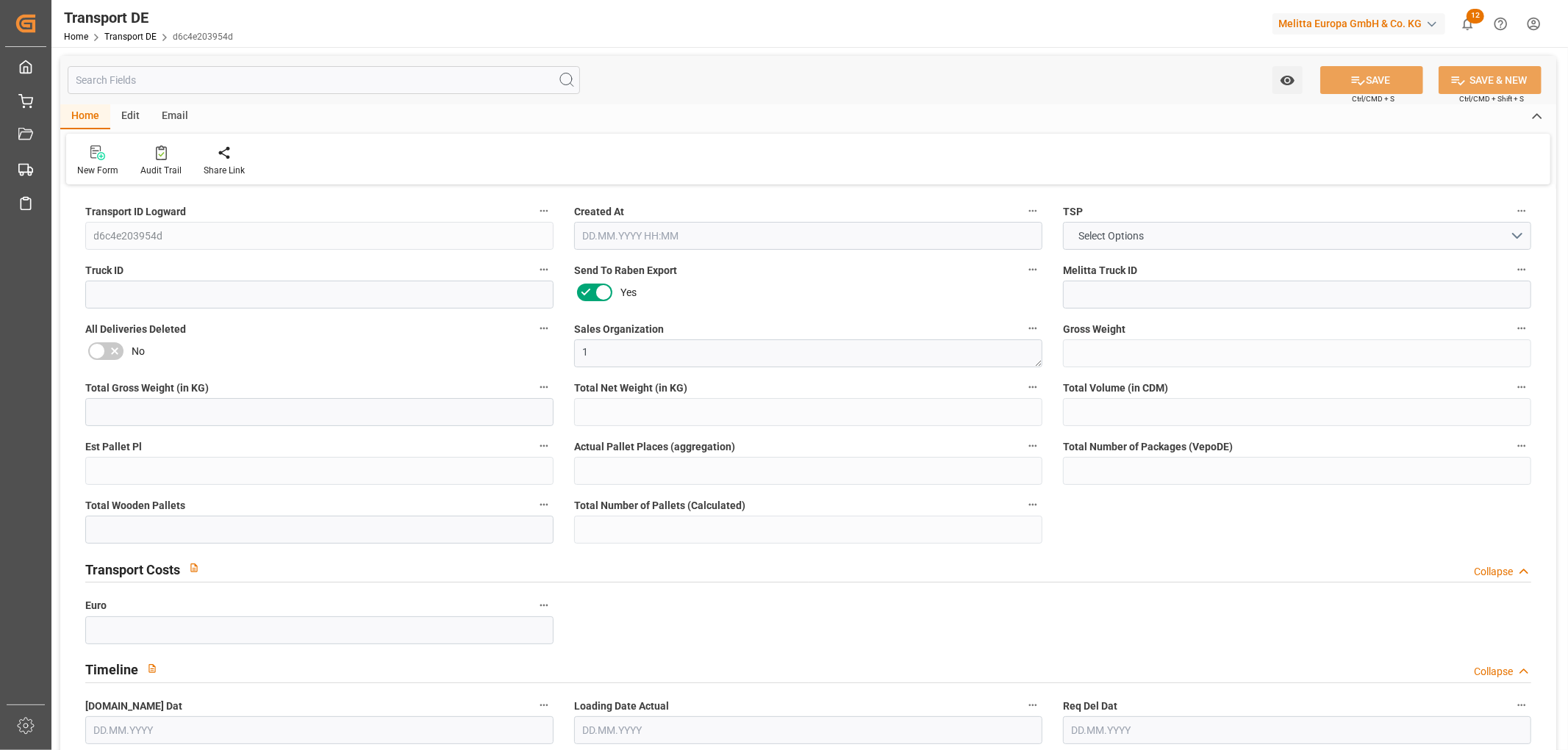
type input "0"
type input "6"
type input "0"
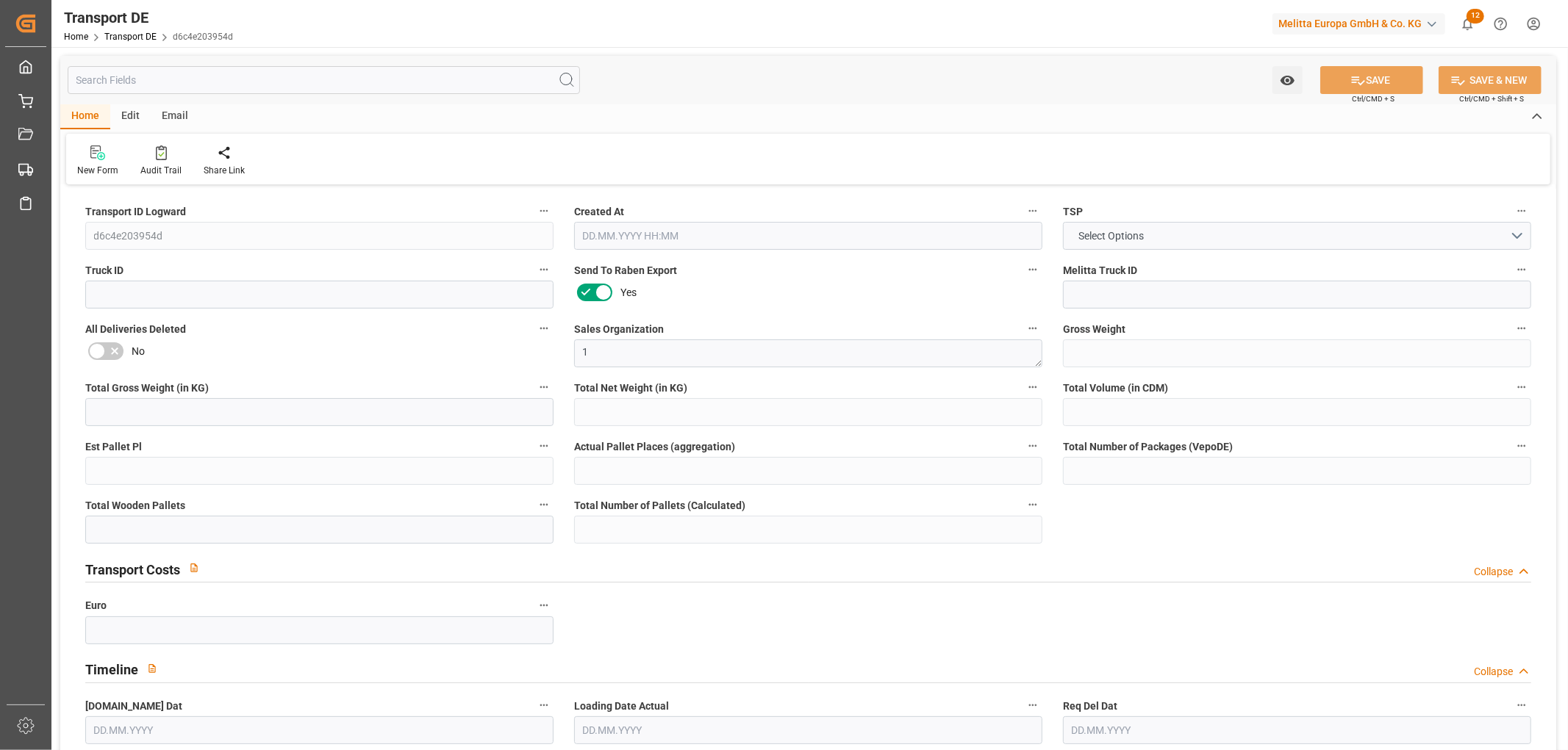
type input "0"
type input "1"
type input "9"
type input "1"
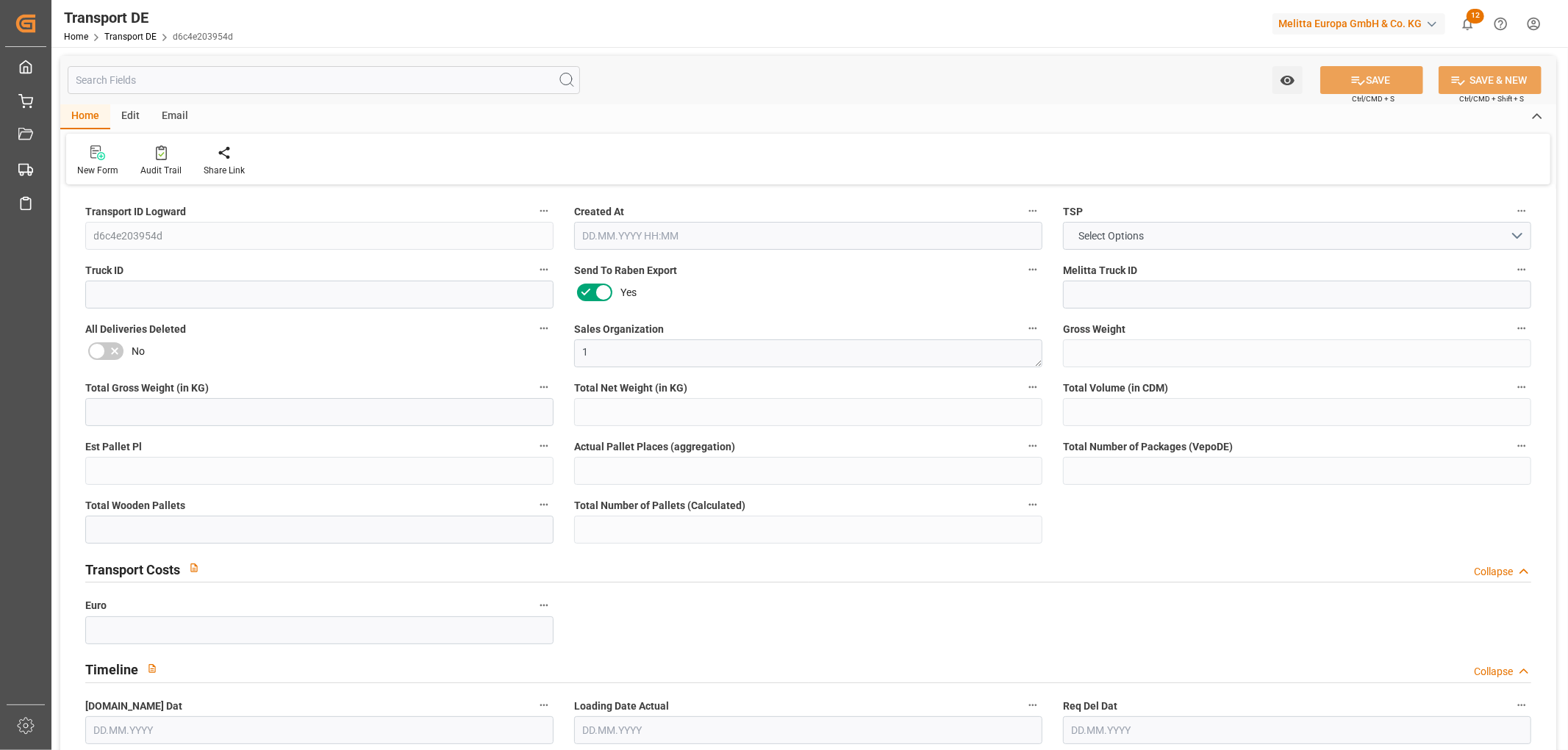
type input "216"
type input "163.504"
type input "80"
type input "[DATE] 09:38"
type input "[DATE]"
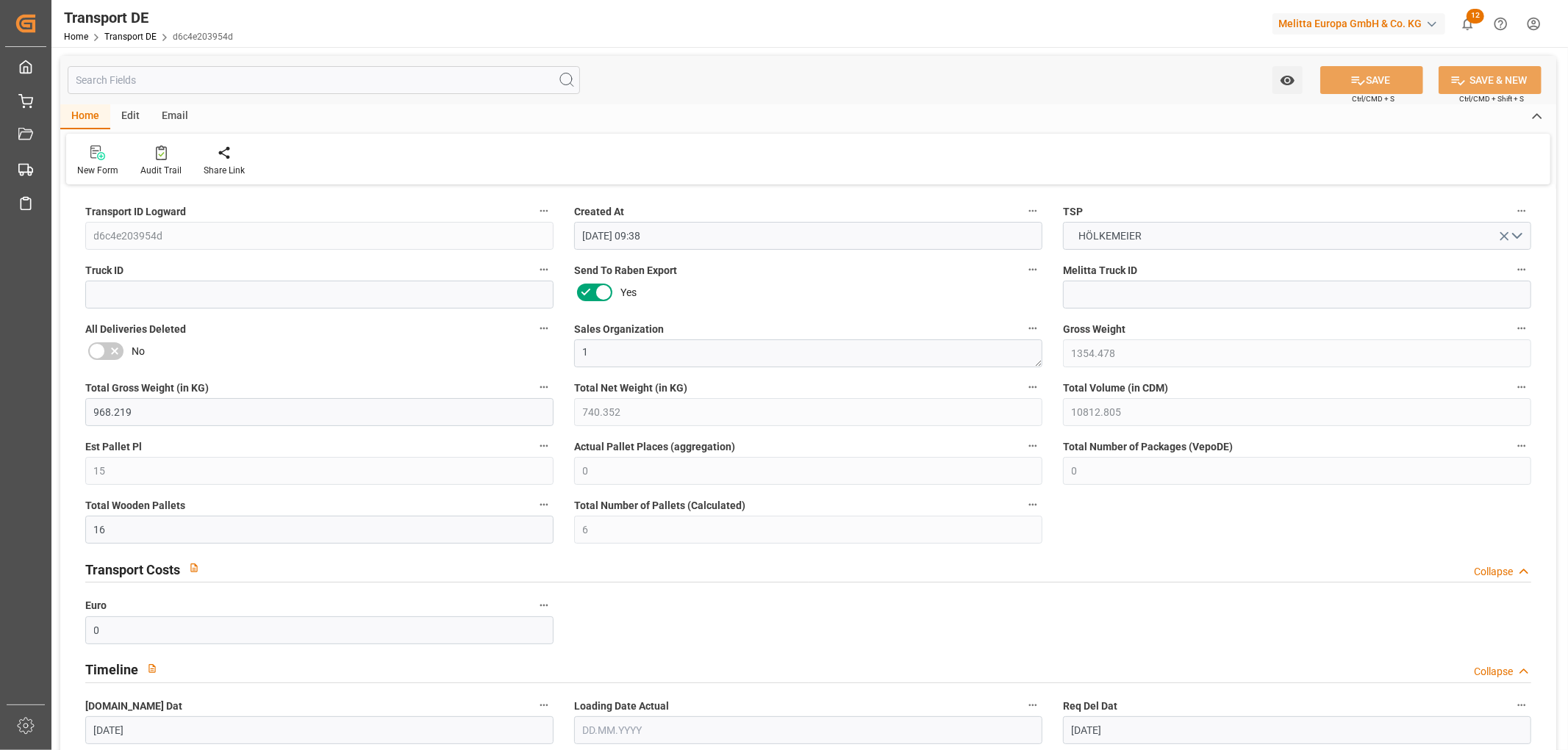
type input "[DATE]"
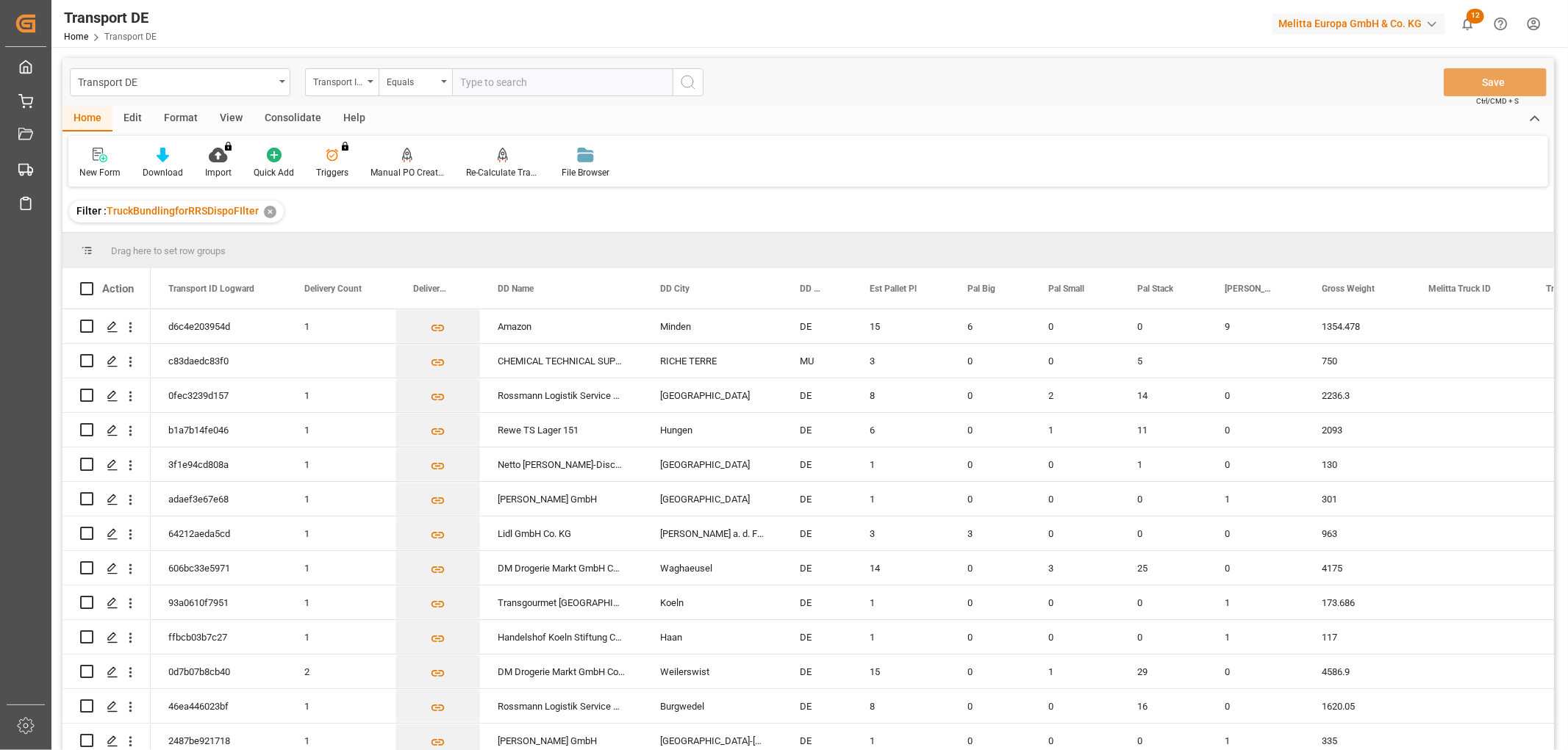
click at [285, 116] on div "Consolidate" at bounding box center [293, 118] width 79 height 25
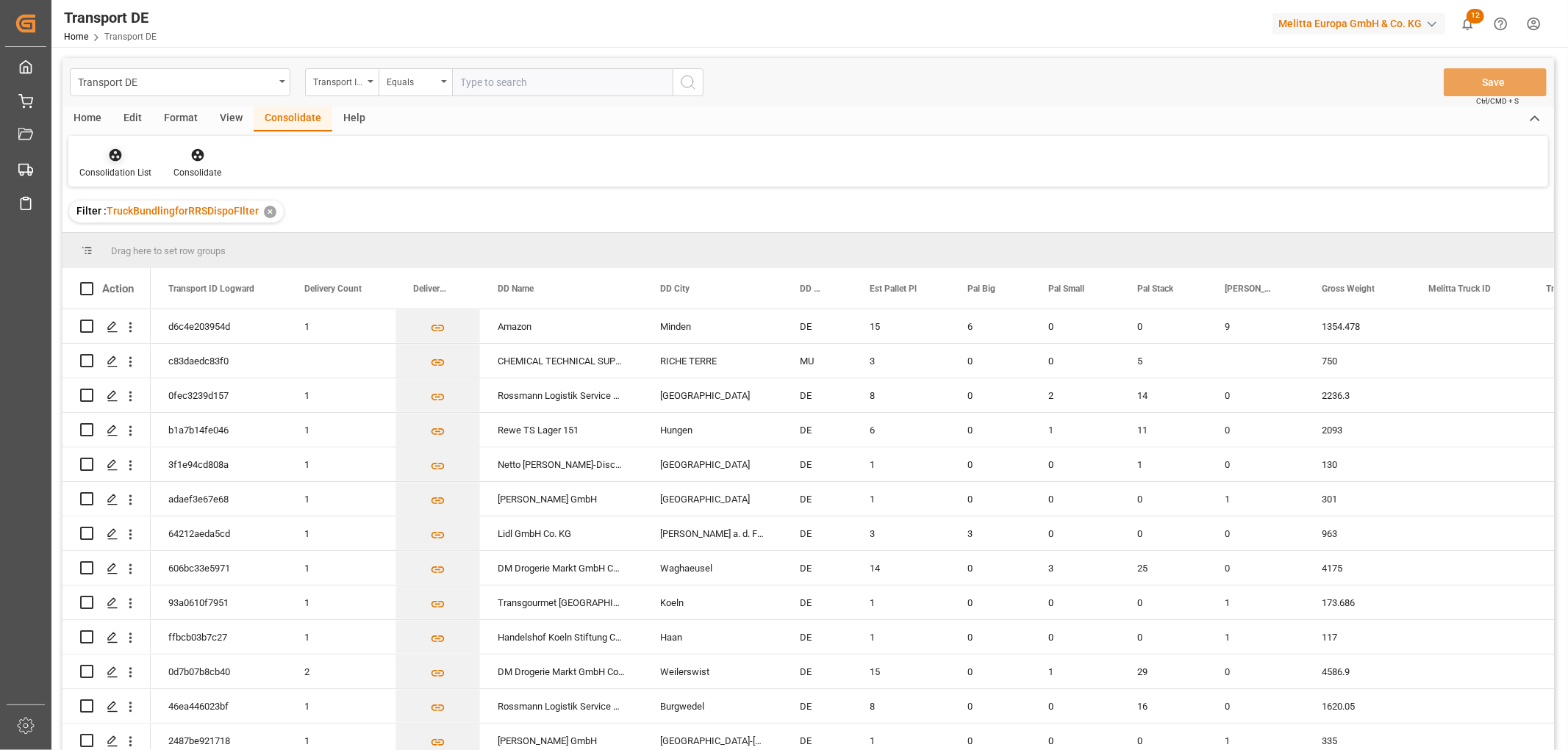
click at [108, 156] on icon at bounding box center [116, 155] width 15 height 15
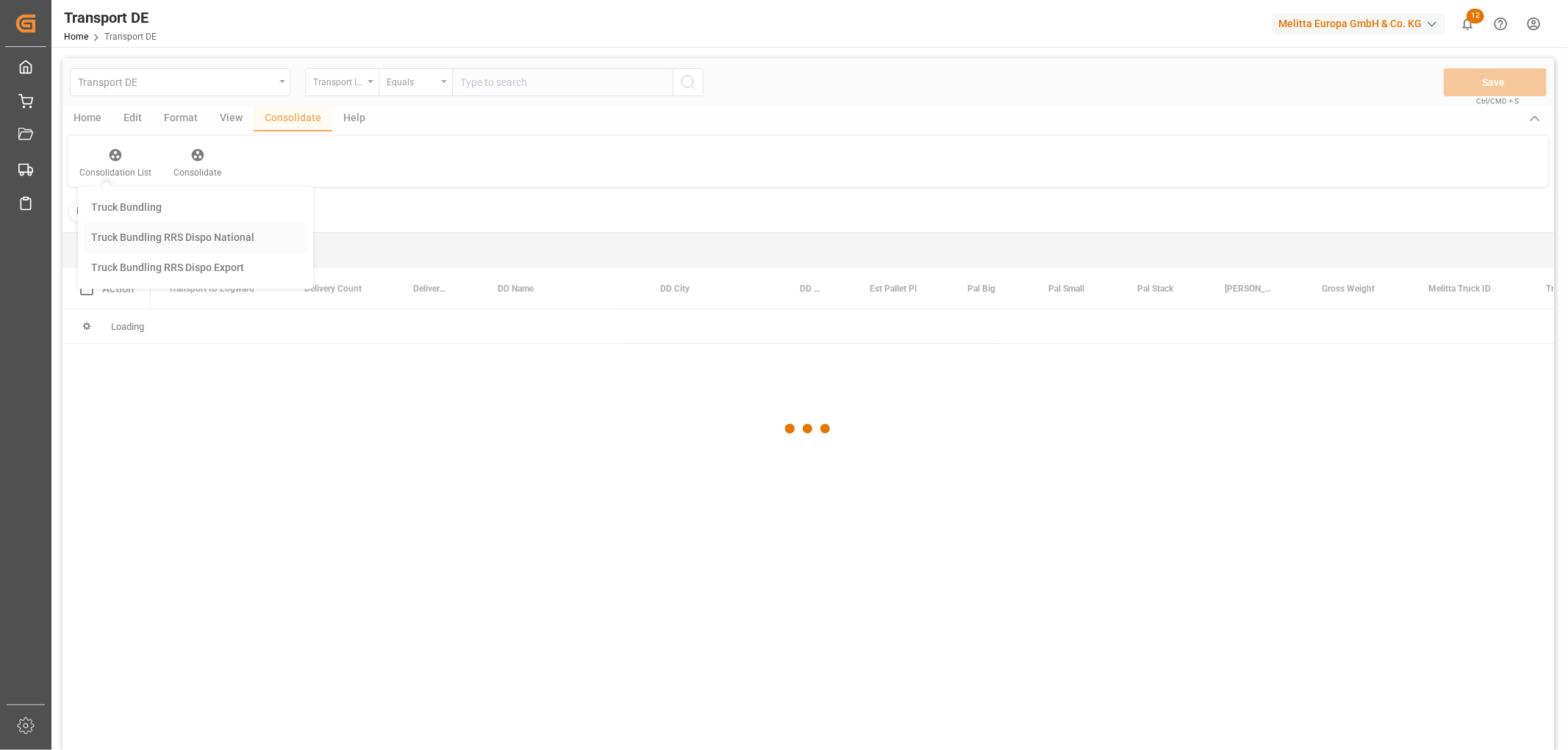
click at [136, 239] on div "Transport DE Transport ID Logward Equals Save Ctrl/CMD + S Home Edit Format Vie…" at bounding box center [807, 423] width 1491 height 731
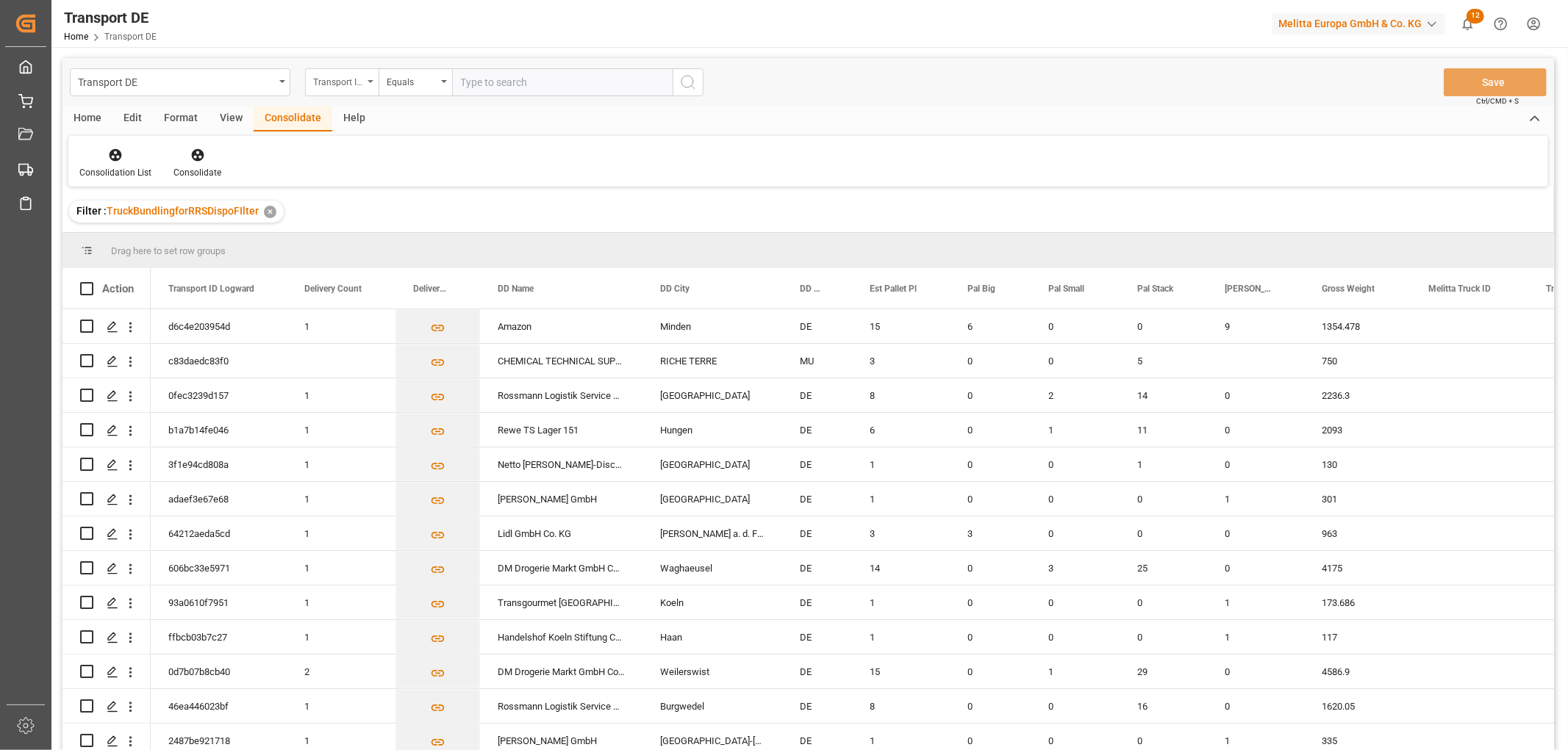
click at [329, 79] on div "Transport ID Logward" at bounding box center [338, 80] width 50 height 17
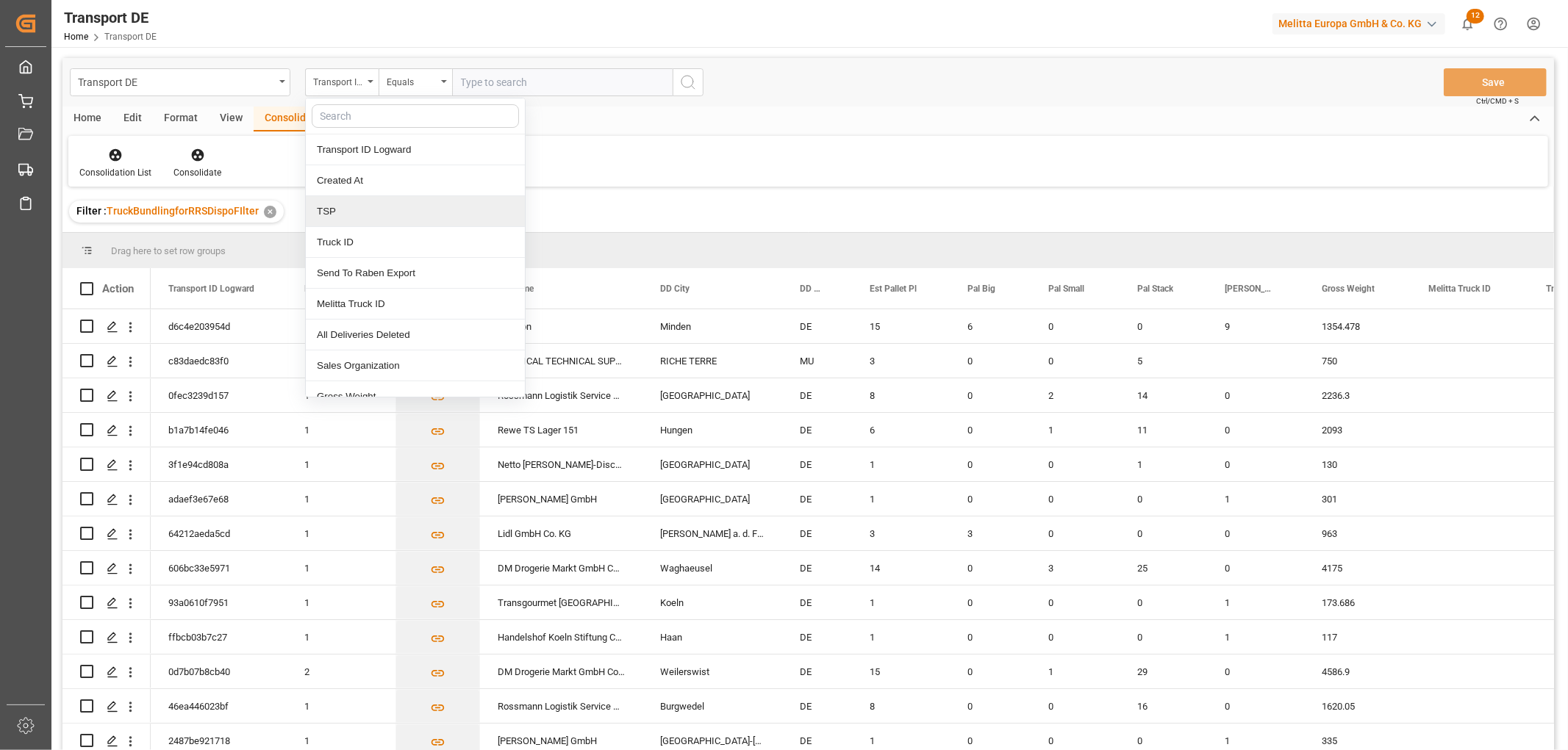
click at [339, 211] on div "TSP" at bounding box center [415, 212] width 219 height 31
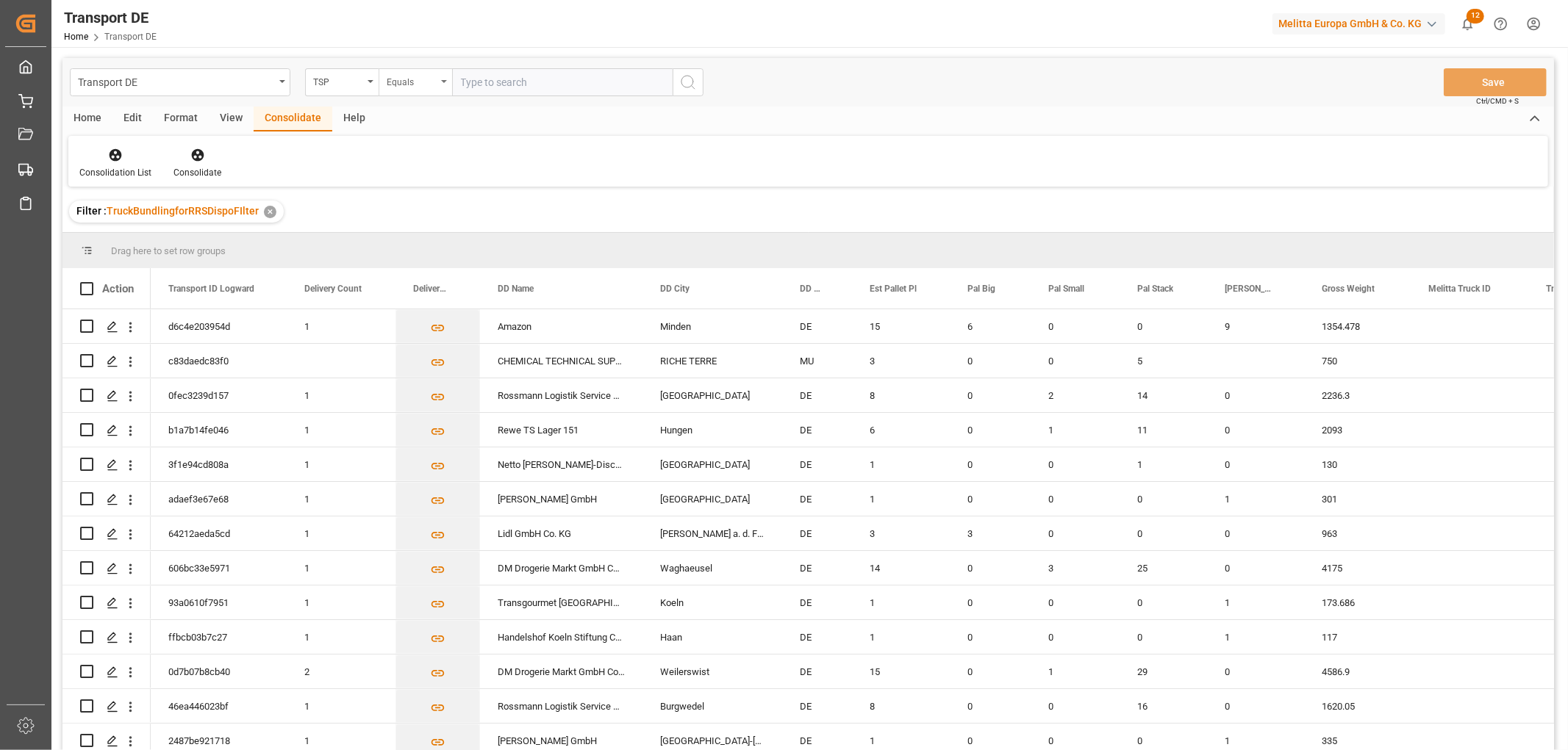
click at [408, 75] on div "Equals" at bounding box center [412, 80] width 50 height 17
click at [420, 244] on div "Starts with" at bounding box center [489, 242] width 219 height 31
drag, startPoint x: 481, startPoint y: 84, endPoint x: 487, endPoint y: 77, distance: 9.2
click at [481, 79] on input "text" at bounding box center [562, 82] width 220 height 28
type input "Hölkemeier"
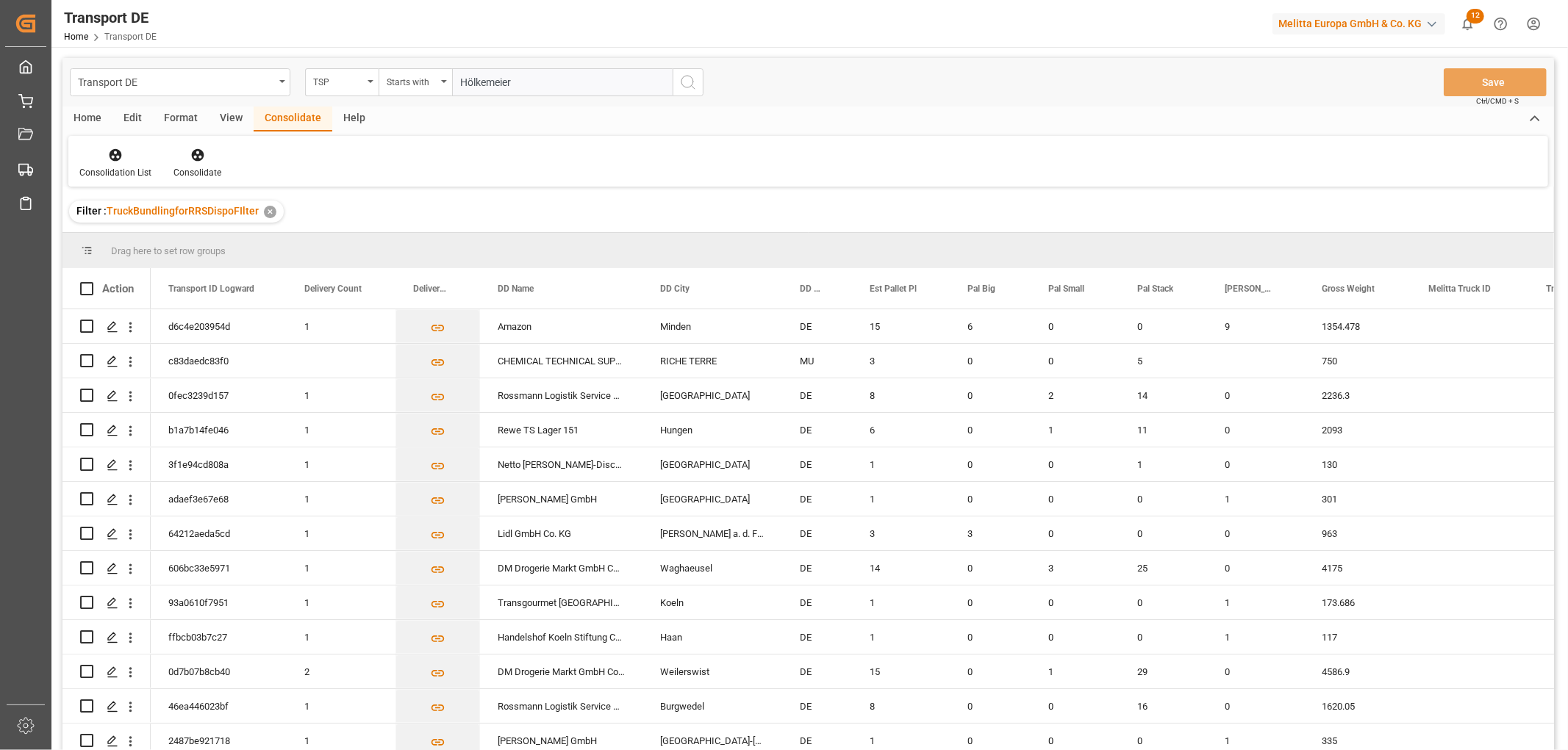
click at [686, 79] on icon "search button" at bounding box center [687, 82] width 17 height 17
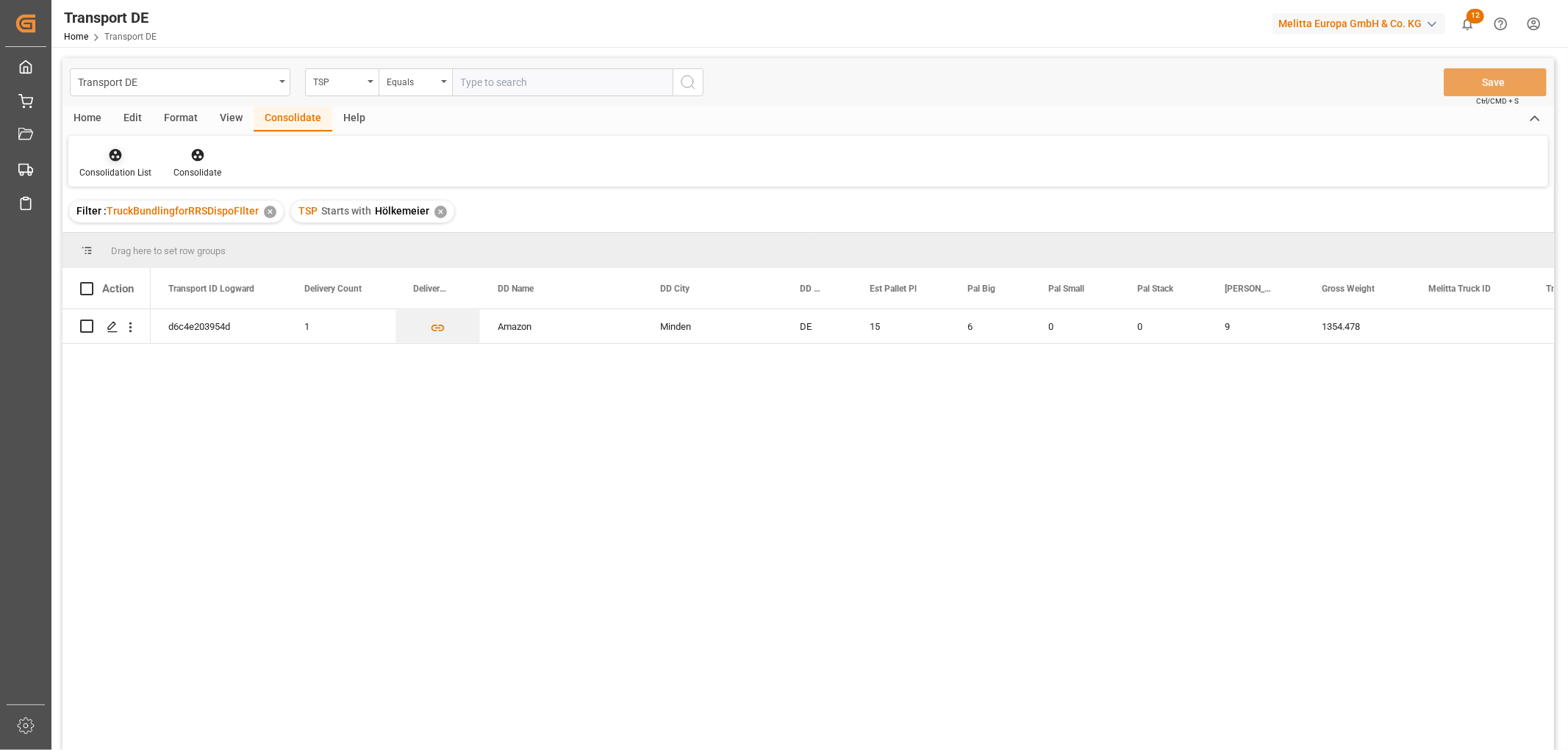
click at [115, 152] on icon at bounding box center [116, 155] width 15 height 15
click at [125, 236] on div "Transport DE TSP Equals Save Ctrl/CMD + S Home Edit Format View Consolidate Hel…" at bounding box center [807, 423] width 1491 height 731
click at [83, 325] on input "Press Space to toggle row selection (unchecked)" at bounding box center [86, 326] width 13 height 13
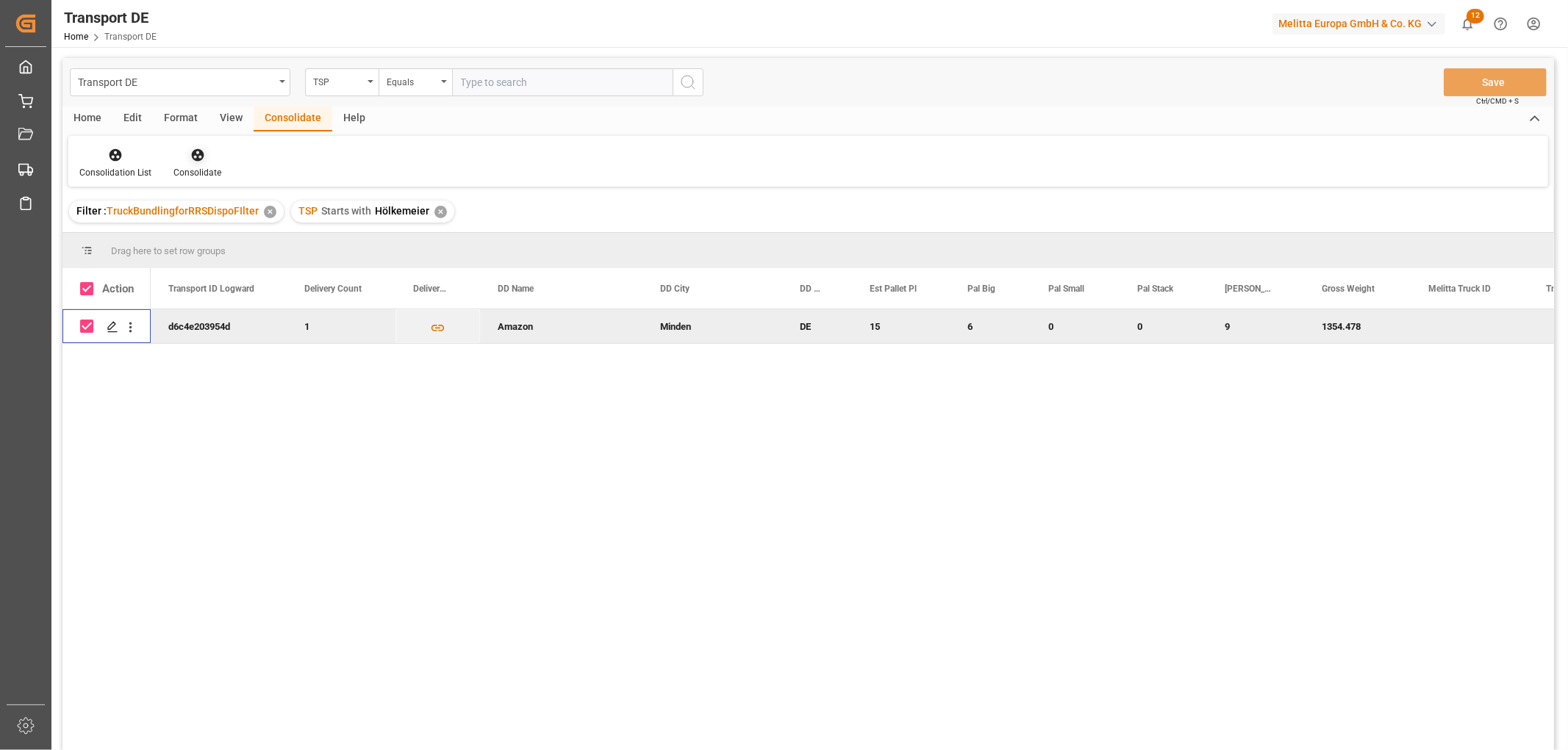
click at [197, 155] on icon at bounding box center [197, 155] width 13 height 13
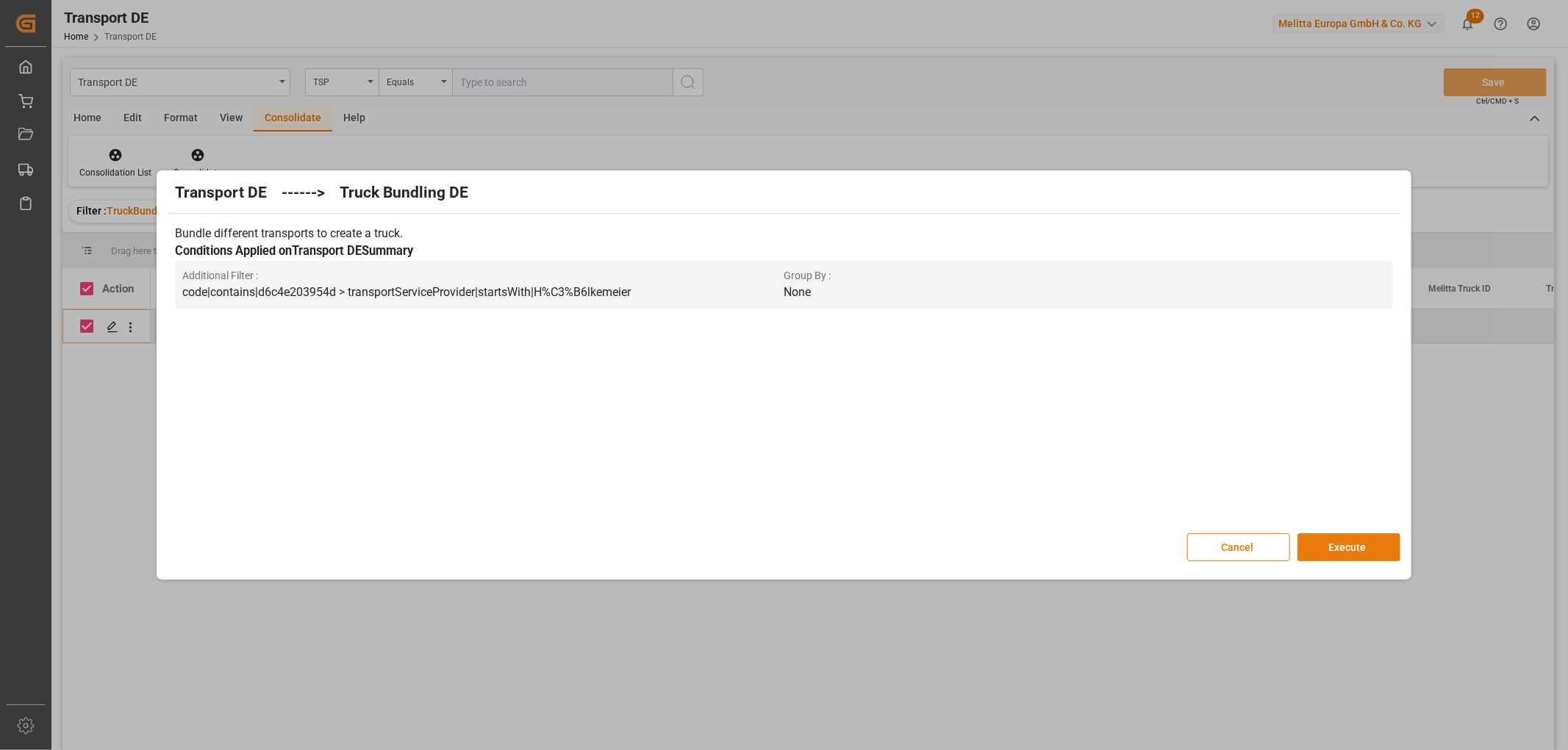
click at [1346, 546] on button "Execute" at bounding box center [1348, 547] width 103 height 28
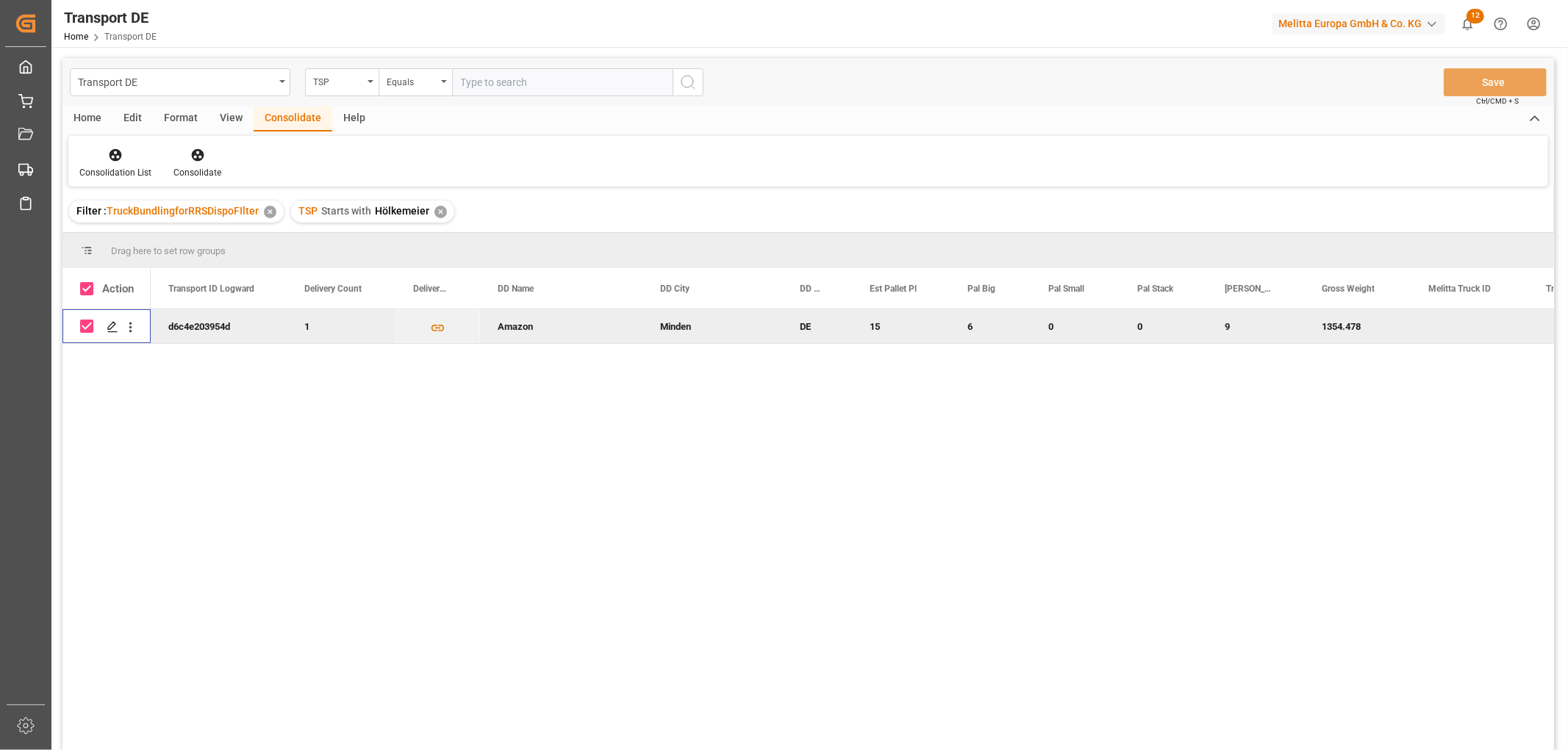
click at [90, 325] on input "Press Space to toggle row selection (checked)" at bounding box center [86, 326] width 13 height 13
checkbox input "false"
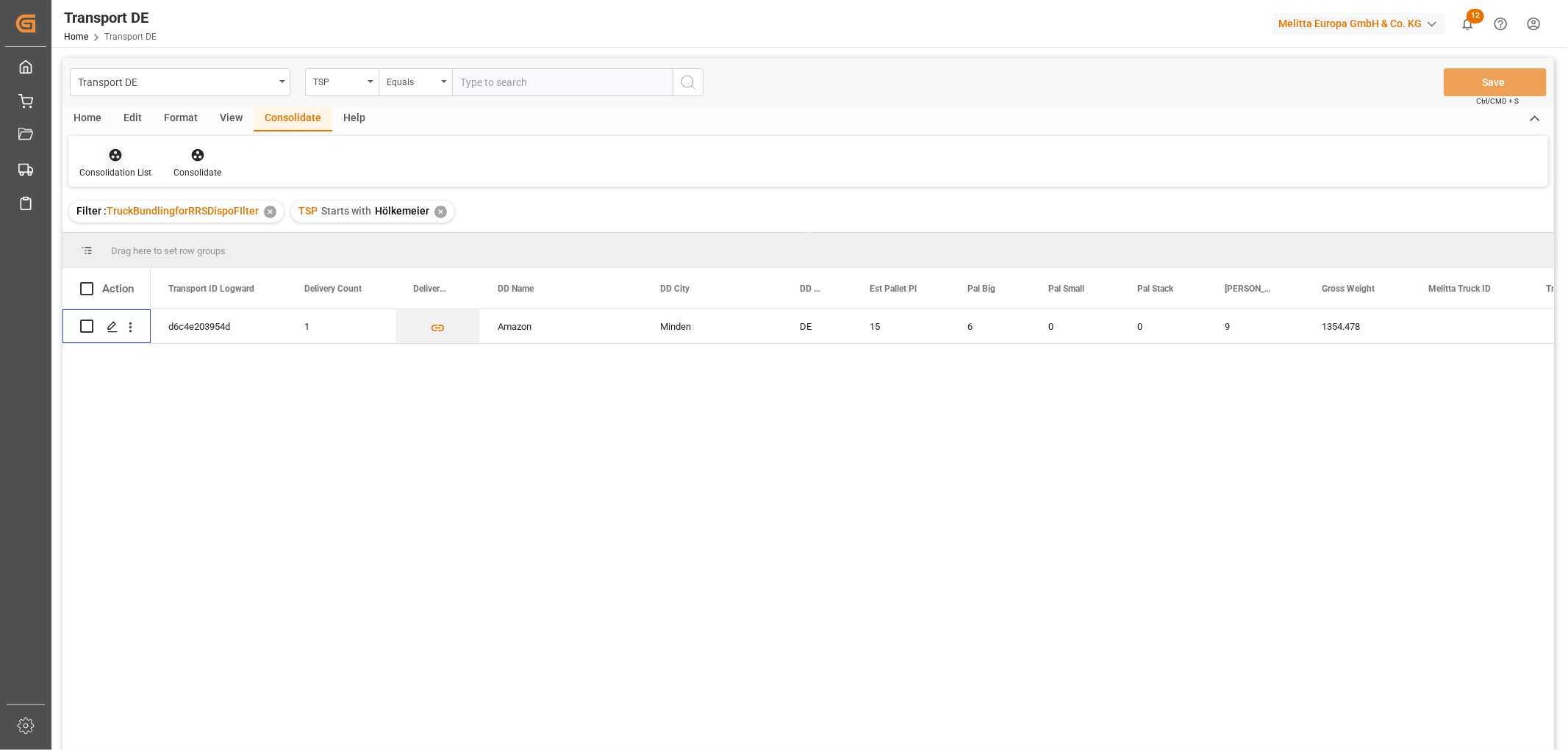
click at [122, 151] on div at bounding box center [115, 154] width 72 height 16
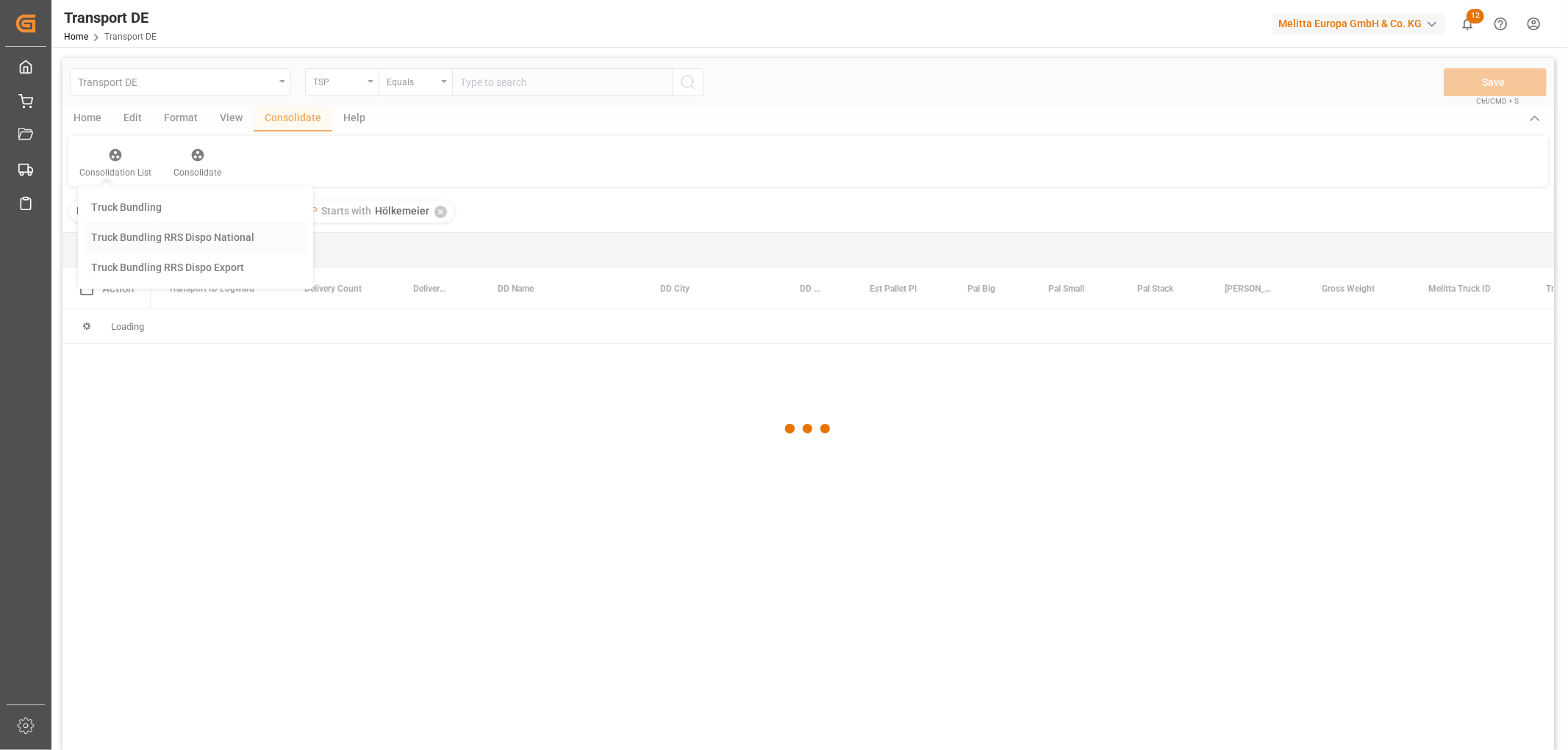
click at [134, 235] on div "Transport DE TSP Equals Save Ctrl/CMD + S Home Edit Format View Consolidate Hel…" at bounding box center [807, 423] width 1491 height 731
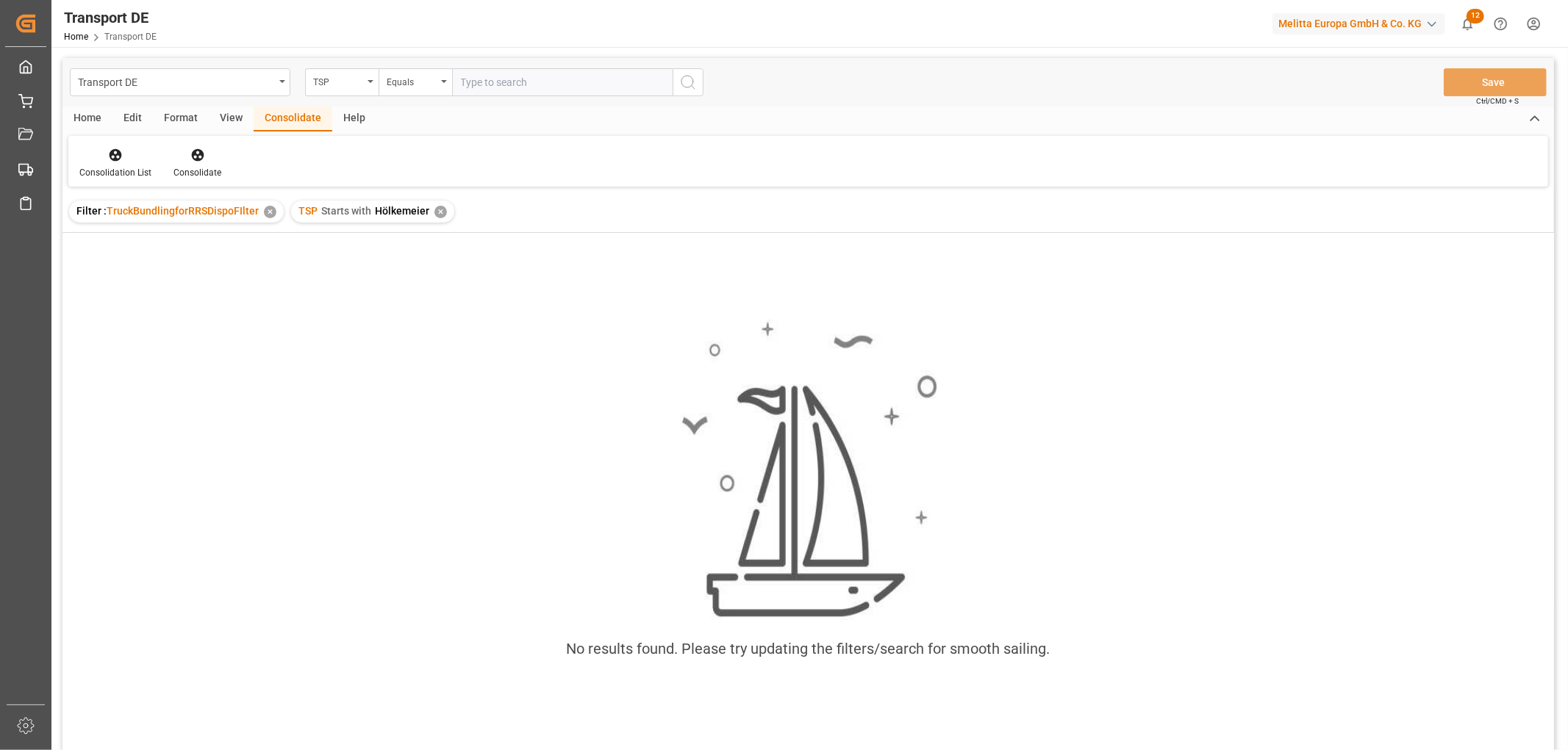
click at [435, 207] on div "✕" at bounding box center [441, 212] width 13 height 13
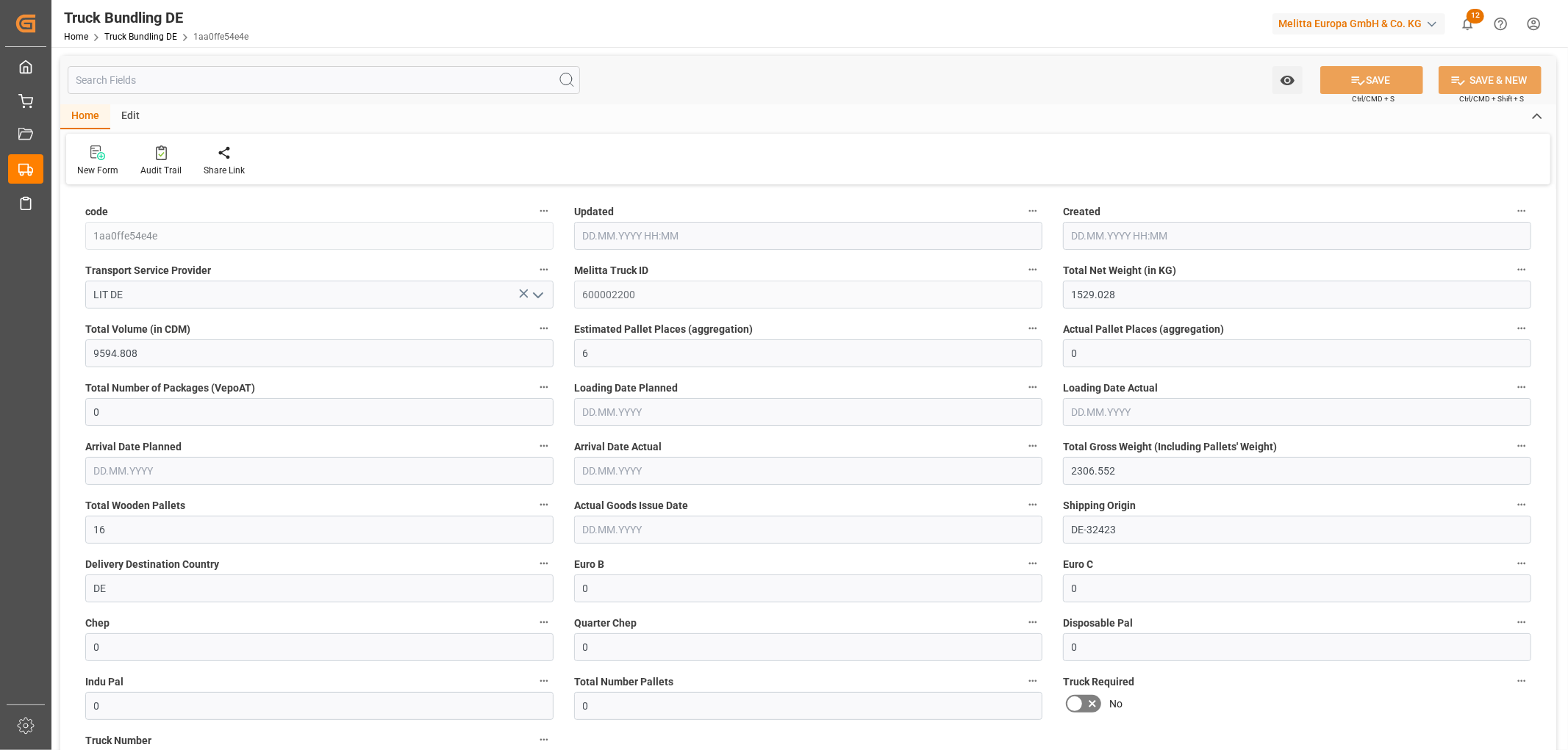
type input "1529.028"
type input "9594.808"
type input "6"
type input "0"
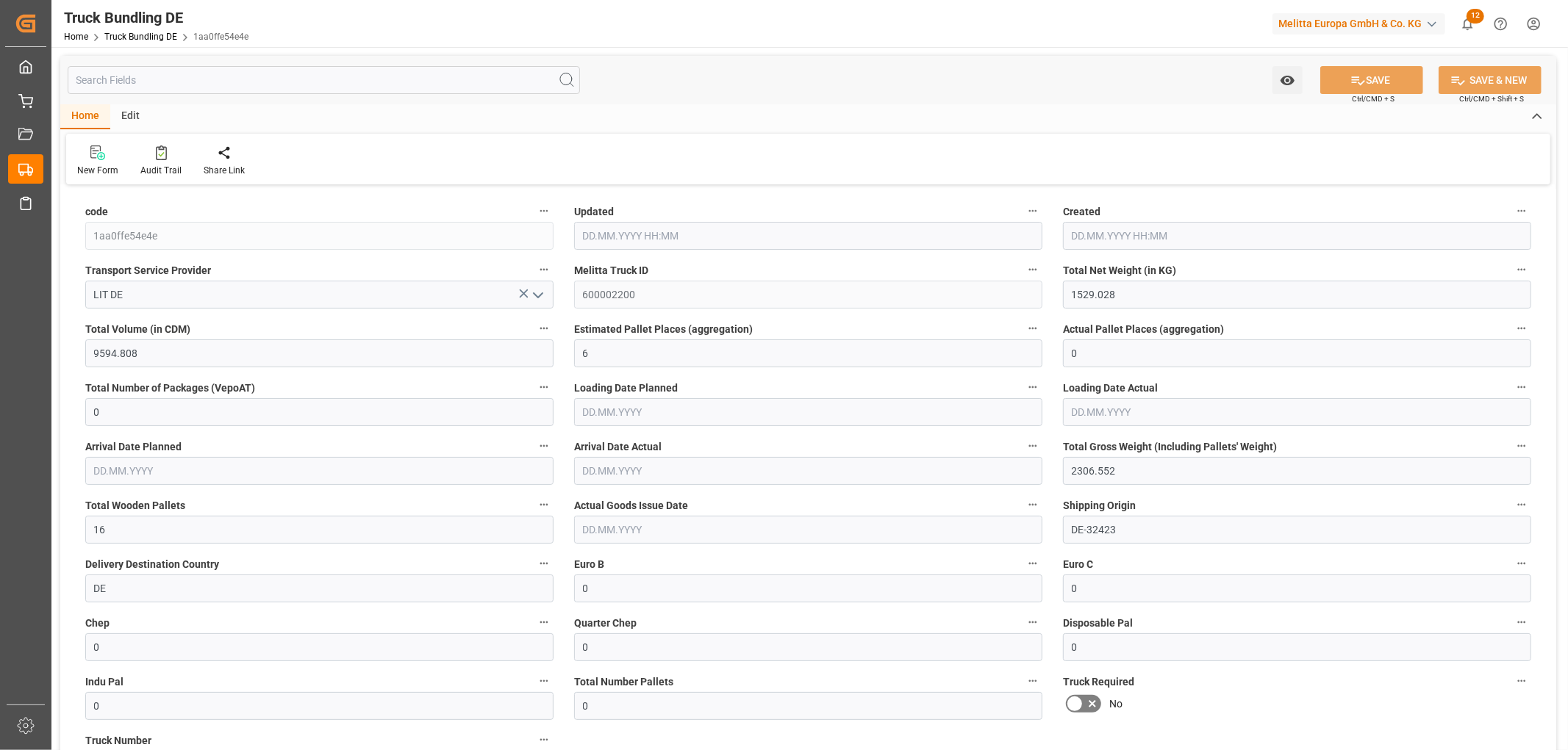
type input "2306.552"
type input "16"
type input "0"
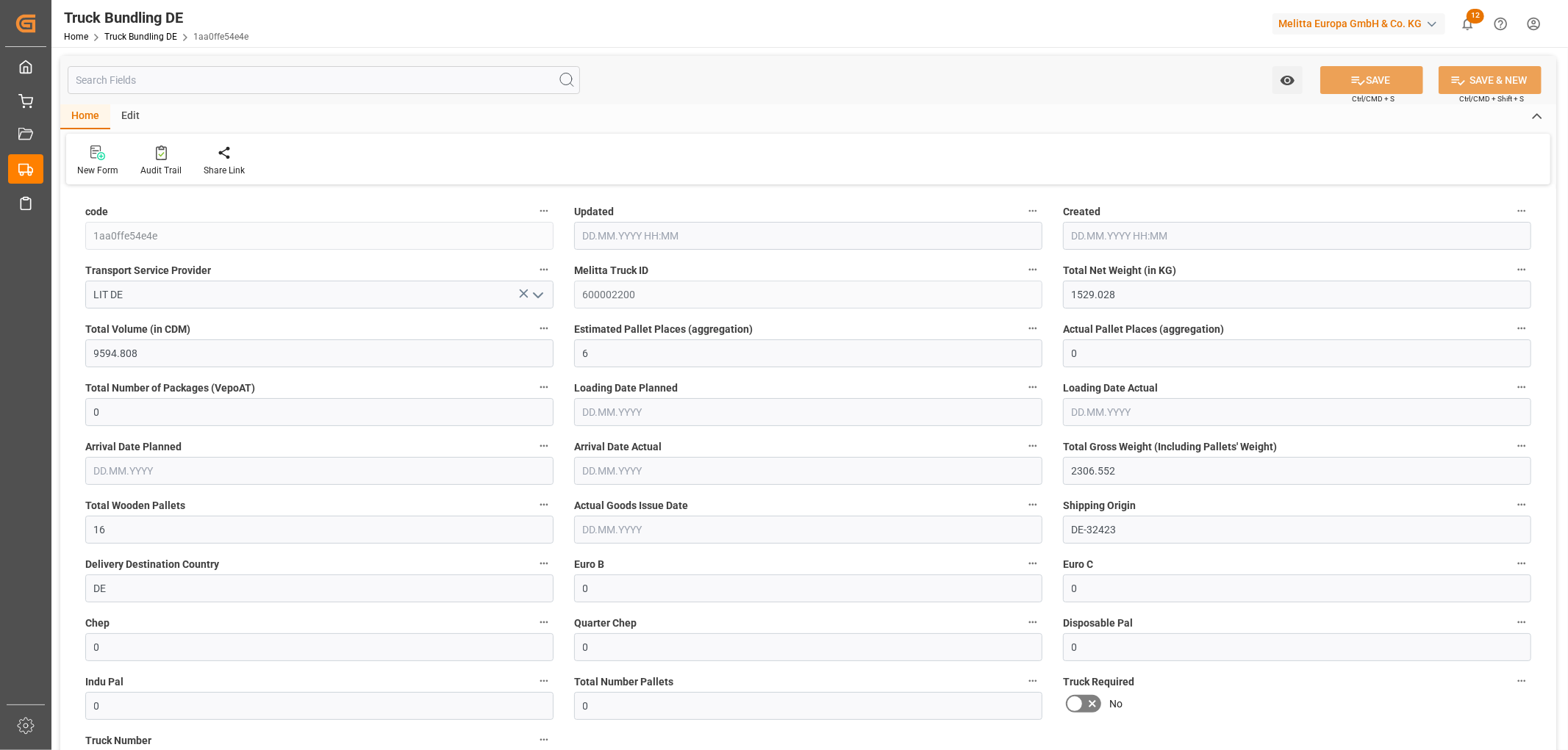
type input "0"
type input "02.09.2025 10:02"
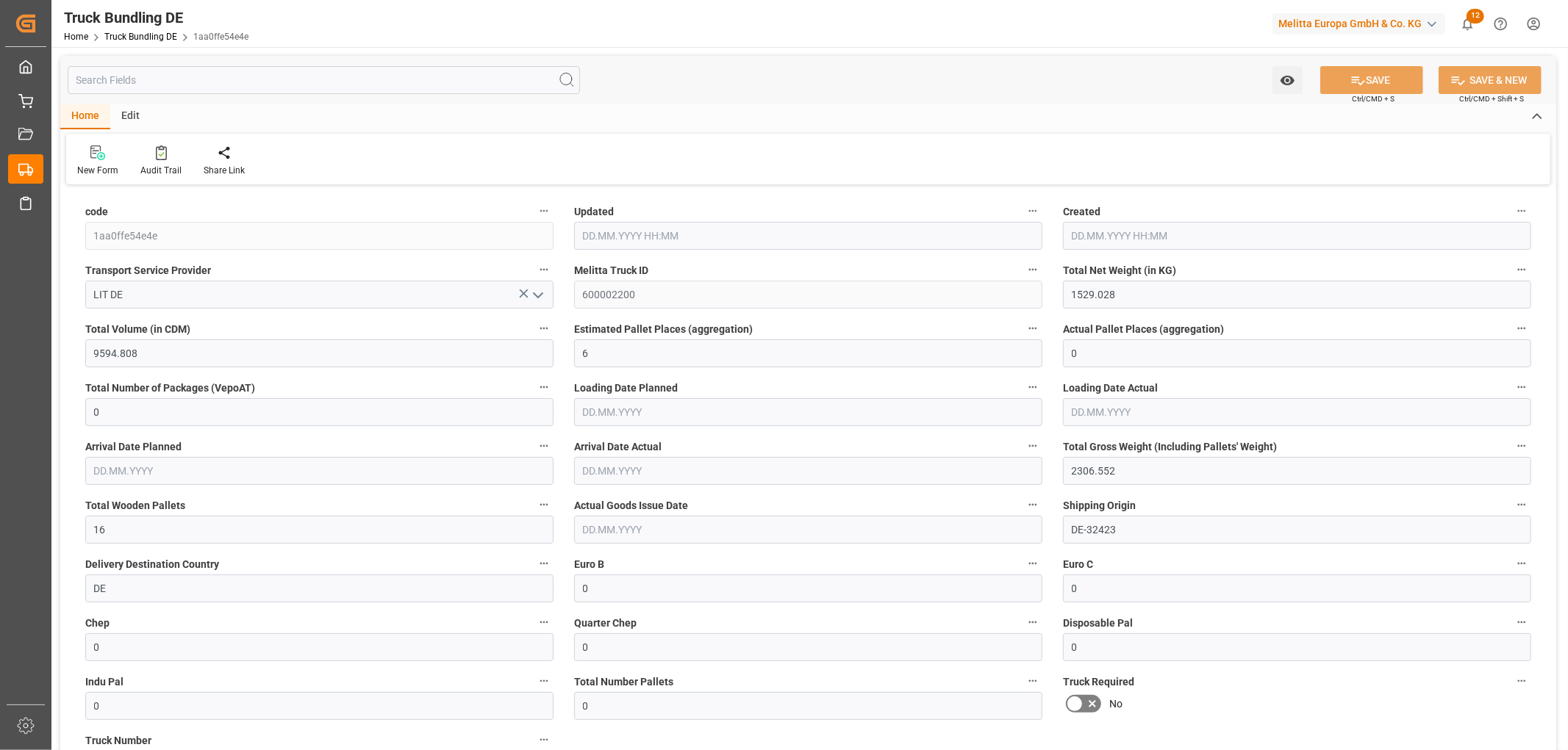
type input "02.09.2025 10:02"
type input "[DATE]"
type input "02.09.2025"
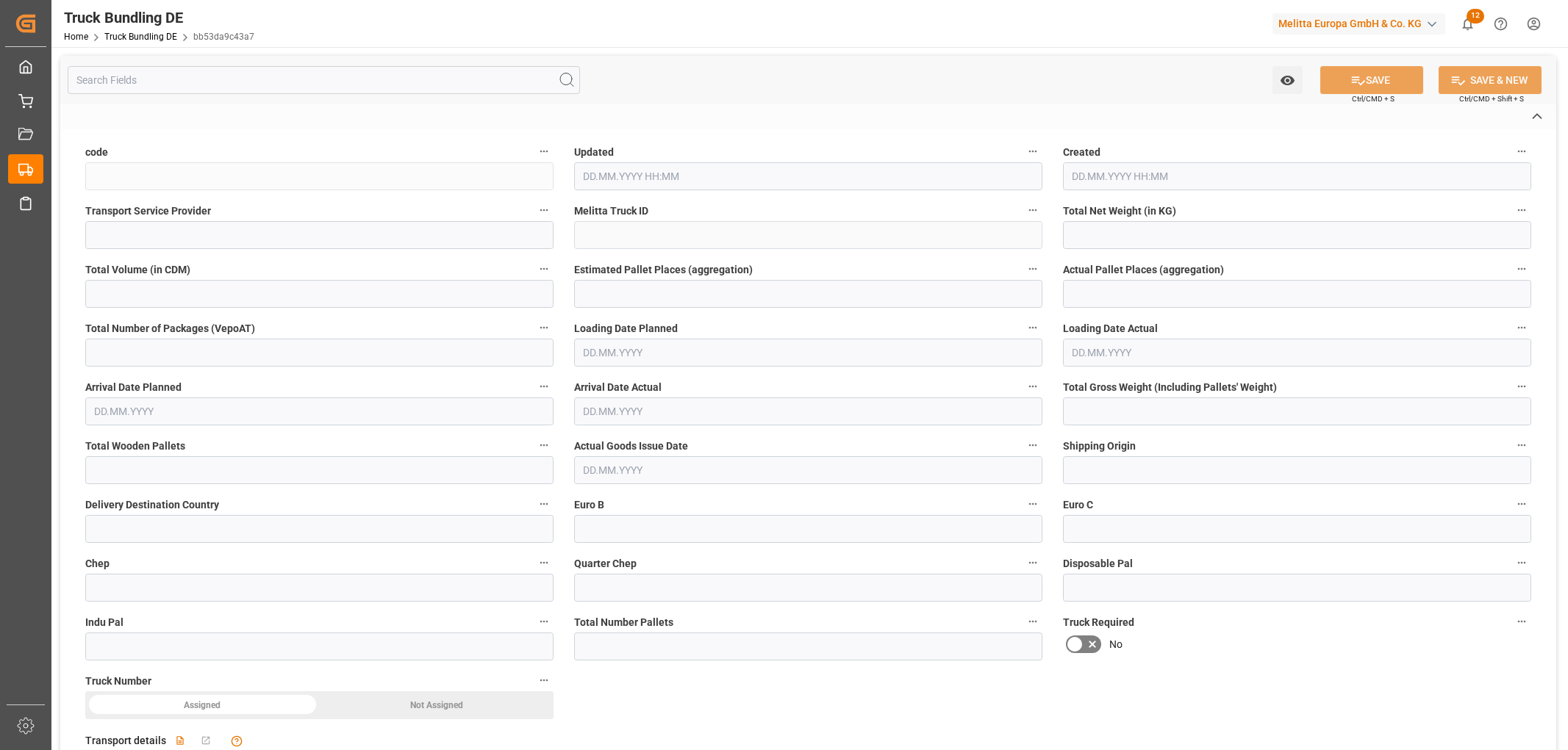
type input "bb53da9c43a7"
type input "Hölkemeier"
type input "600002201"
type input "DE-32423"
type input "DE"
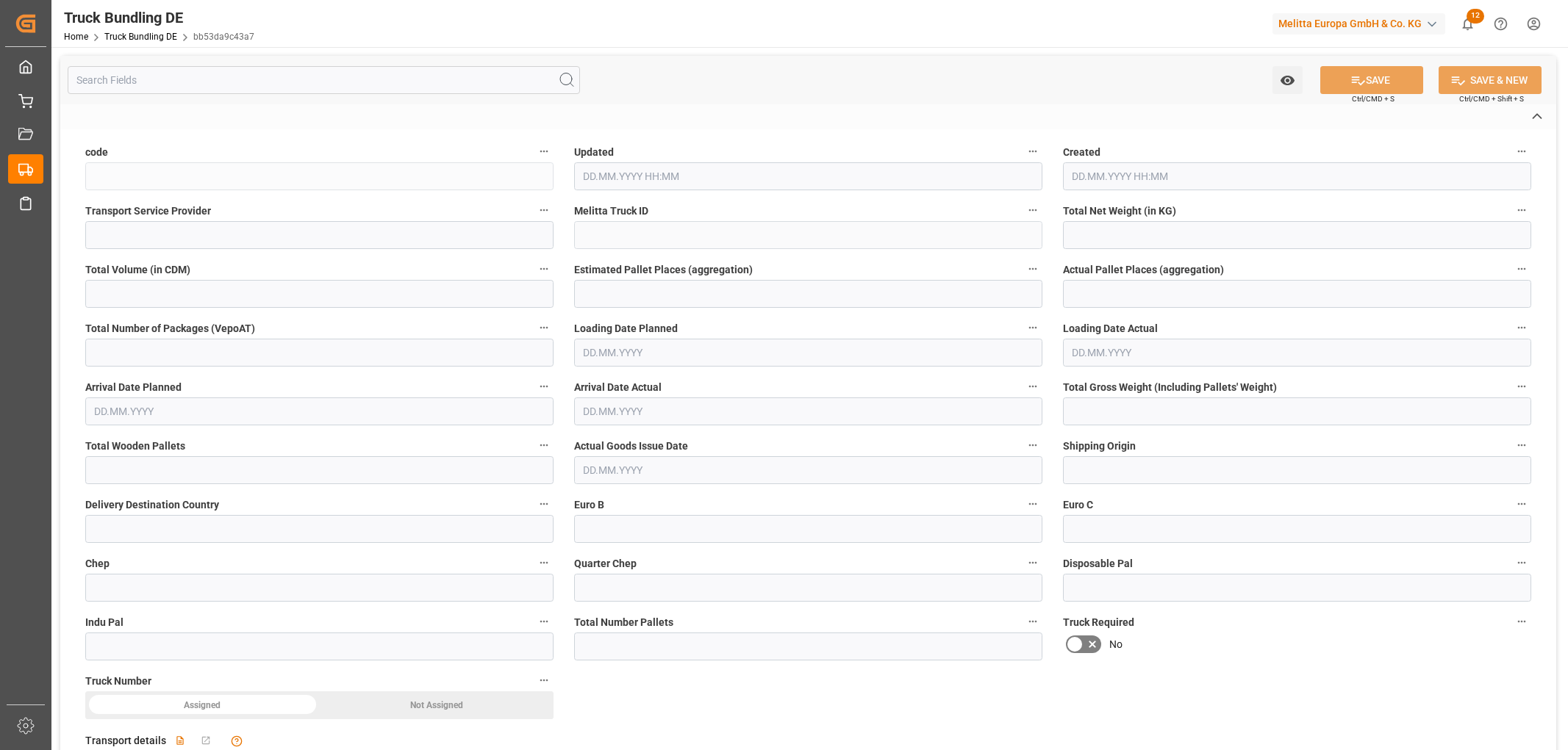
type textarea "0000020575"
type textarea "Amazon"
type textarea "Speckenstr. 11"
type textarea "32423"
type textarea "Minden"
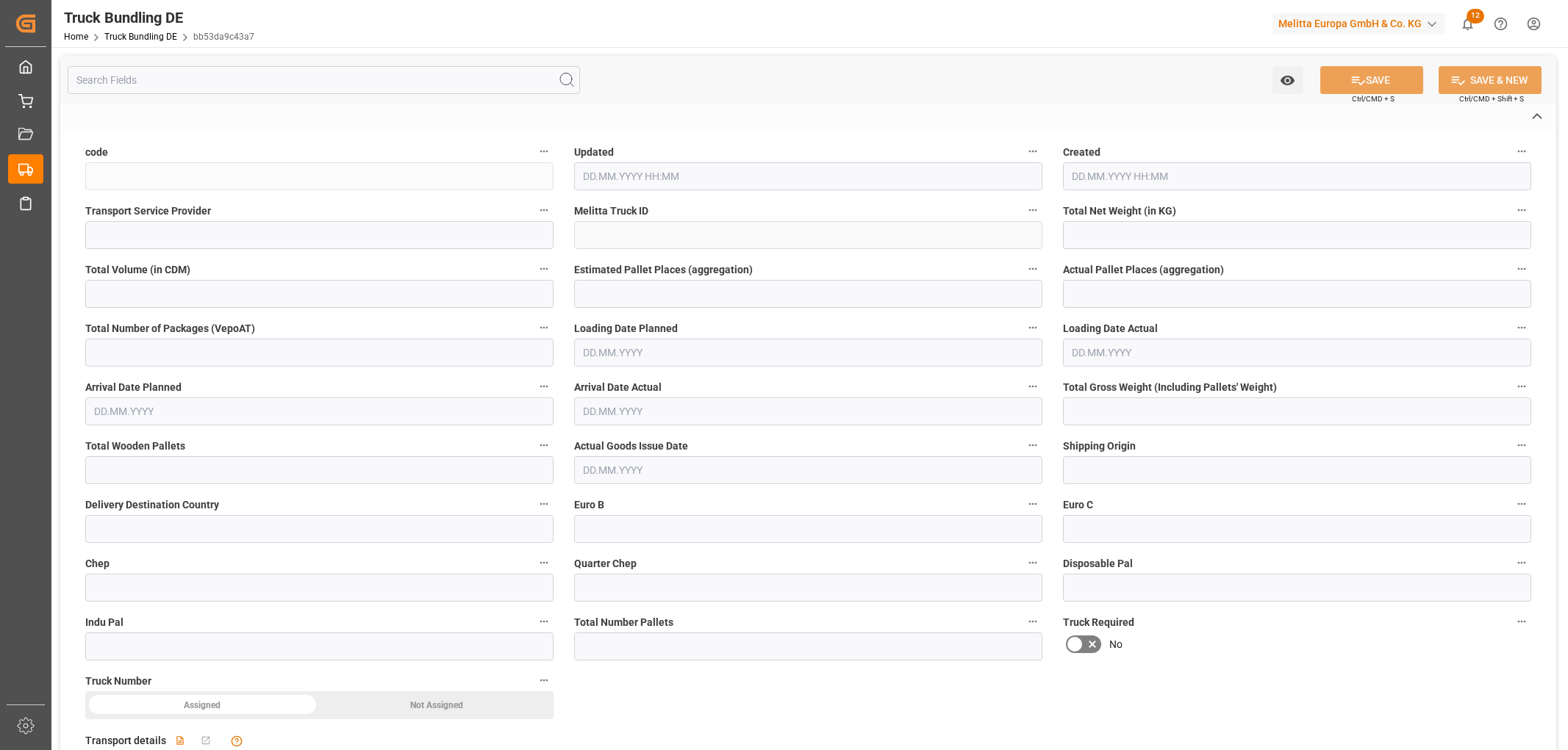
type textarea "32"
type input "740.352"
type input "10812.805"
type input "15"
type input "0"
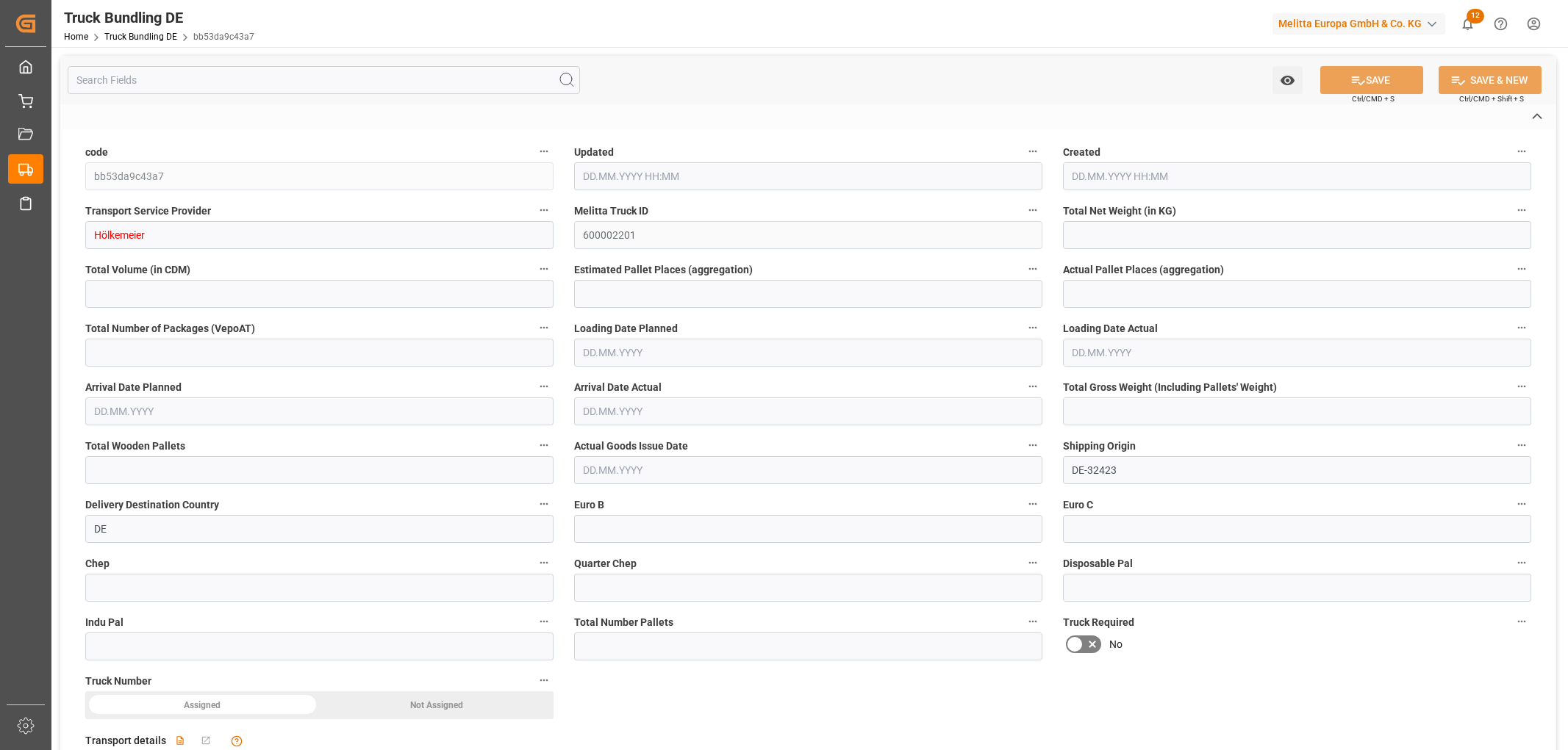
type input "0"
type input "1354.478"
type input "16"
type input "0"
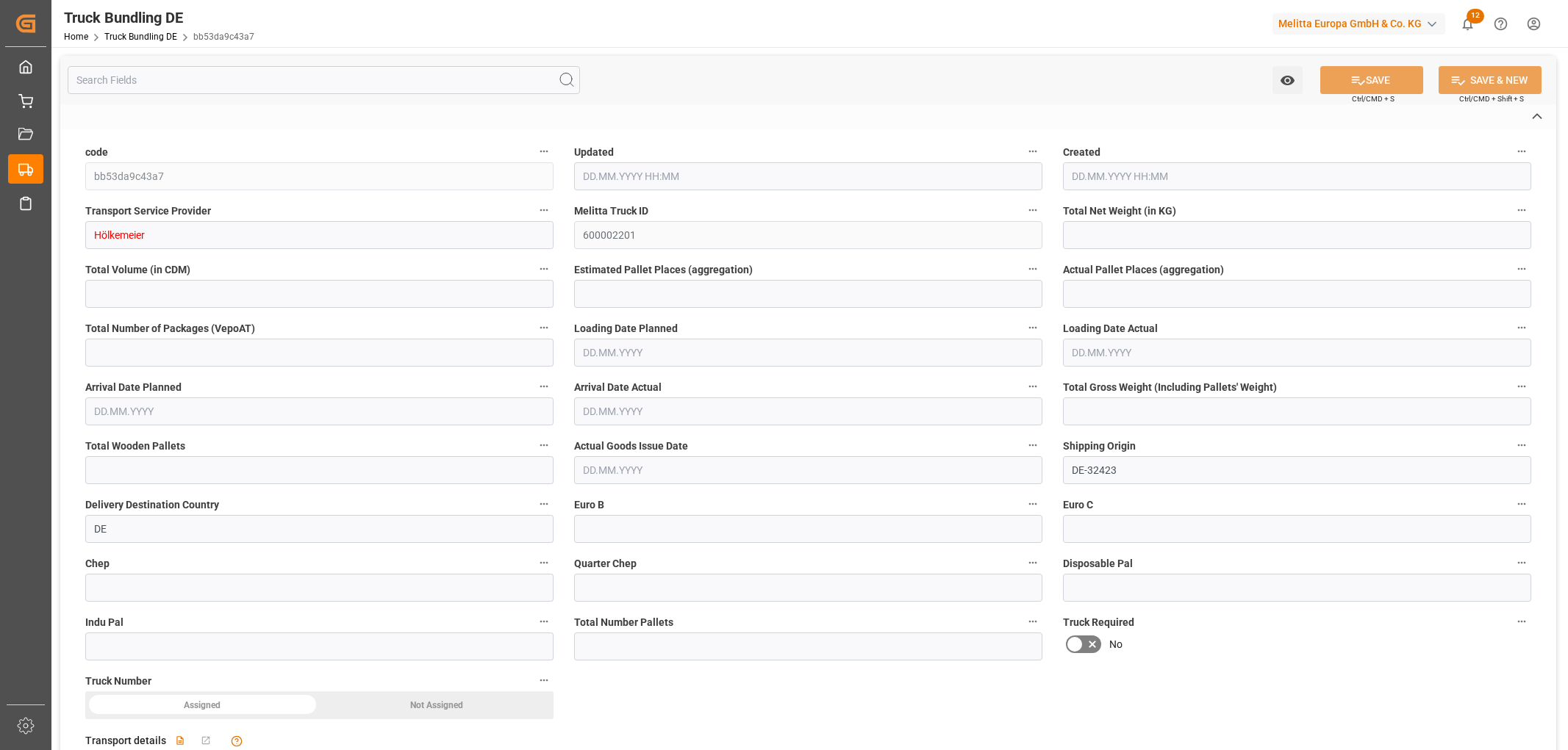
type input "0"
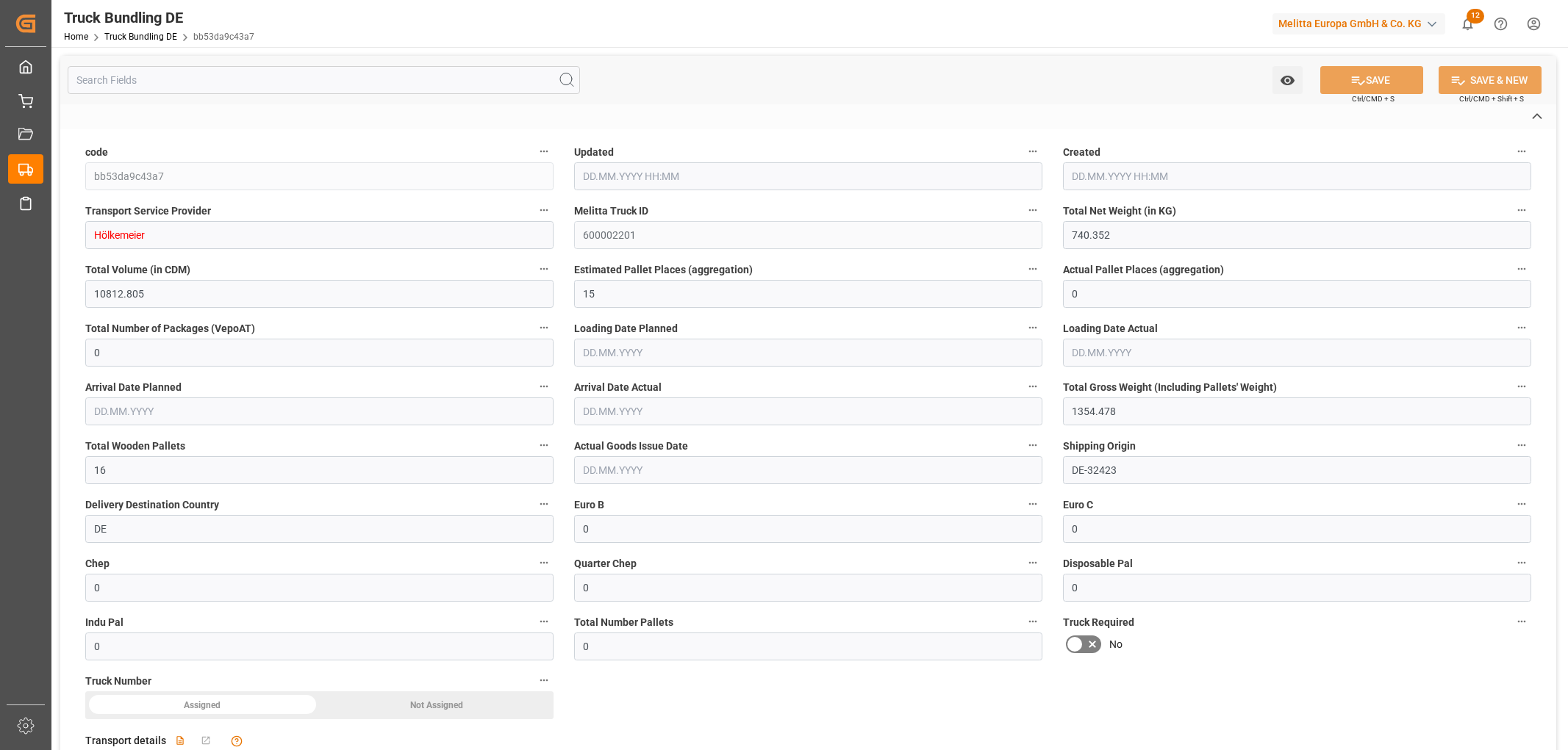
type input "02.09.2025 10:18"
type input "[DATE]"
type input "02.09.2025"
